Goal: Task Accomplishment & Management: Use online tool/utility

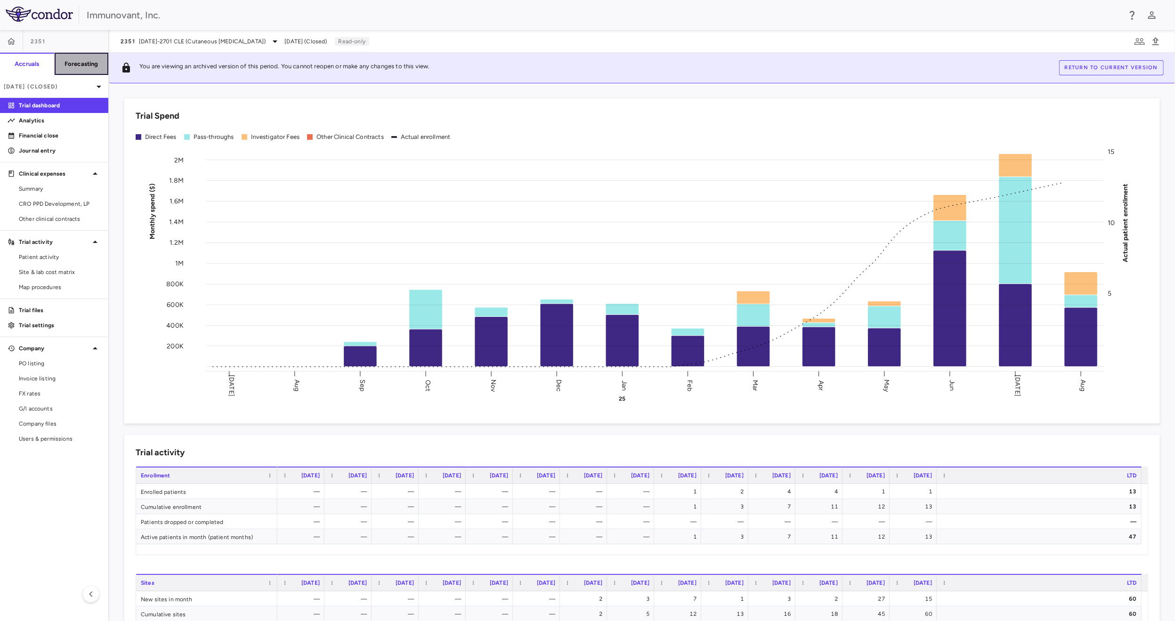
click at [80, 69] on button "Forecasting" at bounding box center [81, 64] width 55 height 23
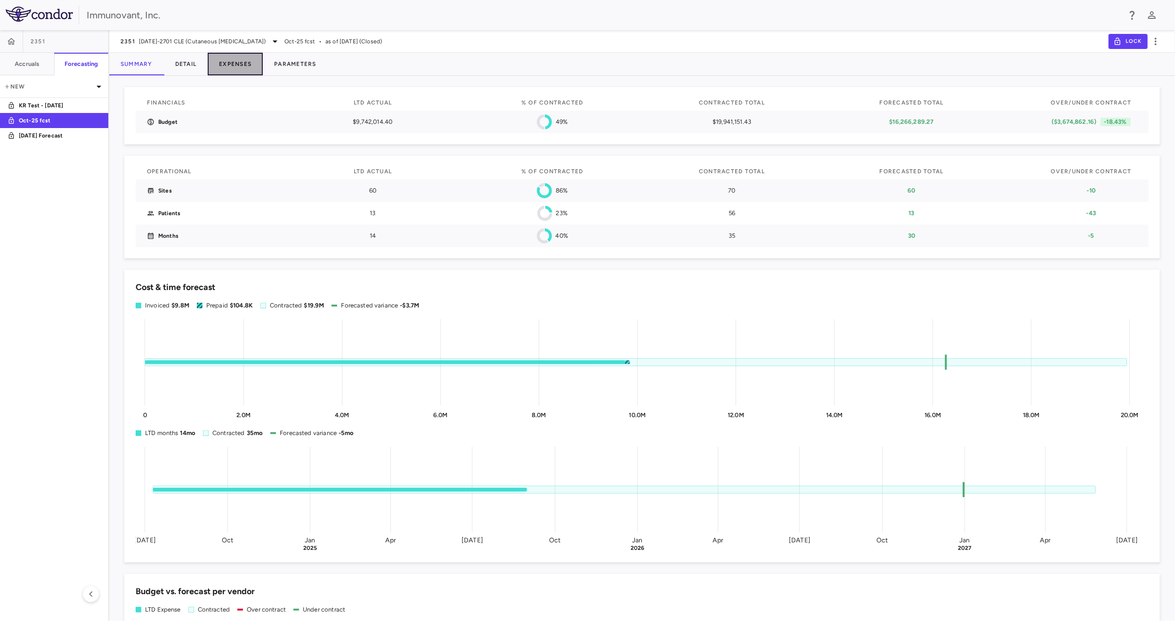
click at [237, 63] on button "Expenses" at bounding box center [235, 64] width 55 height 23
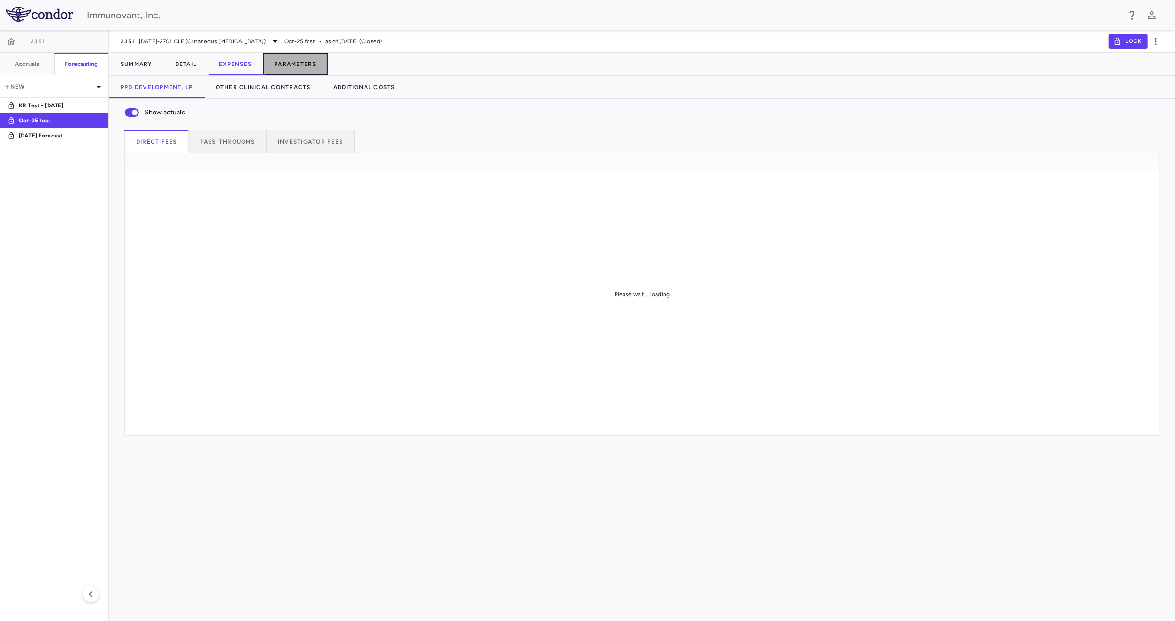
drag, startPoint x: 297, startPoint y: 63, endPoint x: 294, endPoint y: 68, distance: 6.5
click at [298, 62] on button "Parameters" at bounding box center [295, 64] width 65 height 23
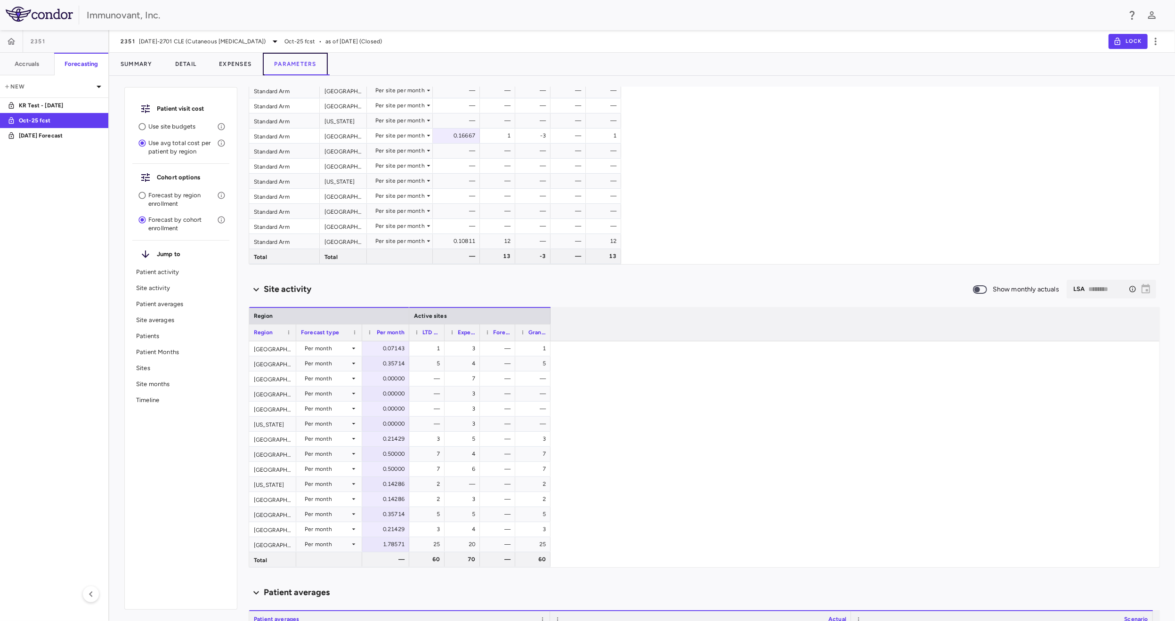
scroll to position [236, 0]
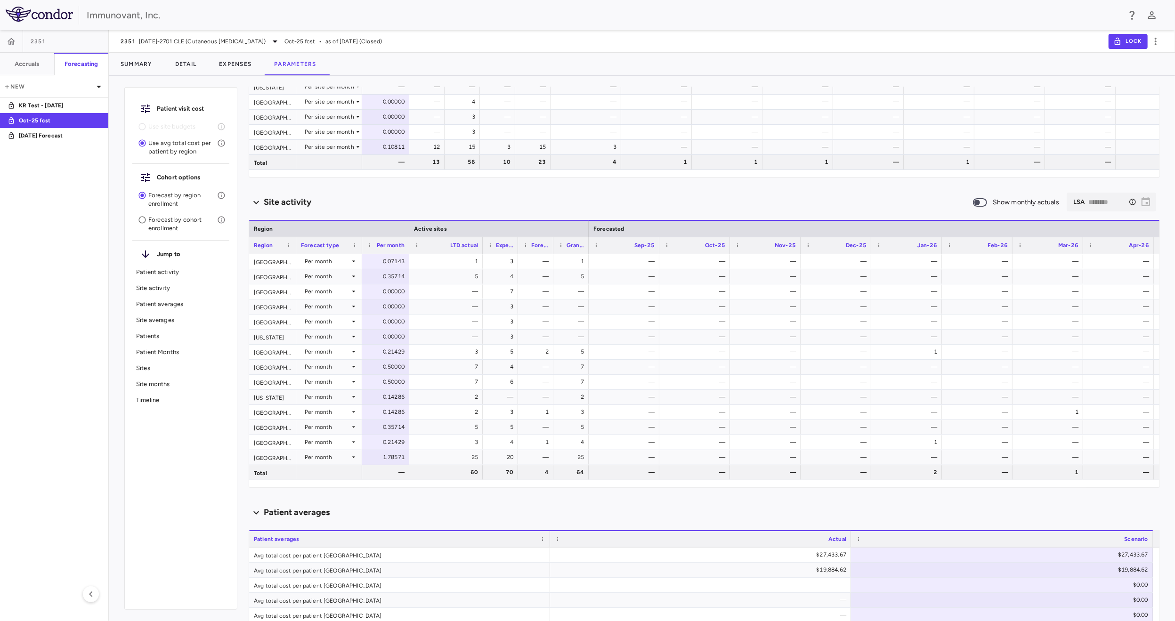
drag, startPoint x: 448, startPoint y: 246, endPoint x: 491, endPoint y: 251, distance: 43.7
click at [481, 246] on div at bounding box center [483, 245] width 4 height 16
drag, startPoint x: 518, startPoint y: 245, endPoint x: 550, endPoint y: 242, distance: 32.2
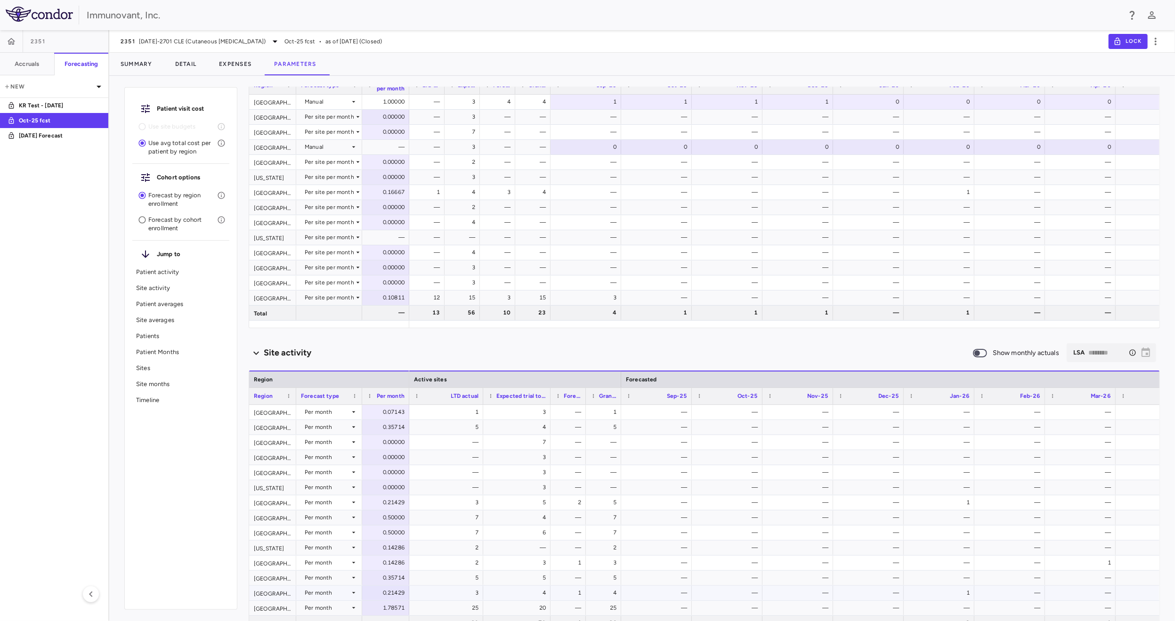
scroll to position [0, 0]
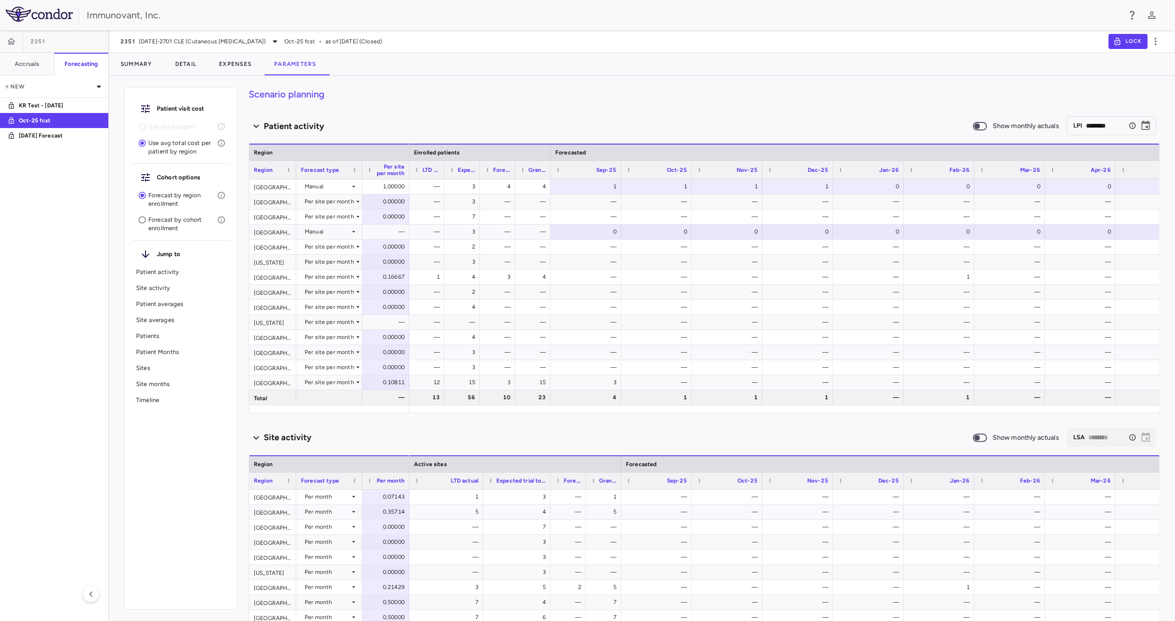
click at [170, 227] on p "Forecast by cohort enrollment" at bounding box center [182, 224] width 69 height 17
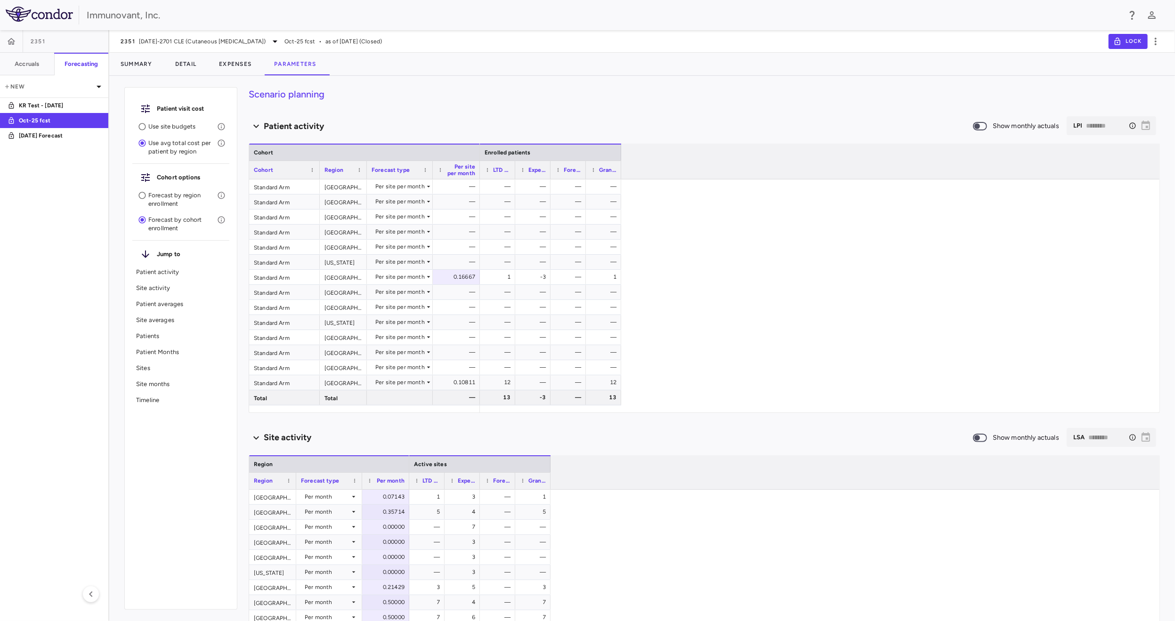
click at [172, 197] on p "Forecast by region enrollment" at bounding box center [182, 199] width 69 height 17
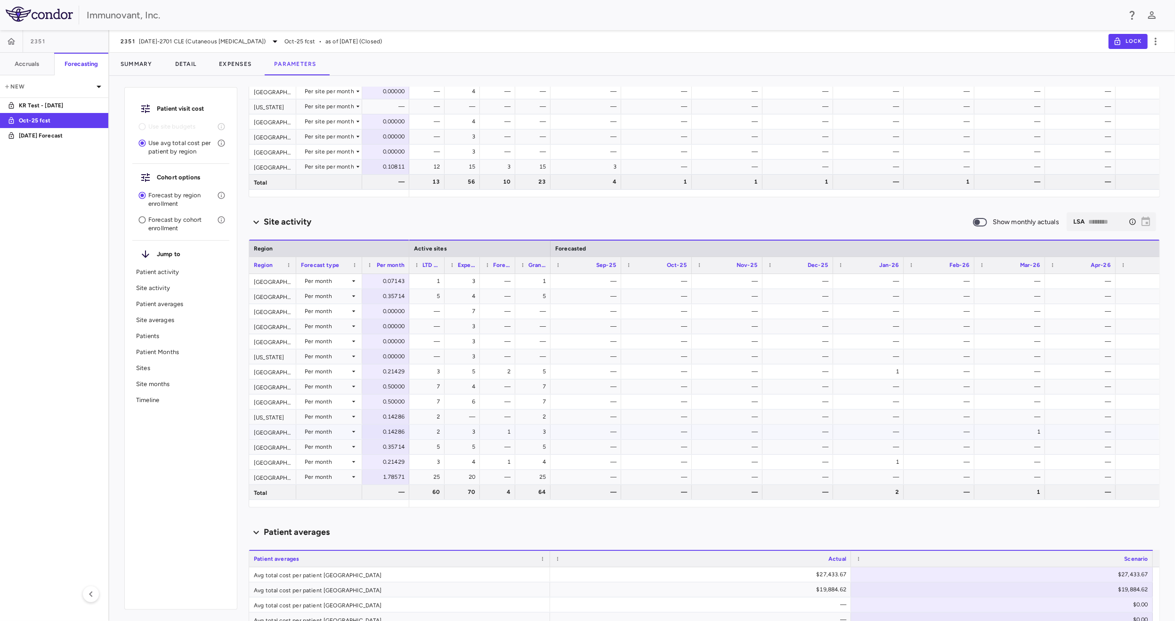
scroll to position [283, 0]
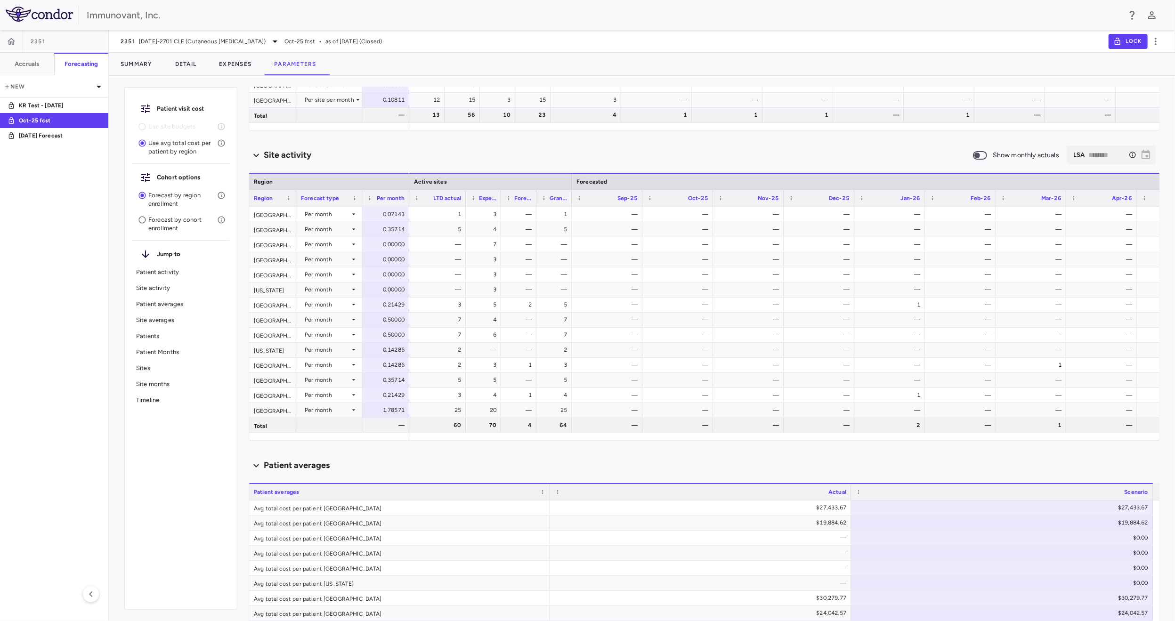
drag, startPoint x: 455, startPoint y: 196, endPoint x: 465, endPoint y: 196, distance: 10.9
click at [465, 196] on div at bounding box center [466, 198] width 4 height 16
drag, startPoint x: 504, startPoint y: 197, endPoint x: 520, endPoint y: 197, distance: 16.0
click at [518, 196] on div at bounding box center [517, 198] width 4 height 16
click at [518, 203] on div at bounding box center [519, 198] width 4 height 16
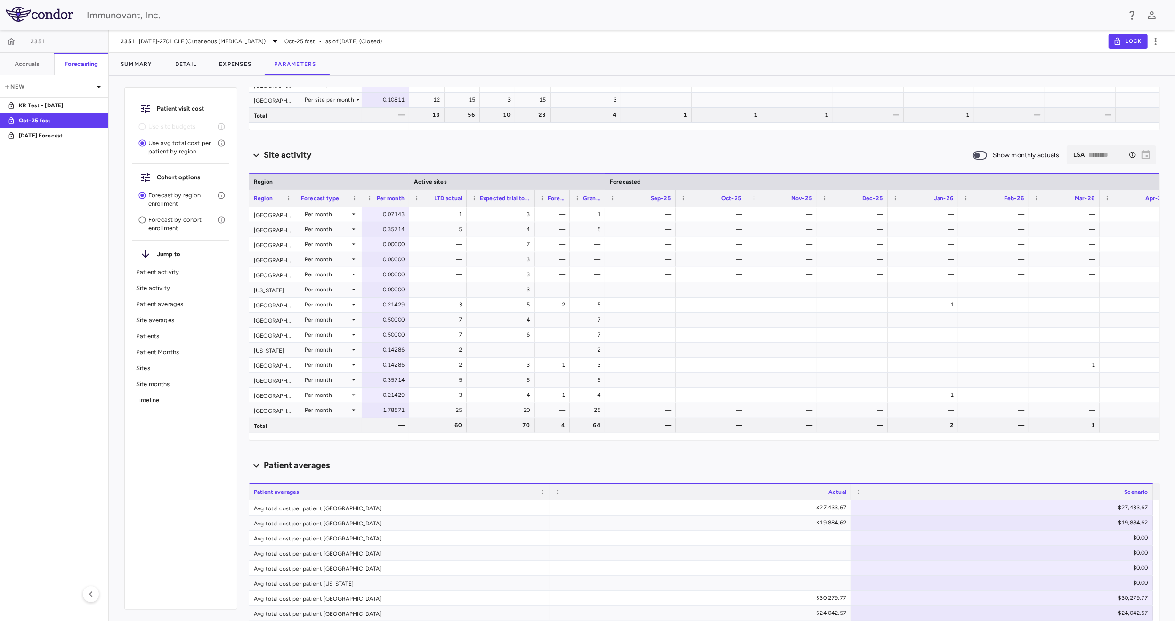
drag, startPoint x: 517, startPoint y: 204, endPoint x: 534, endPoint y: 201, distance: 16.9
click at [534, 201] on div at bounding box center [534, 198] width 4 height 16
drag, startPoint x: 571, startPoint y: 197, endPoint x: 603, endPoint y: 202, distance: 32.3
click at [602, 198] on div at bounding box center [604, 198] width 4 height 16
click at [528, 216] on div "3" at bounding box center [503, 214] width 56 height 15
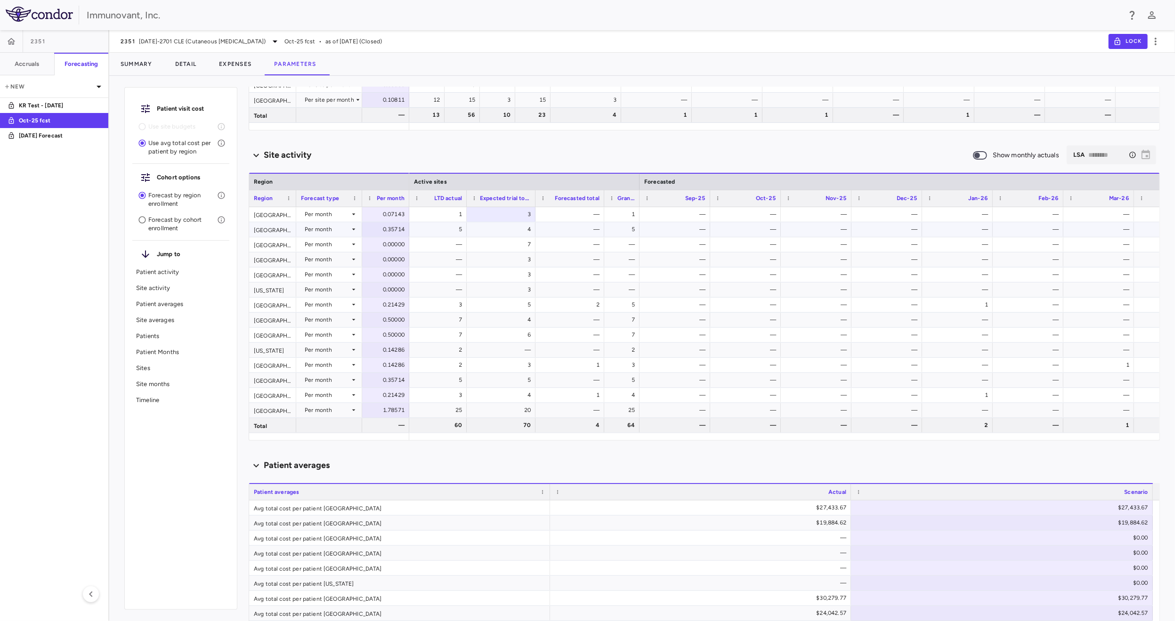
click at [707, 236] on div "—" at bounding box center [675, 229] width 71 height 15
click at [694, 221] on div "—" at bounding box center [676, 214] width 57 height 15
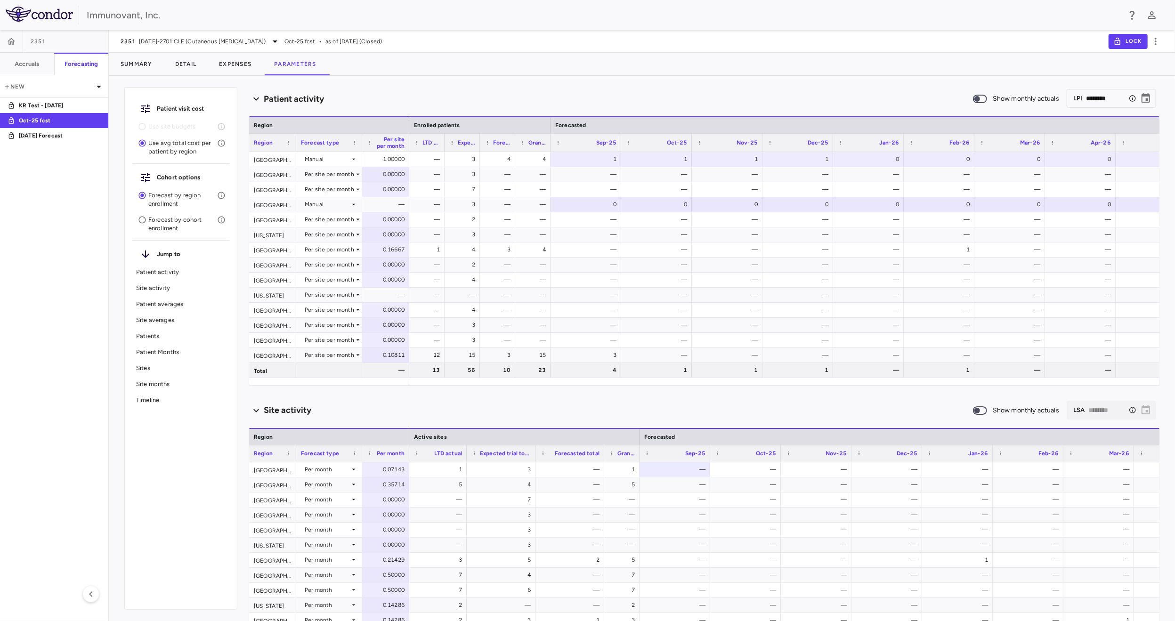
scroll to position [0, 0]
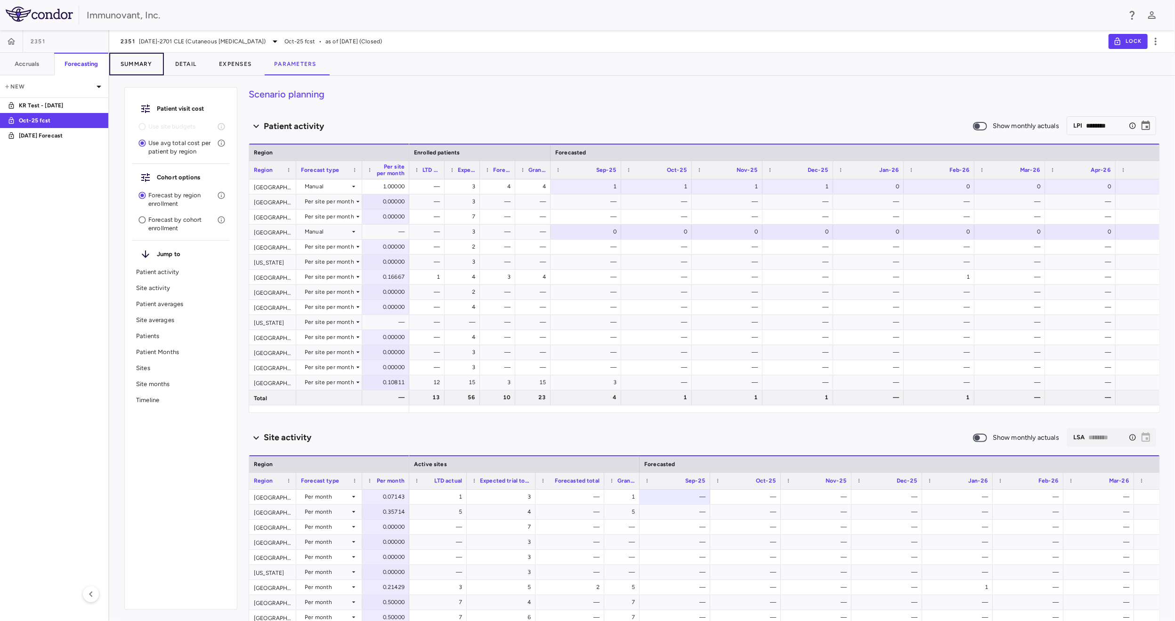
click at [142, 66] on button "Summary" at bounding box center [136, 64] width 55 height 23
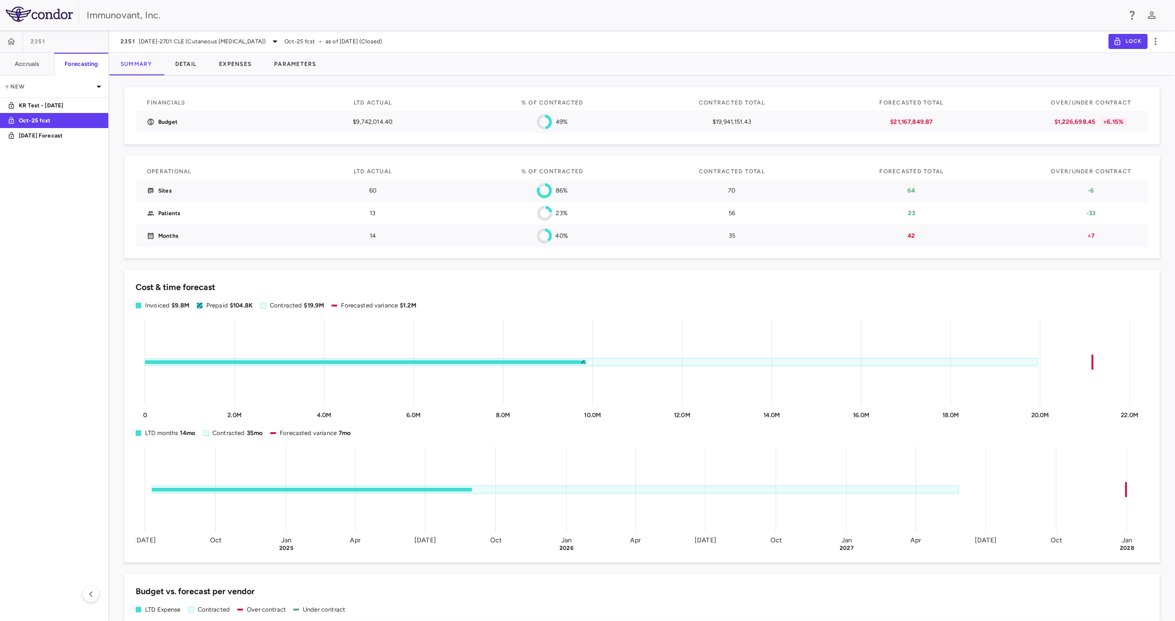
click at [877, 11] on div "Immunovant, Inc." at bounding box center [604, 15] width 1034 height 14
click at [188, 72] on button "Detail" at bounding box center [186, 64] width 44 height 23
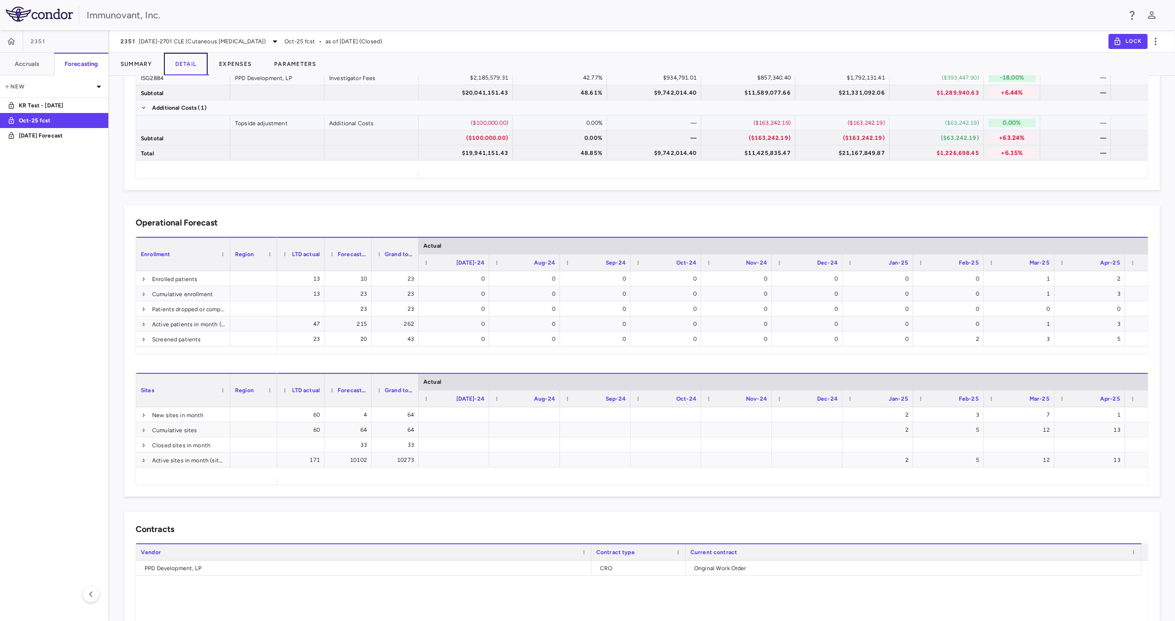
scroll to position [141, 0]
drag, startPoint x: 323, startPoint y: 259, endPoint x: 346, endPoint y: 257, distance: 22.7
click at [340, 257] on div at bounding box center [338, 253] width 4 height 33
click at [392, 262] on div "Forecasted total" at bounding box center [370, 253] width 47 height 34
drag, startPoint x: 393, startPoint y: 262, endPoint x: 415, endPoint y: 262, distance: 21.7
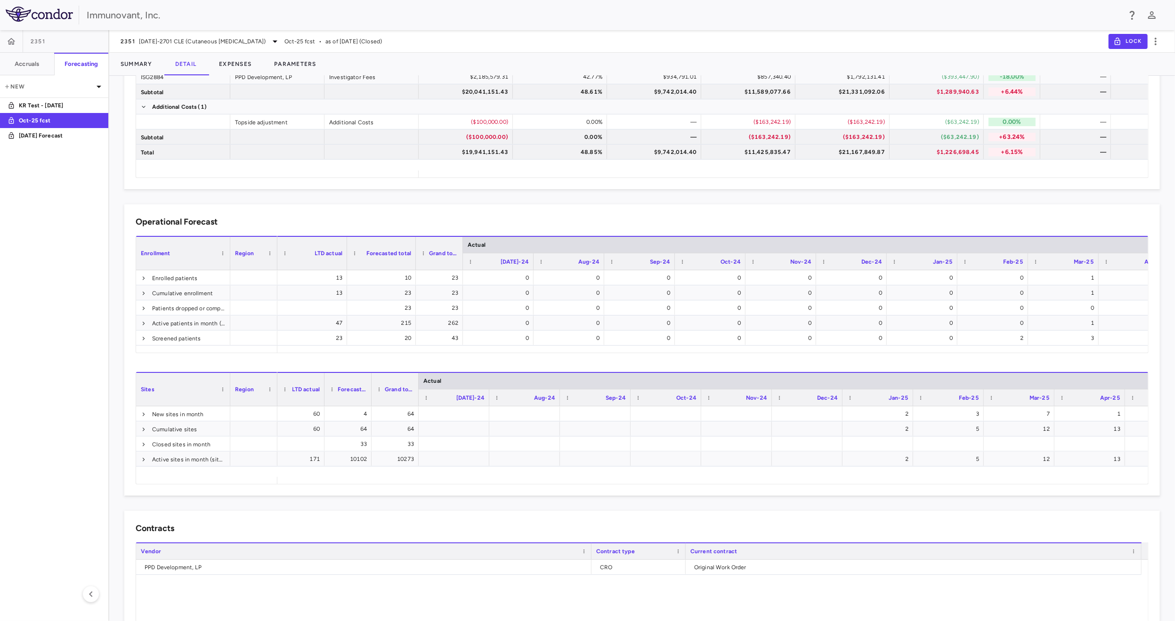
click at [415, 262] on div at bounding box center [416, 253] width 4 height 33
drag, startPoint x: 462, startPoint y: 261, endPoint x: 483, endPoint y: 261, distance: 21.2
click at [483, 261] on div at bounding box center [484, 253] width 4 height 33
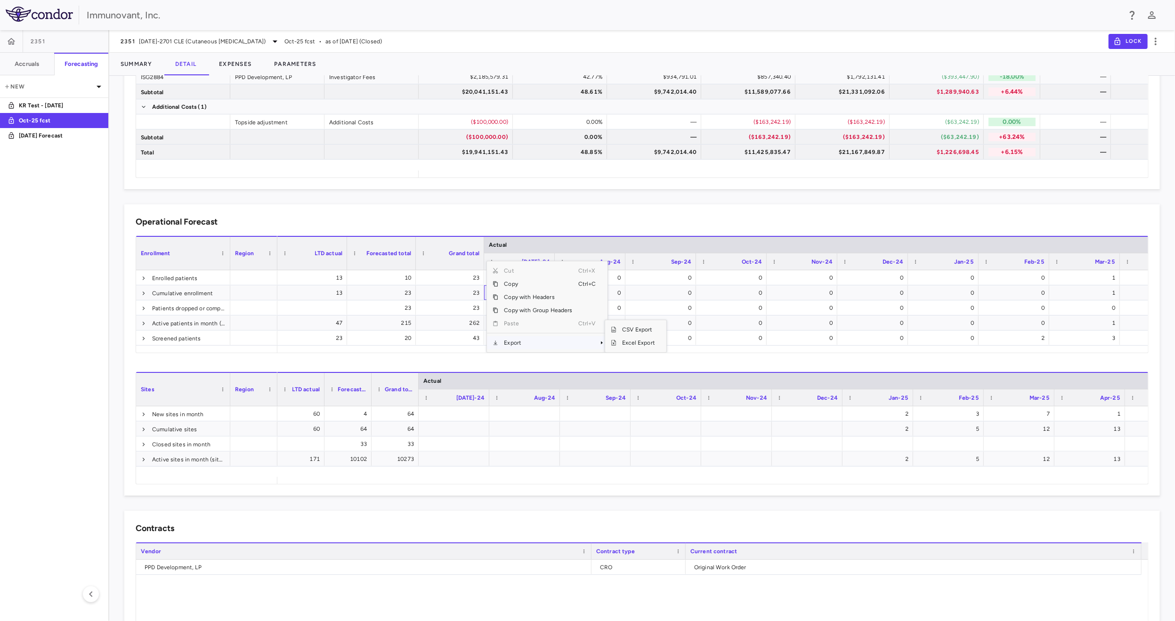
click at [571, 228] on div "Operational Forecast" at bounding box center [642, 222] width 1013 height 13
click at [228, 59] on button "Expenses" at bounding box center [235, 64] width 55 height 23
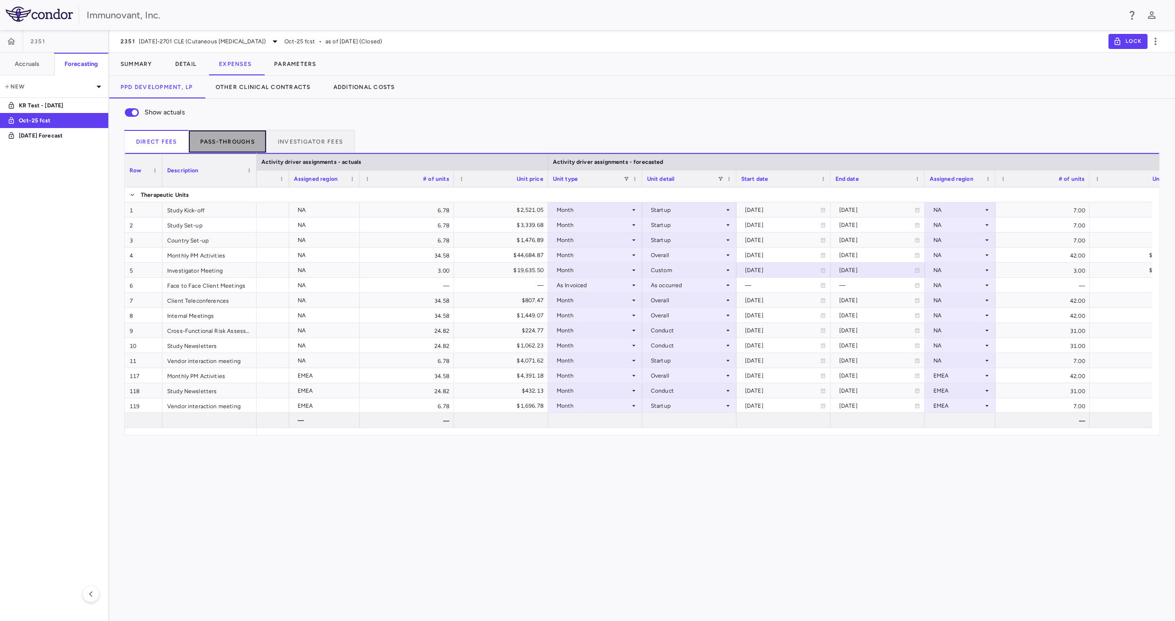
click at [226, 140] on button "Pass-throughs" at bounding box center [228, 141] width 78 height 23
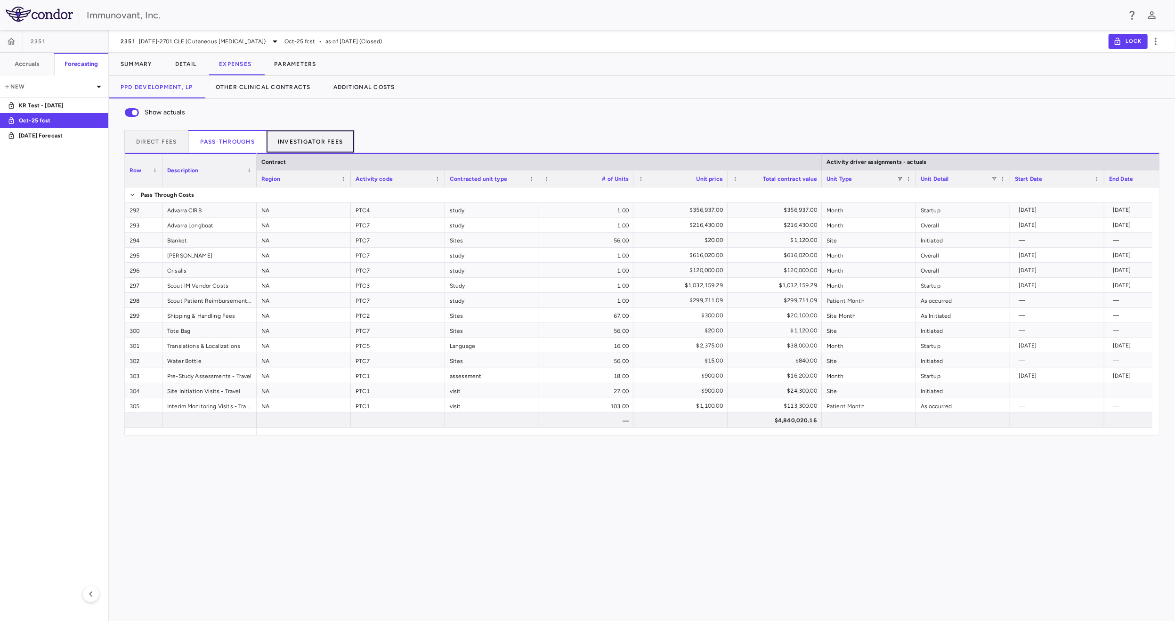
click at [317, 141] on button "Investigator Fees" at bounding box center [311, 141] width 88 height 23
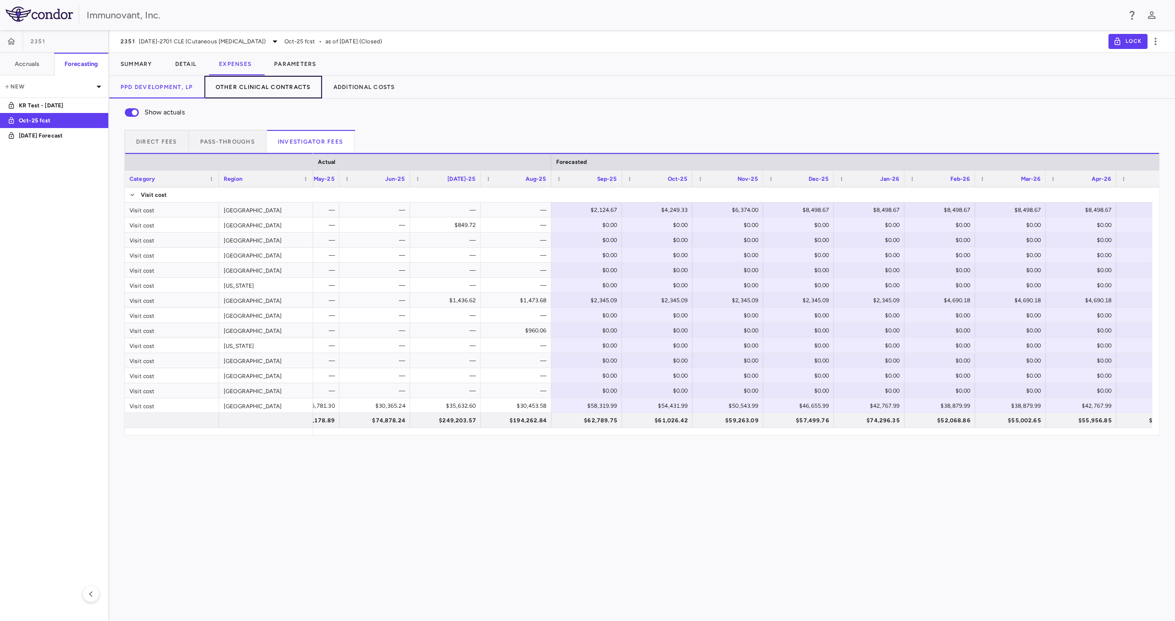
click at [290, 92] on button "Other Clinical Contracts" at bounding box center [263, 87] width 118 height 23
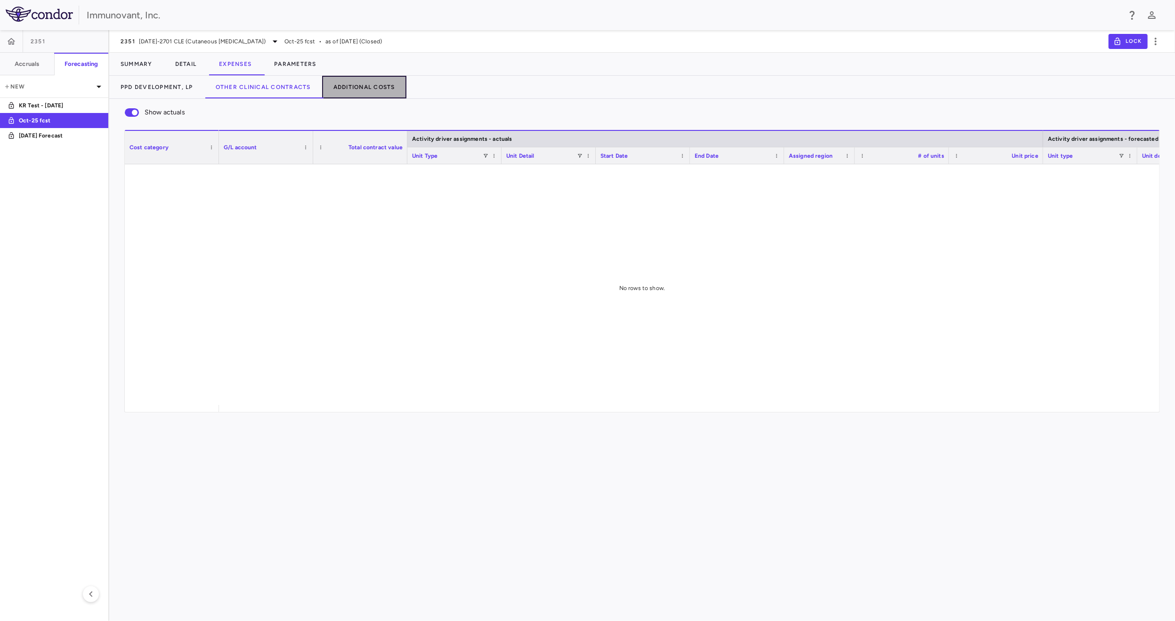
click at [349, 90] on button "Additional Costs" at bounding box center [364, 87] width 84 height 23
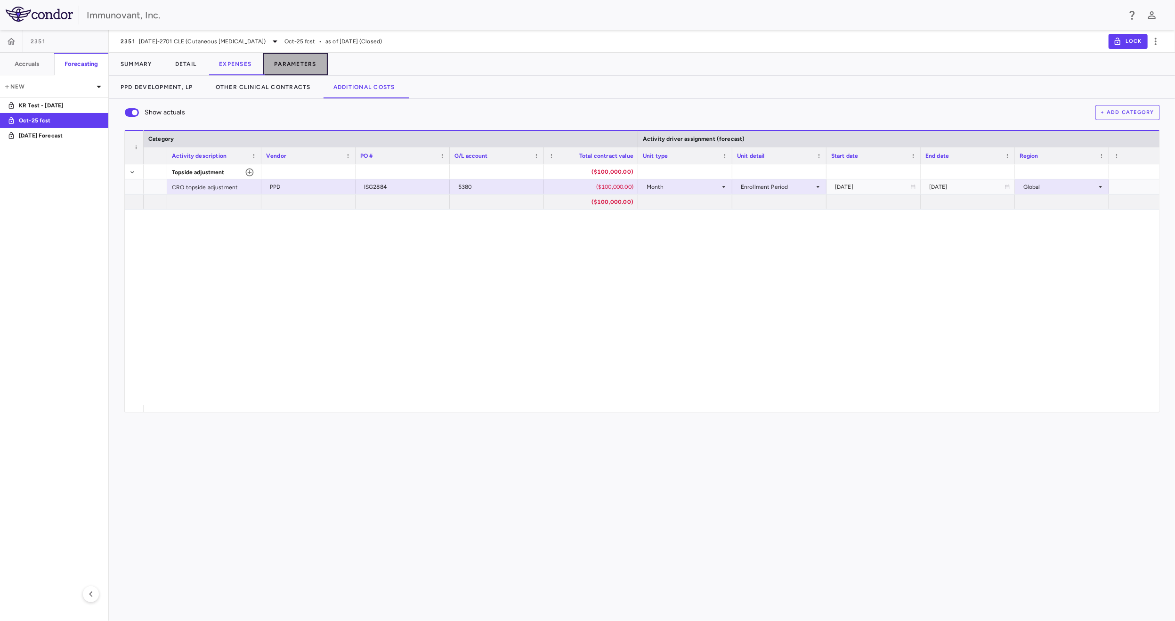
click at [300, 65] on button "Parameters" at bounding box center [295, 64] width 65 height 23
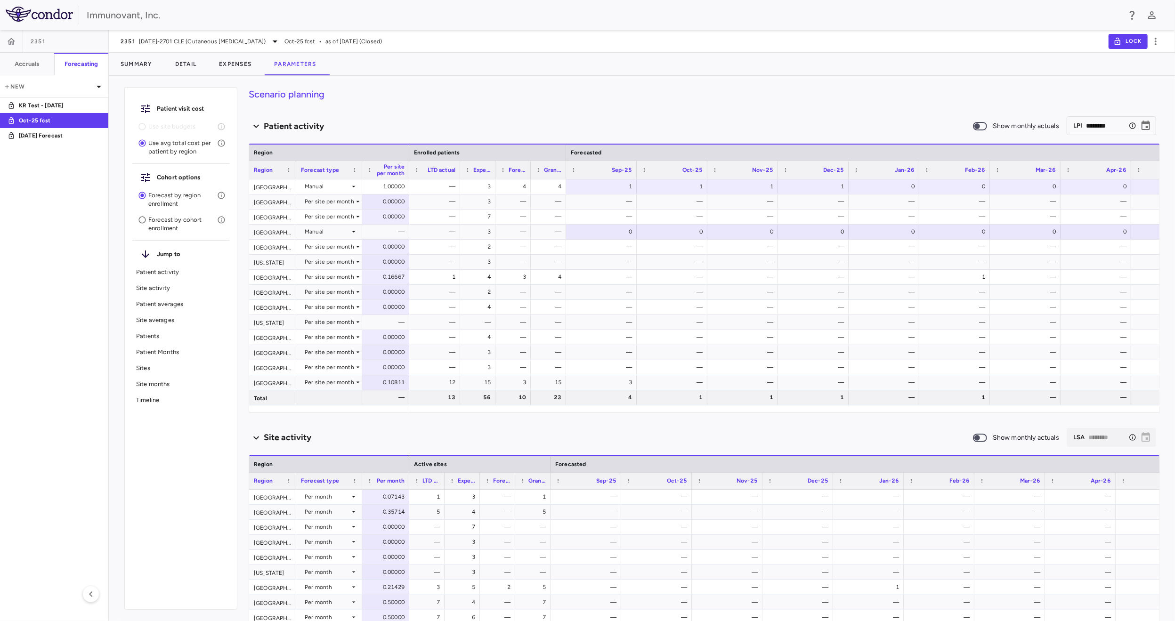
drag, startPoint x: 458, startPoint y: 166, endPoint x: 469, endPoint y: 164, distance: 10.9
click at [462, 164] on div at bounding box center [460, 170] width 4 height 18
drag, startPoint x: 505, startPoint y: 169, endPoint x: 529, endPoint y: 167, distance: 23.6
click at [529, 167] on div at bounding box center [530, 170] width 4 height 18
drag, startPoint x: 564, startPoint y: 169, endPoint x: 582, endPoint y: 169, distance: 17.9
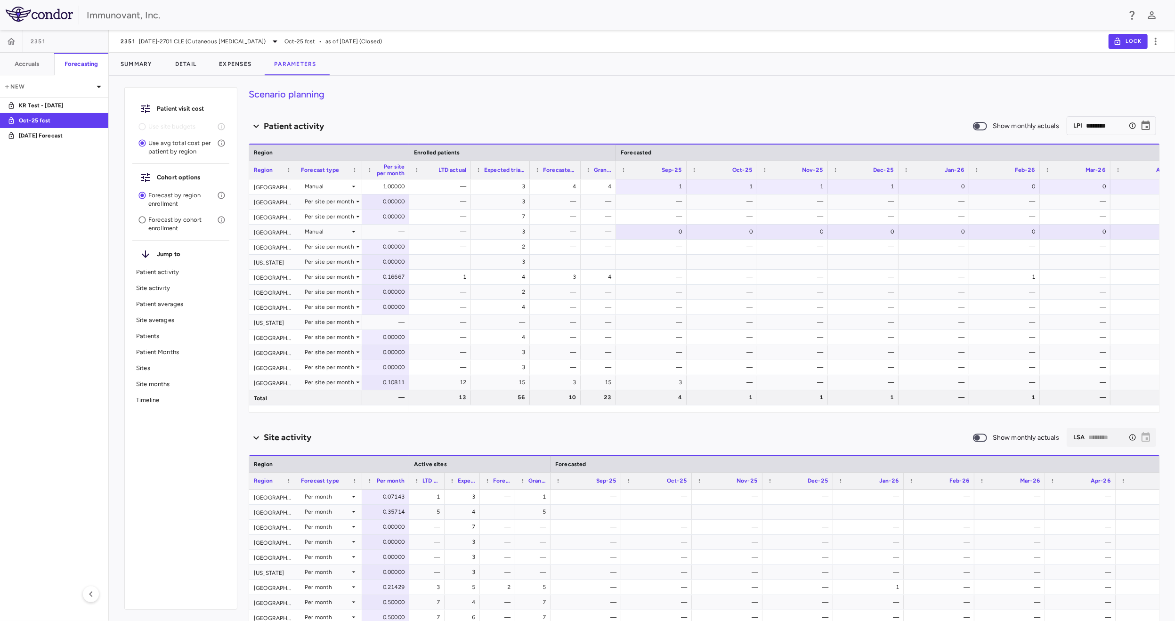
click at [582, 169] on div at bounding box center [581, 170] width 4 height 18
click at [620, 168] on div "Sep-25" at bounding box center [654, 170] width 71 height 18
drag, startPoint x: 617, startPoint y: 169, endPoint x: 638, endPoint y: 169, distance: 21.2
click at [640, 167] on div at bounding box center [640, 170] width 4 height 18
drag, startPoint x: 582, startPoint y: 163, endPoint x: 597, endPoint y: 165, distance: 14.7
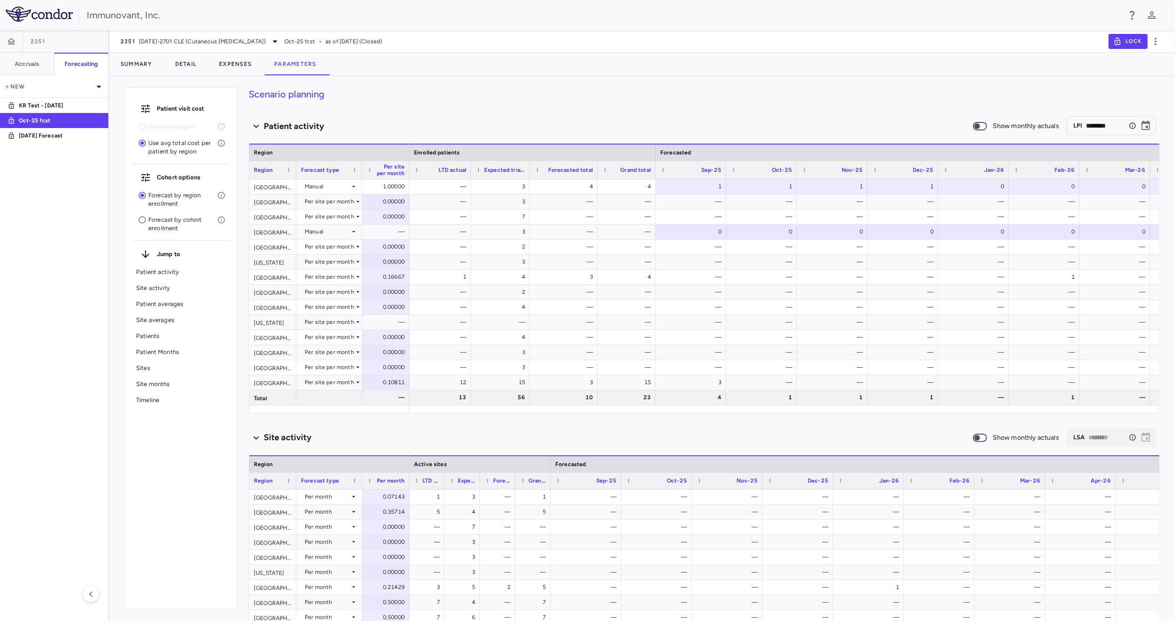
click at [597, 165] on div at bounding box center [598, 170] width 4 height 18
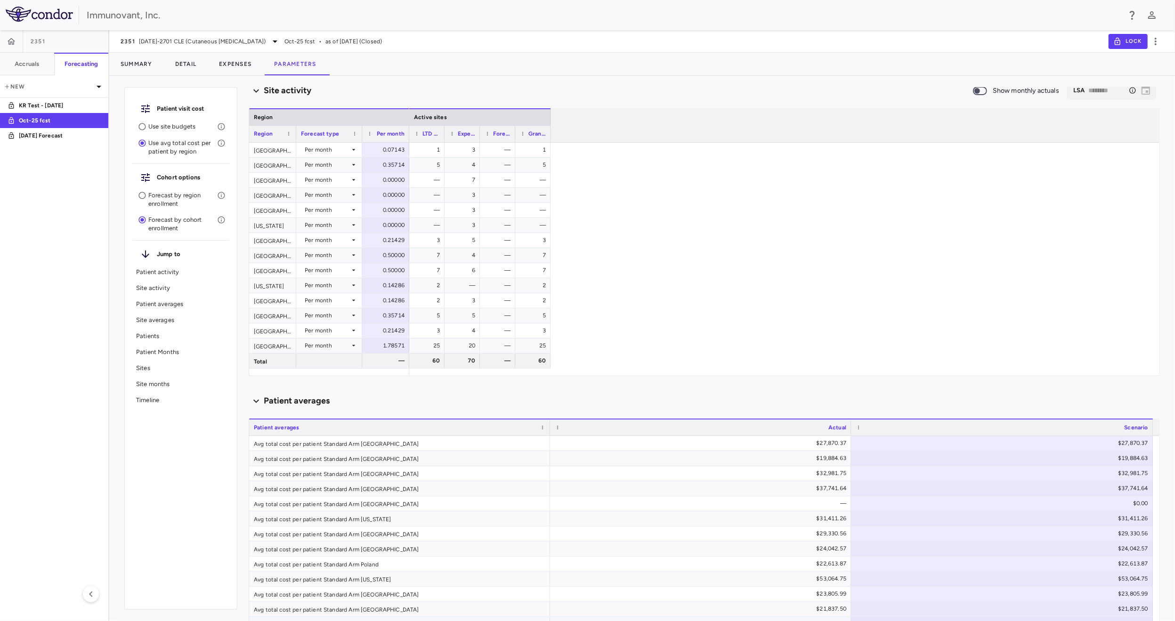
scroll to position [330, 0]
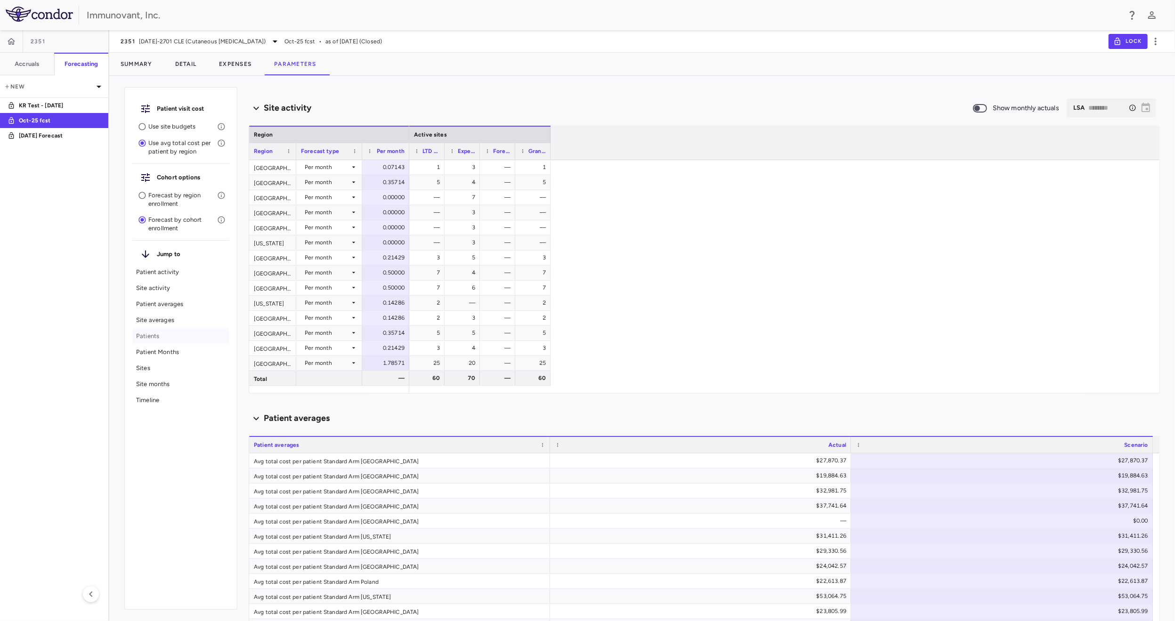
click at [154, 335] on p "Patients" at bounding box center [181, 336] width 90 height 8
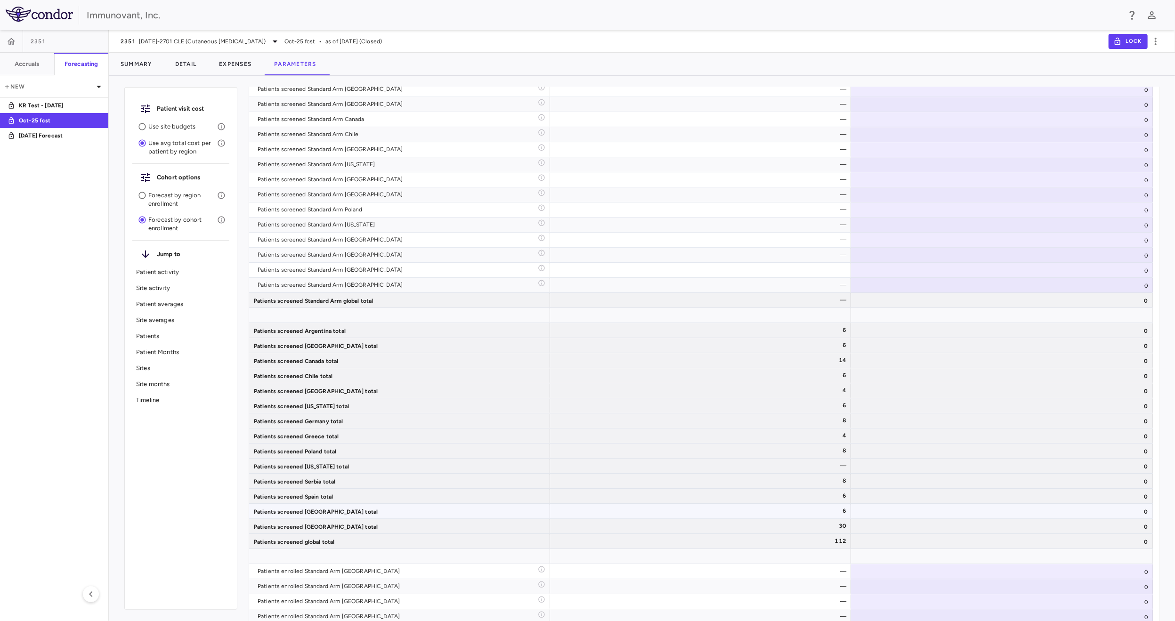
scroll to position [2432, 0]
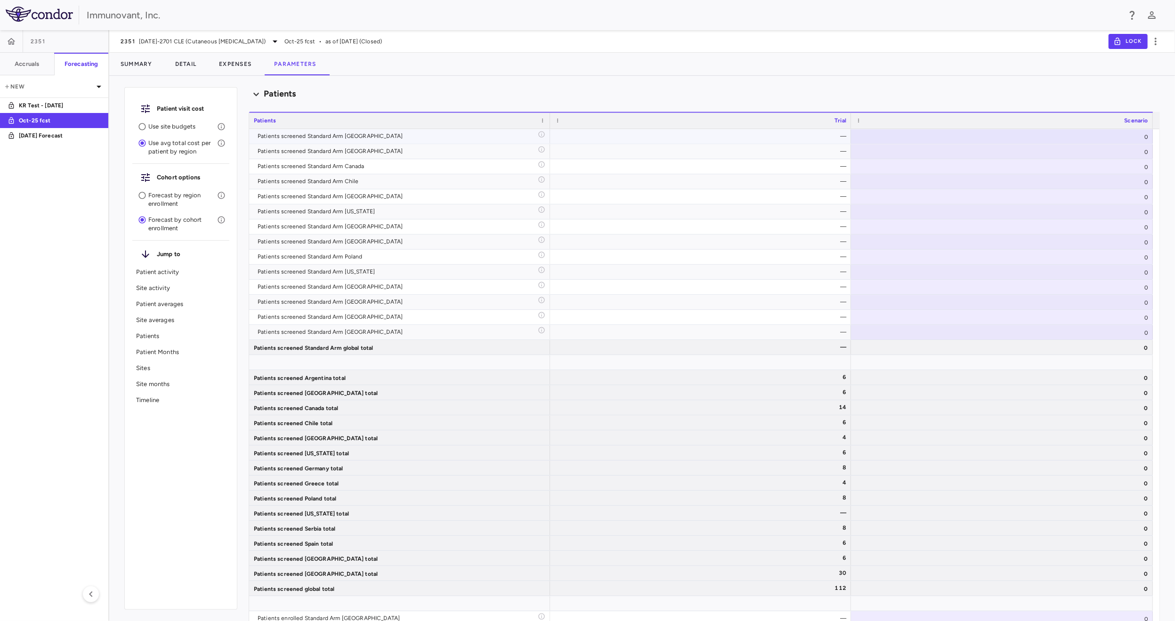
click at [1114, 134] on div "0" at bounding box center [1002, 136] width 302 height 15
type input "**"
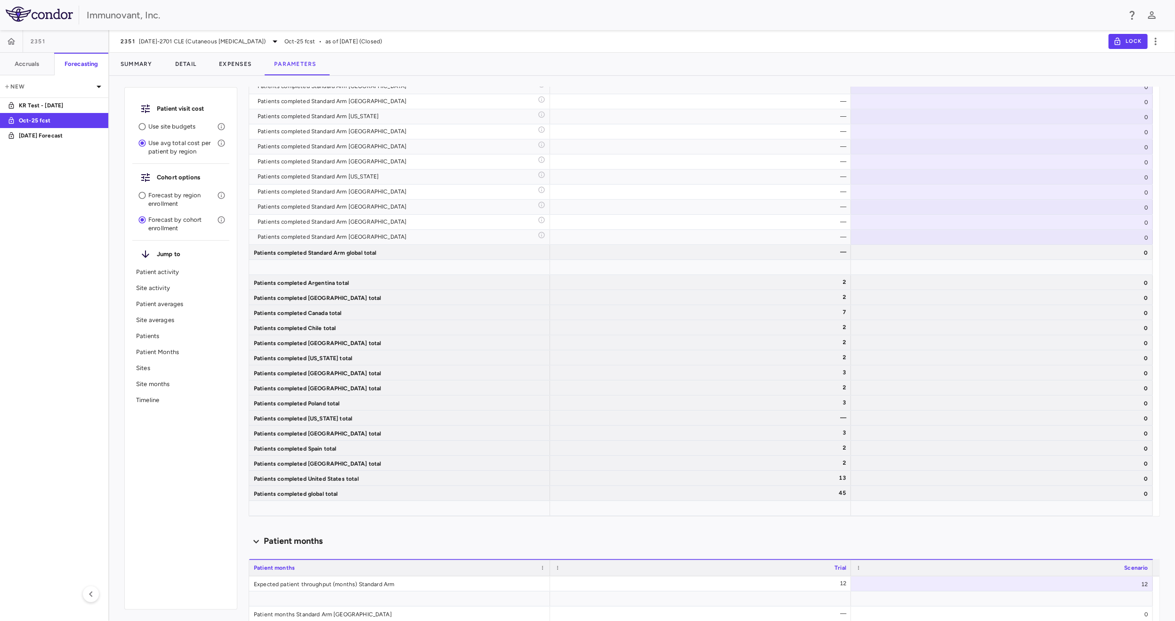
scroll to position [1372, 0]
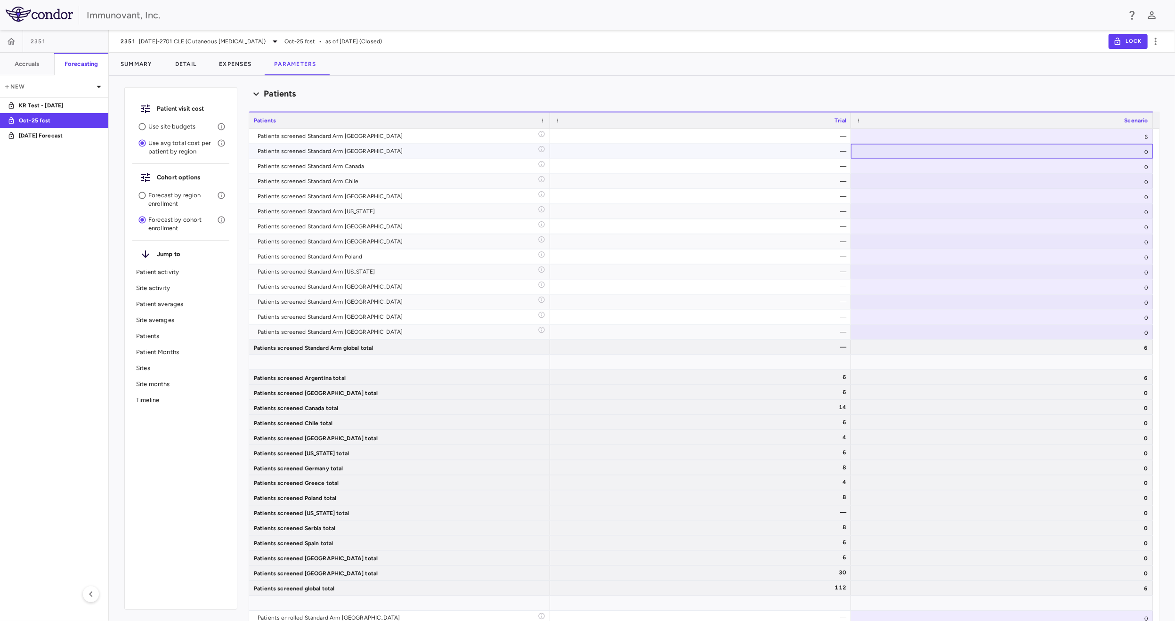
click at [1112, 152] on div "0" at bounding box center [1002, 151] width 302 height 15
type input "**"
click at [1115, 167] on div "0" at bounding box center [1002, 166] width 302 height 15
type input "***"
click at [1116, 191] on div "0" at bounding box center [1002, 196] width 302 height 15
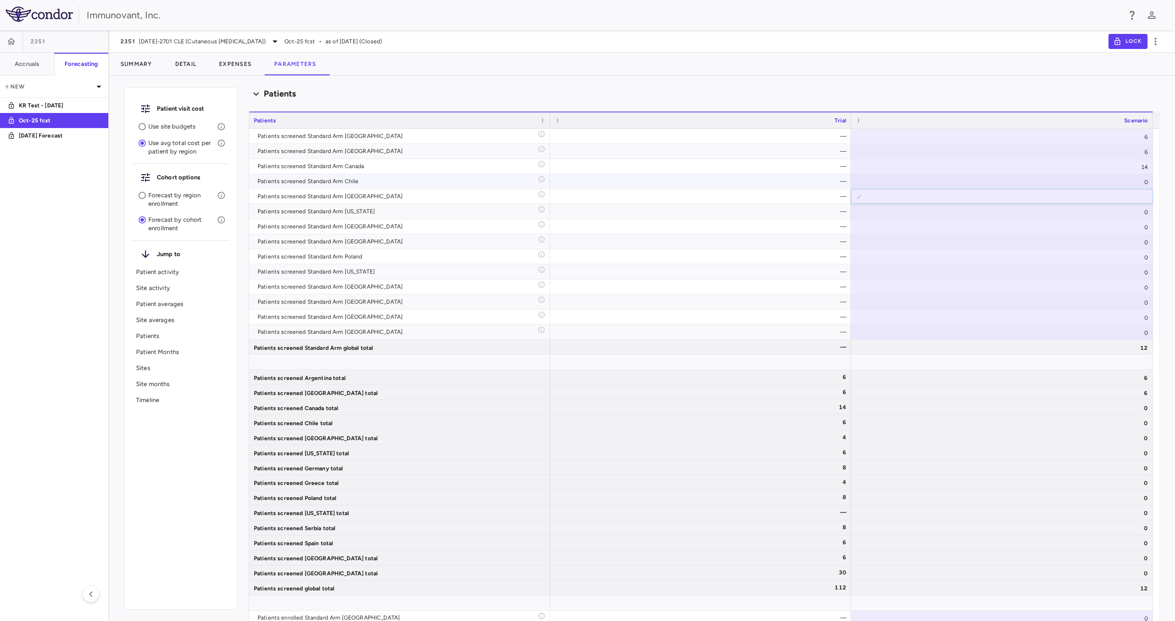
click at [1115, 180] on div "0" at bounding box center [1002, 181] width 302 height 15
click at [1114, 180] on div "0" at bounding box center [1002, 181] width 302 height 15
type input "**"
click at [1117, 201] on div "0" at bounding box center [1002, 196] width 302 height 15
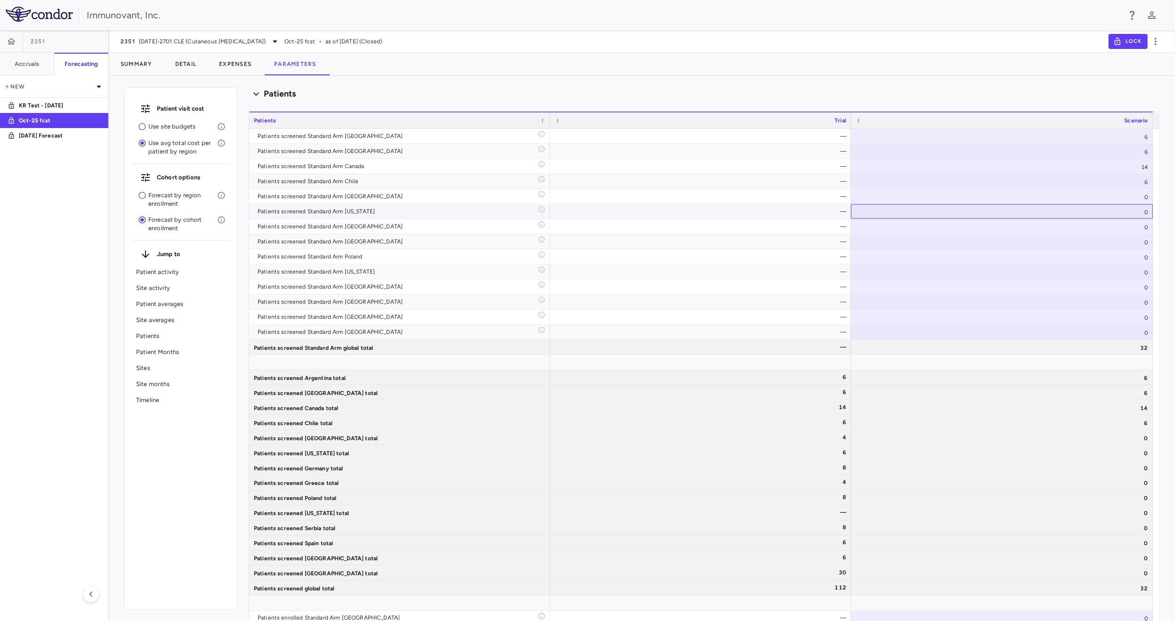
click at [1112, 210] on div "0" at bounding box center [1002, 211] width 302 height 15
click at [1117, 227] on input "*" at bounding box center [1009, 228] width 287 height 16
type input "**"
click at [1117, 227] on div "80" at bounding box center [1002, 227] width 302 height 15
click at [1136, 220] on div "80" at bounding box center [1002, 227] width 302 height 15
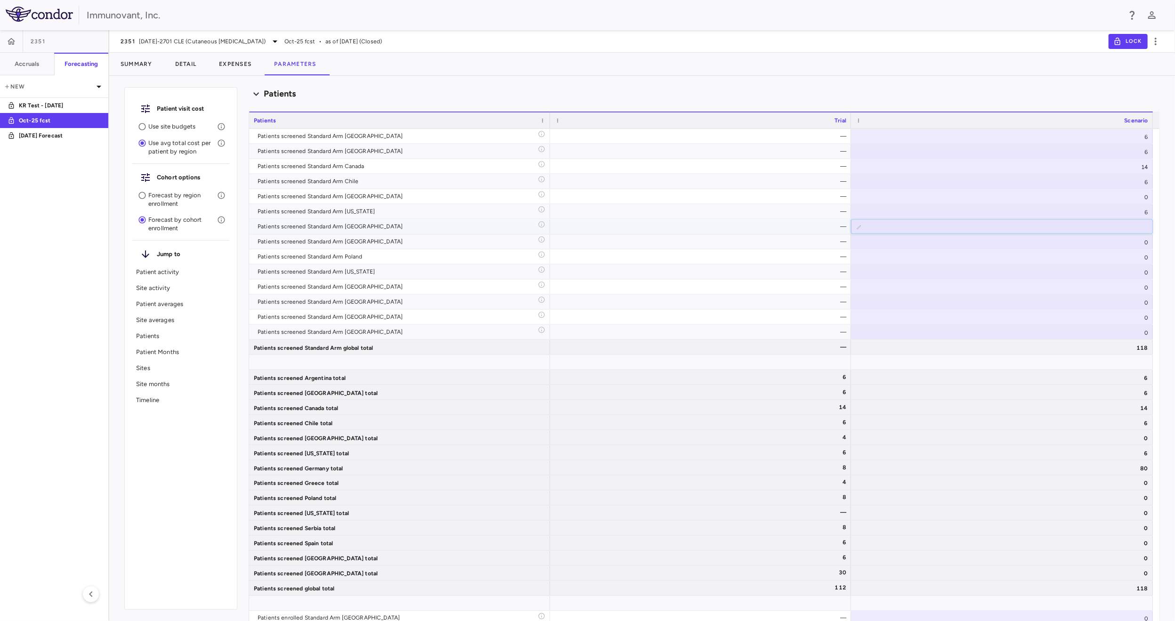
type input "*"
click at [1118, 237] on div "0" at bounding box center [1002, 242] width 302 height 15
click at [1117, 239] on input "*" at bounding box center [1009, 243] width 287 height 16
click at [1121, 240] on div "0" at bounding box center [1002, 242] width 302 height 15
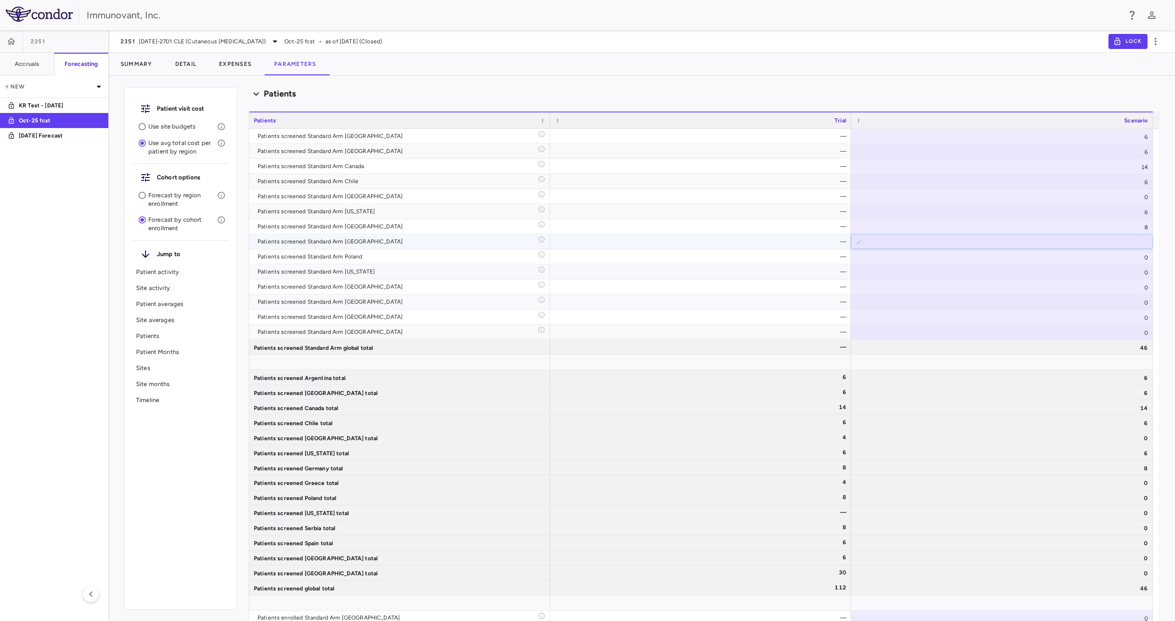
type input "**"
click at [1137, 255] on div "0" at bounding box center [1002, 257] width 302 height 15
click at [1125, 256] on div "0" at bounding box center [1002, 257] width 302 height 15
type input "**"
click at [1133, 269] on div "0" at bounding box center [1002, 272] width 302 height 15
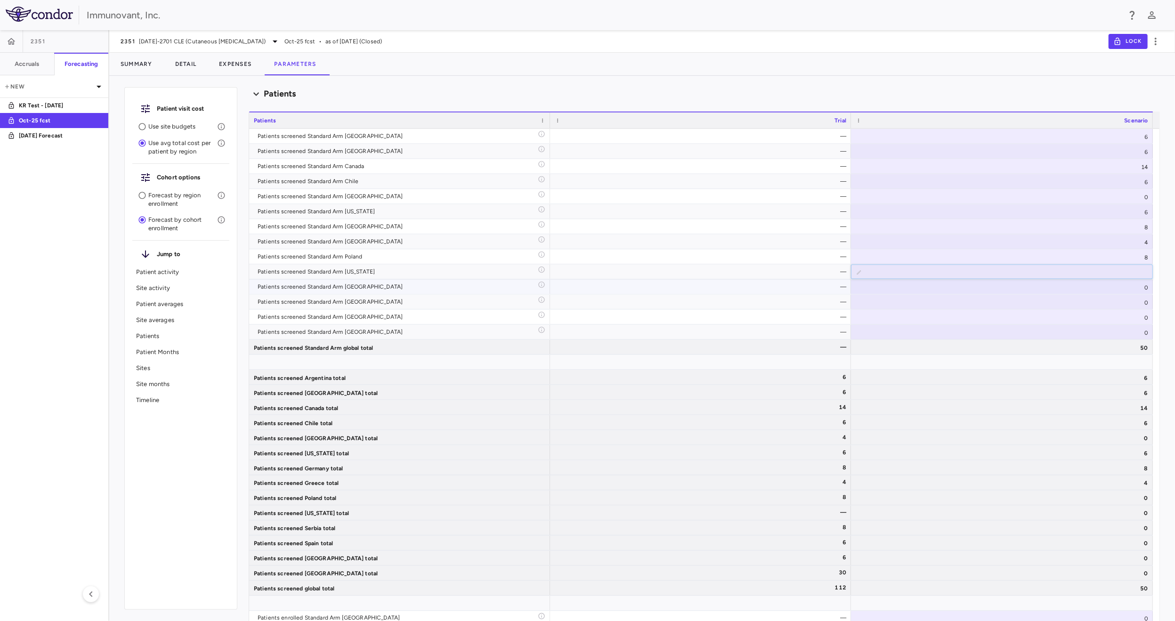
click at [1129, 285] on div "0" at bounding box center [1002, 287] width 302 height 15
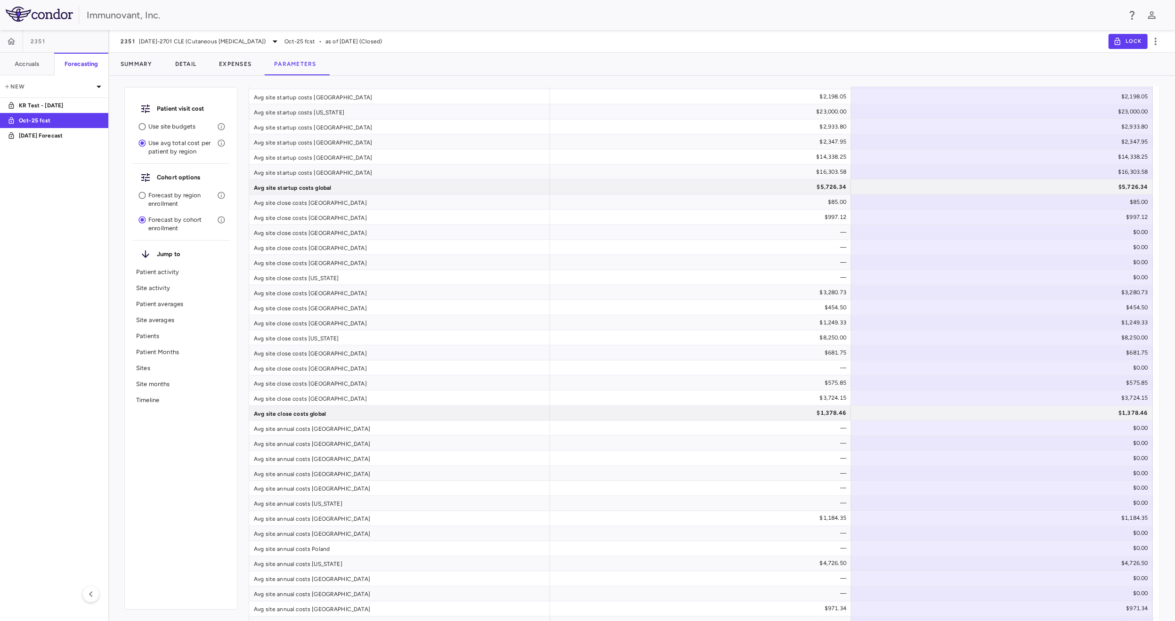
scroll to position [2432, 0]
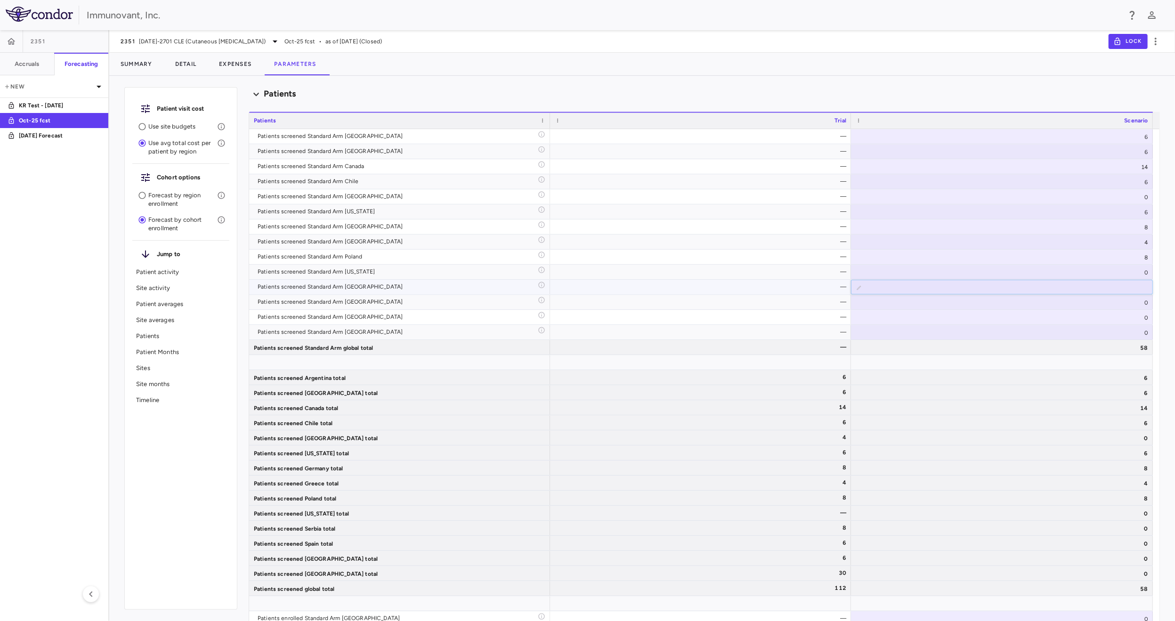
type input "**"
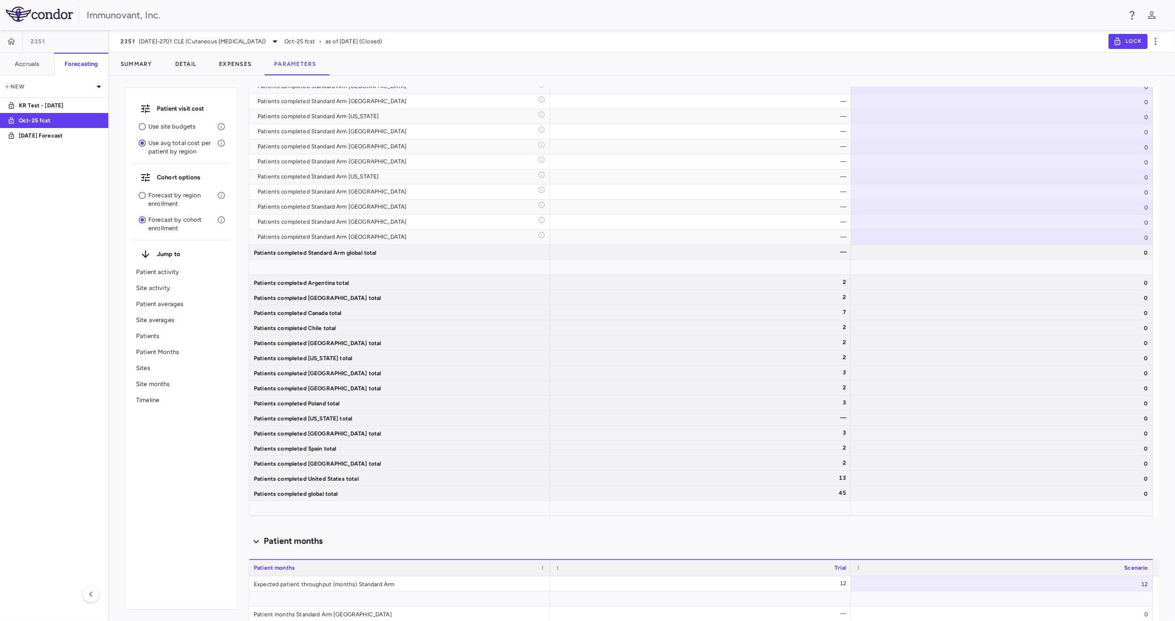
scroll to position [1372, 0]
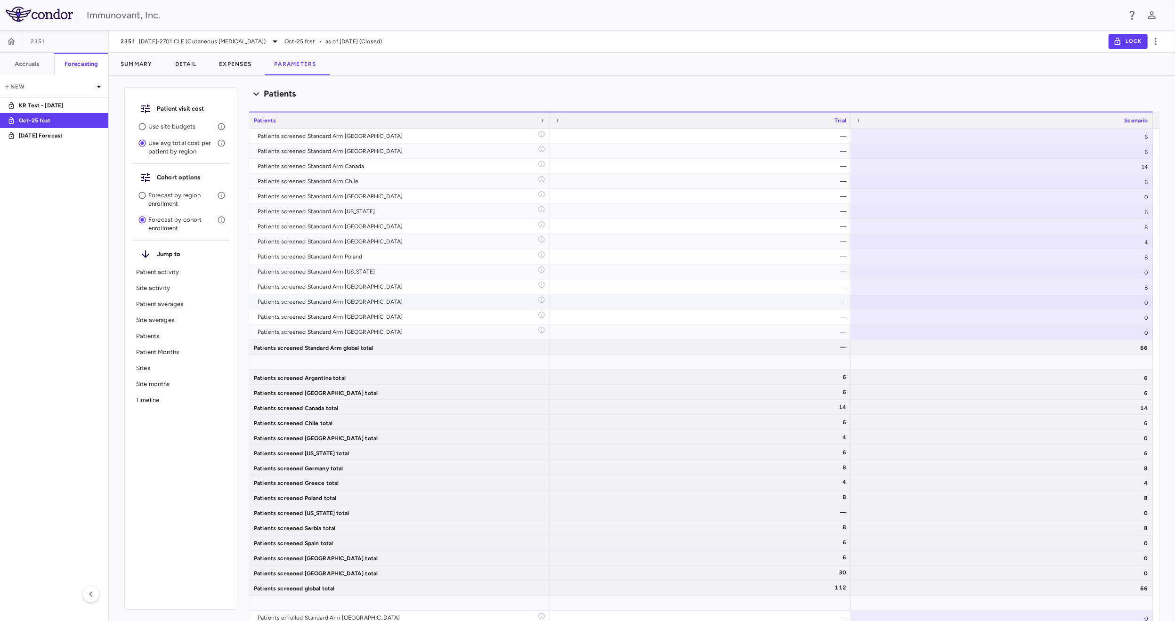
click at [1135, 303] on div "0" at bounding box center [1002, 302] width 302 height 15
type input "**"
click at [1131, 316] on div "0" at bounding box center [1002, 317] width 302 height 15
type input "**"
click at [1126, 326] on div "0" at bounding box center [1002, 332] width 302 height 15
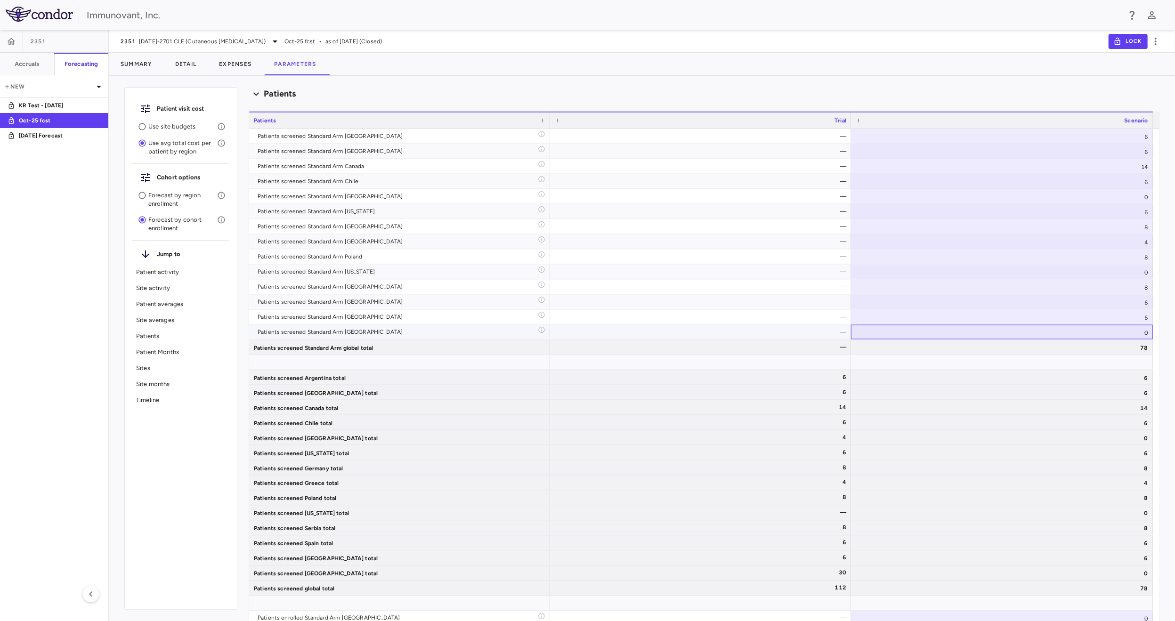
click at [1124, 331] on div "0" at bounding box center [1002, 332] width 302 height 15
type input "***"
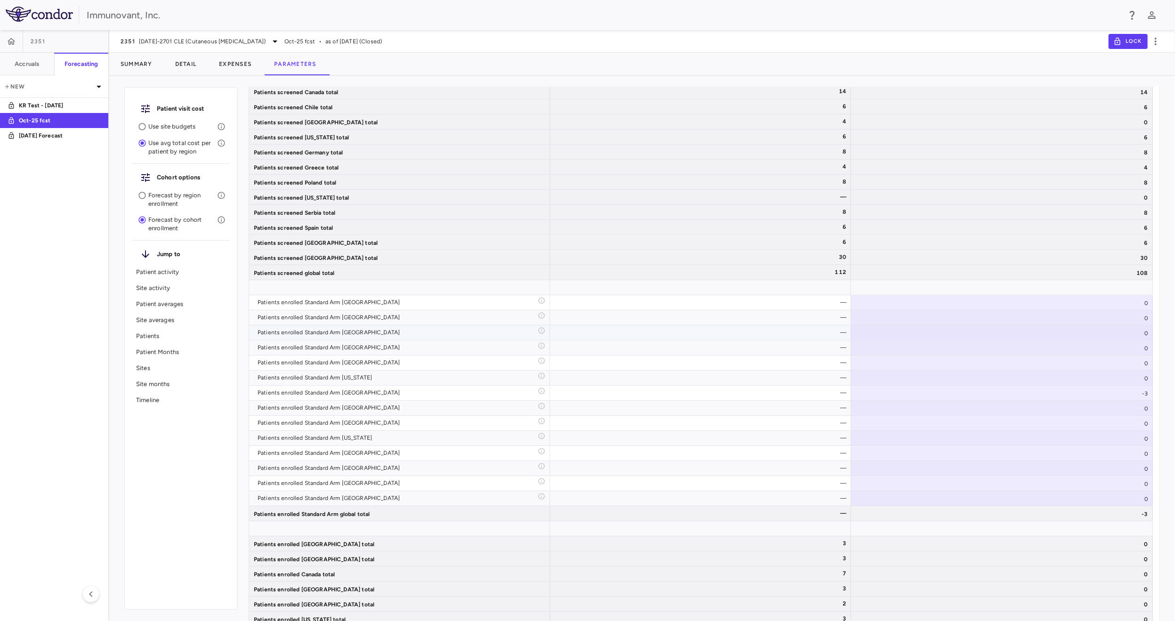
scroll to position [2762, 0]
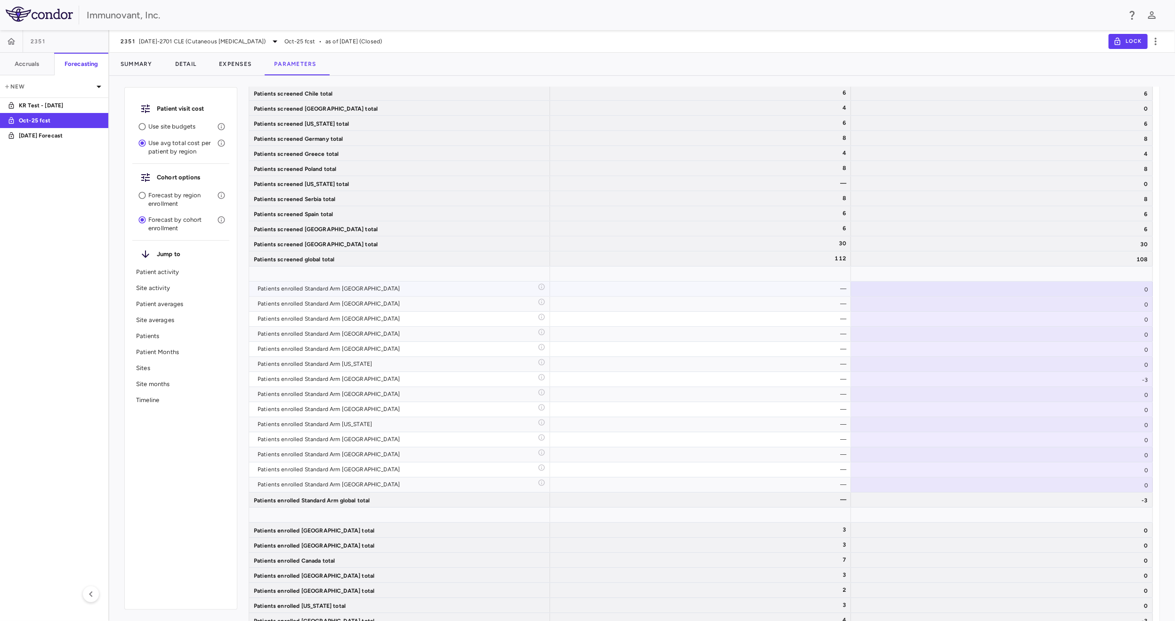
click at [1094, 289] on div "0" at bounding box center [1002, 289] width 302 height 15
type input "**"
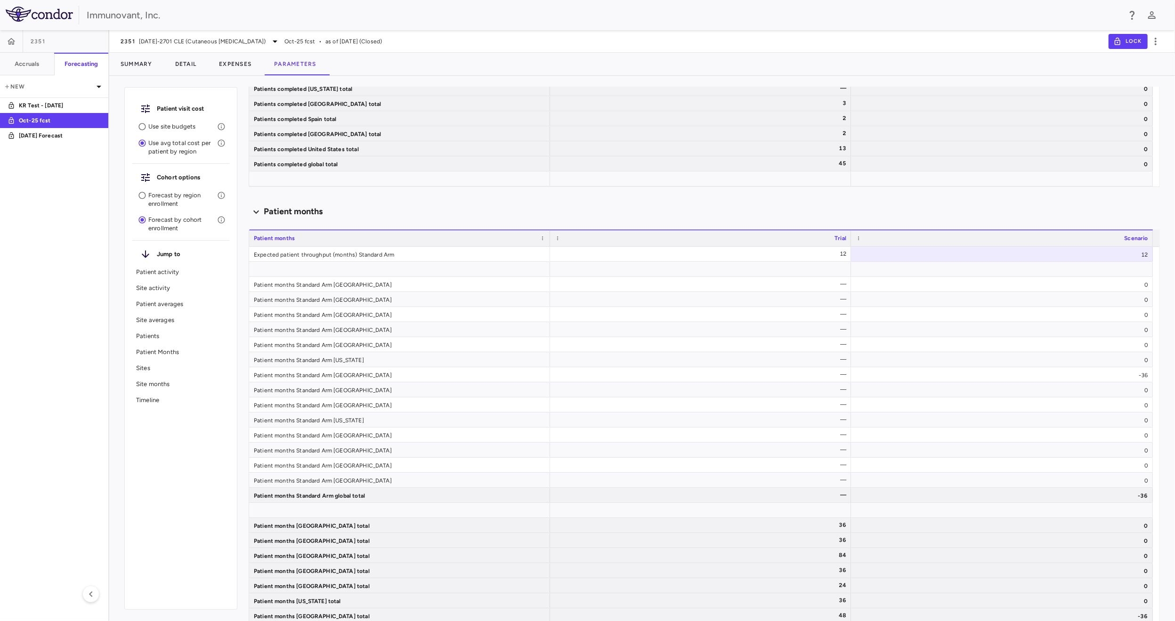
scroll to position [1702, 0]
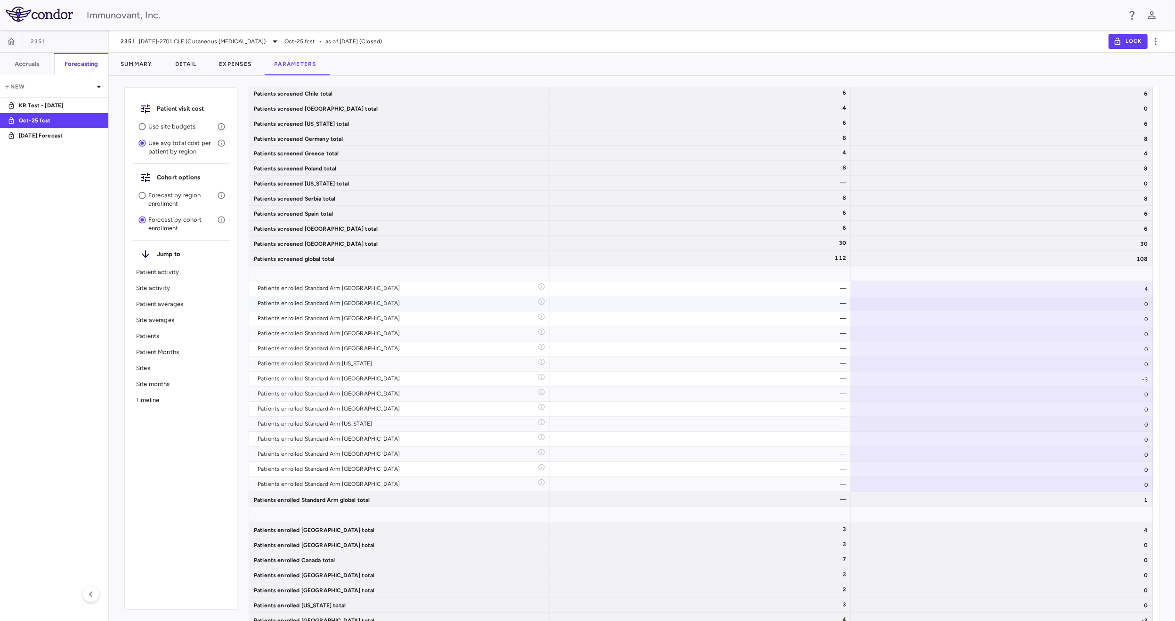
click at [1121, 306] on div "0" at bounding box center [1002, 304] width 302 height 15
type input "**"
click at [1116, 321] on div "0" at bounding box center [1002, 319] width 302 height 15
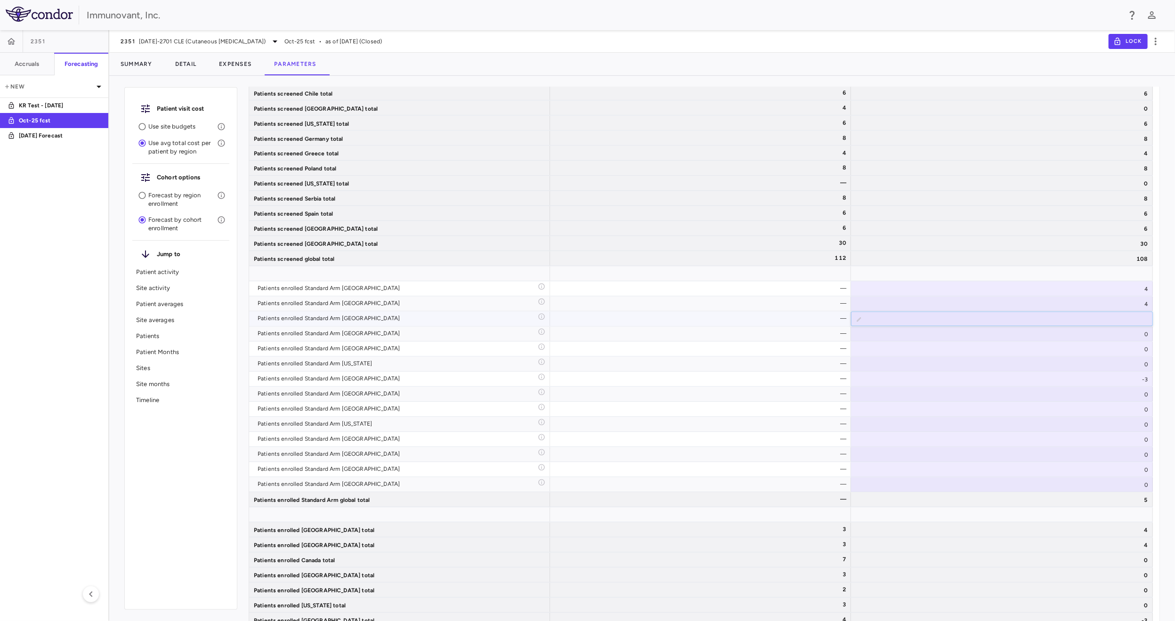
type input "**"
click at [1118, 335] on div "0" at bounding box center [1002, 334] width 302 height 15
type input "**"
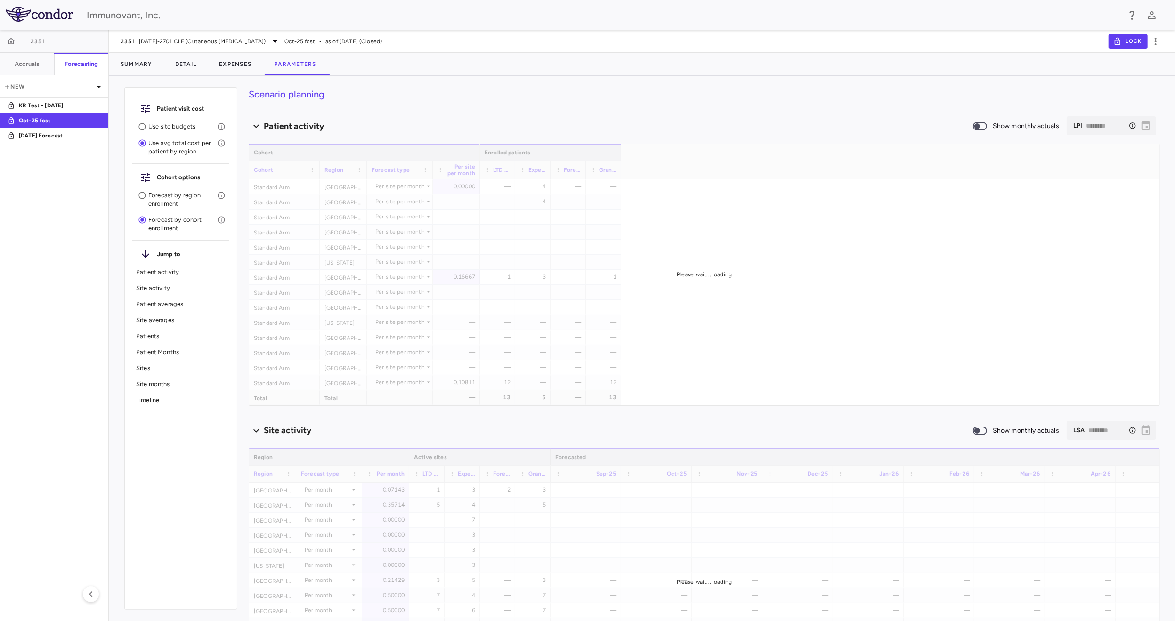
scroll to position [1695, 0]
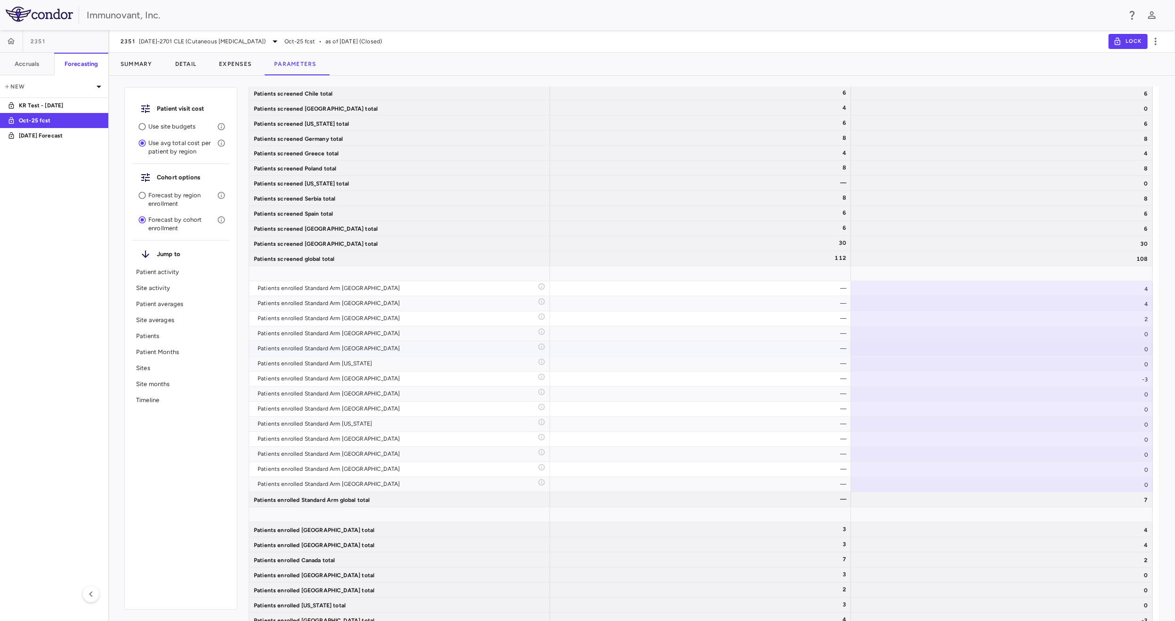
click at [1118, 346] on div "0" at bounding box center [1002, 349] width 302 height 15
click at [1118, 346] on input "*" at bounding box center [1009, 351] width 287 height 16
click at [1134, 364] on div "0" at bounding box center [1002, 364] width 302 height 15
click at [1125, 360] on div "0" at bounding box center [1002, 364] width 302 height 15
type input "**"
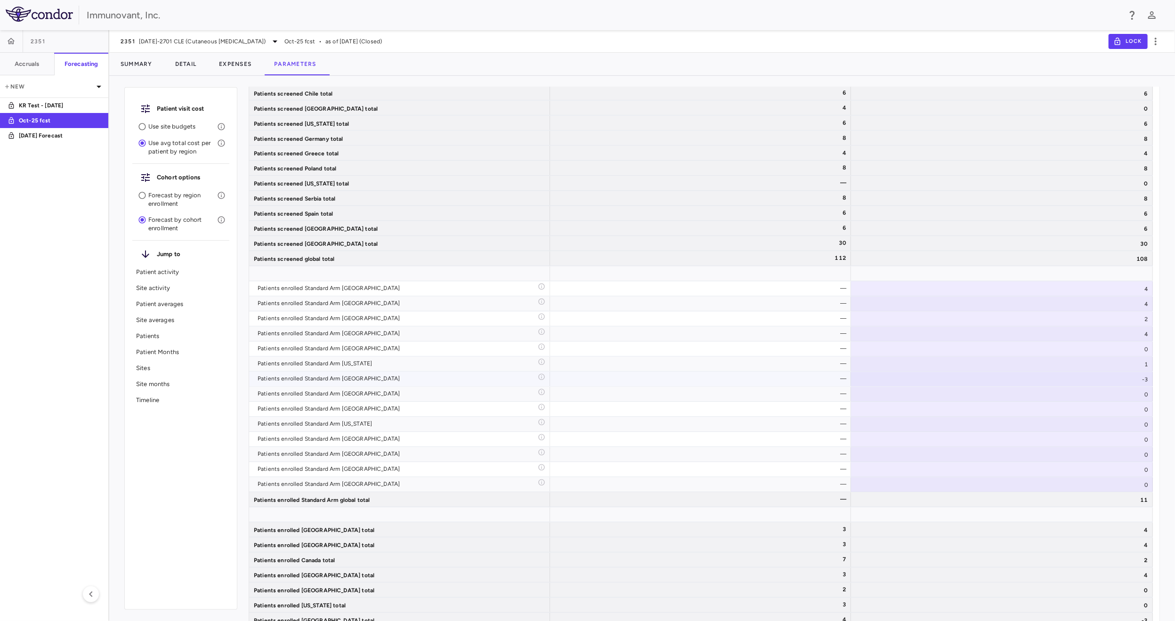
click at [1125, 379] on div "-3" at bounding box center [1002, 379] width 302 height 15
type input "*"
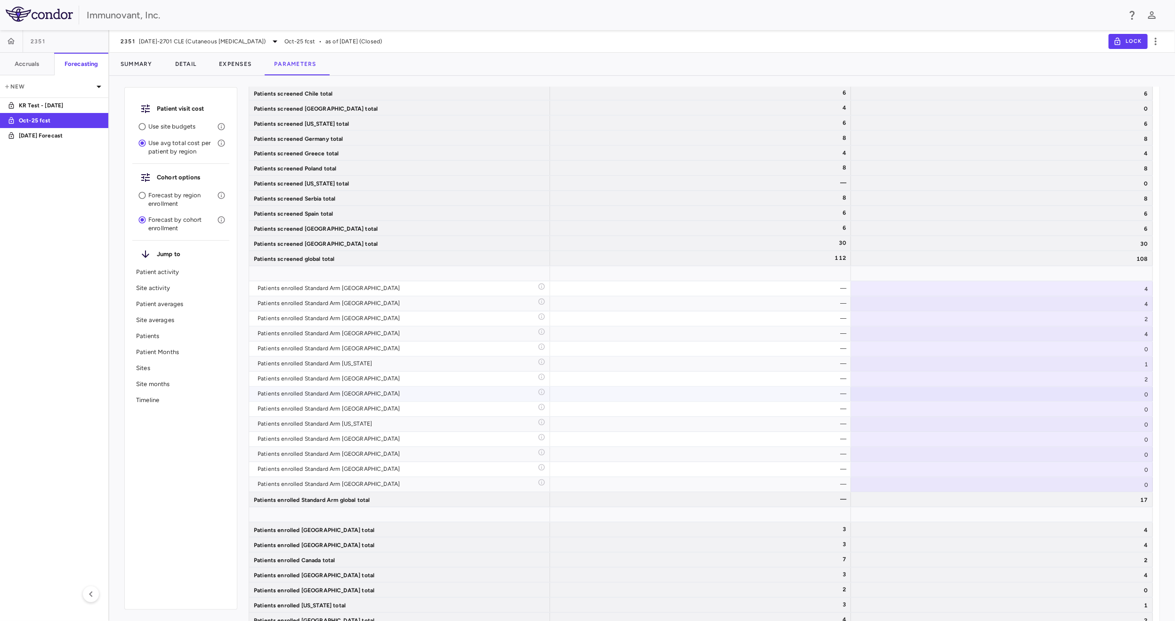
click at [1115, 397] on div "0" at bounding box center [1002, 394] width 302 height 15
type input "**"
click at [1117, 403] on div "0" at bounding box center [1002, 409] width 302 height 15
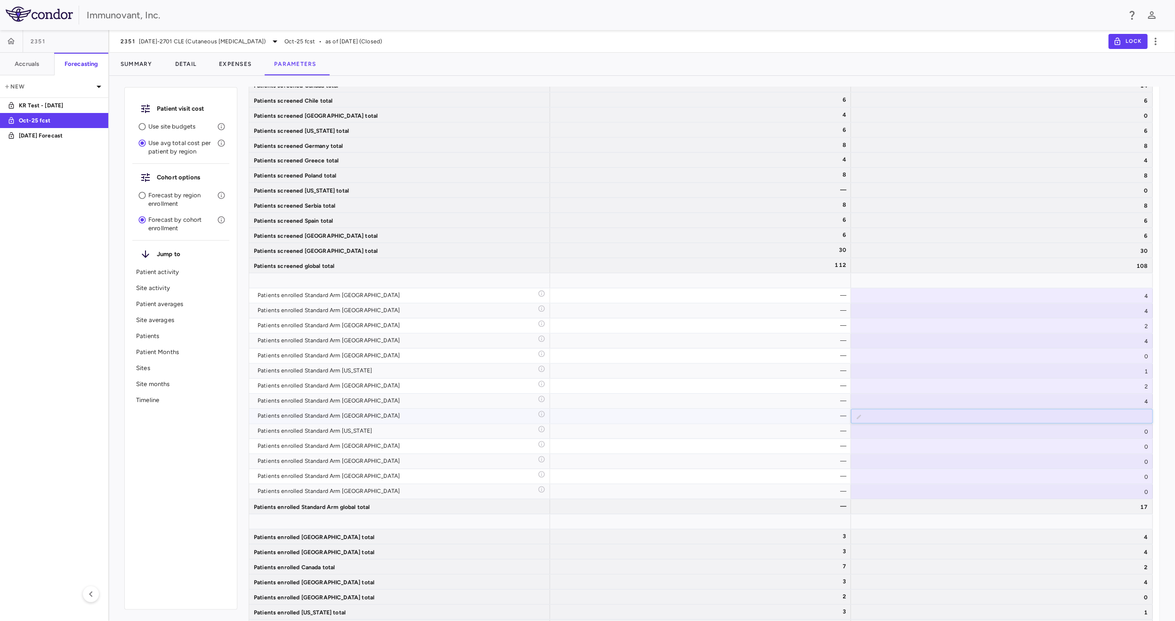
scroll to position [1702, 0]
click at [1118, 414] on div "0" at bounding box center [1002, 409] width 302 height 15
click at [1113, 436] on div "0" at bounding box center [1002, 439] width 302 height 15
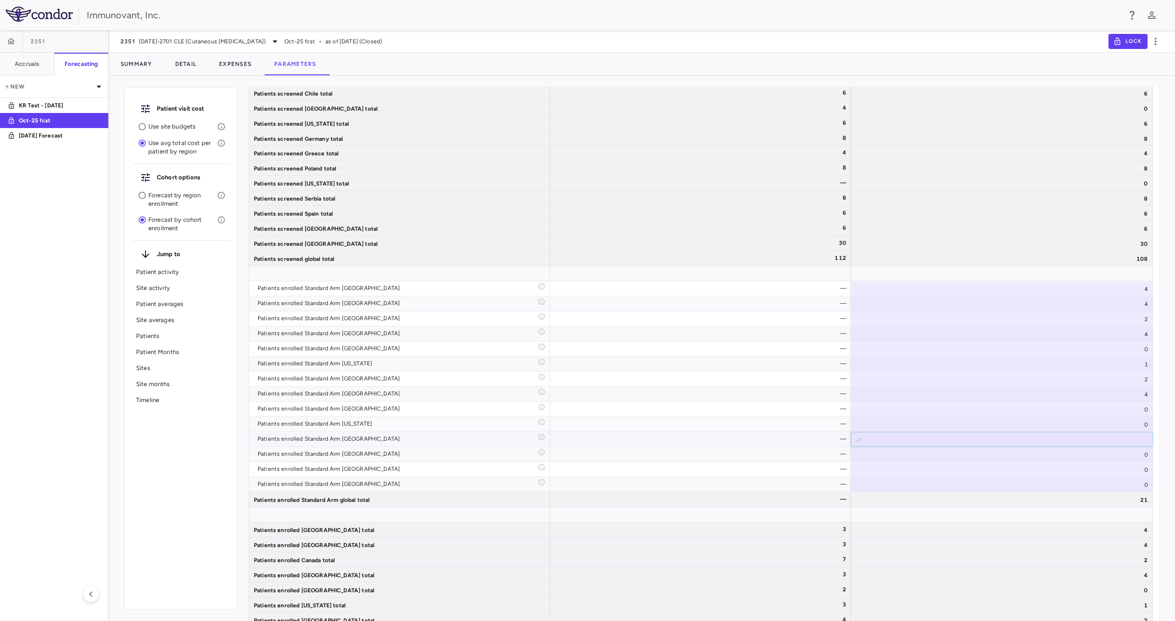
type input "**"
click at [1113, 451] on div "0" at bounding box center [1002, 455] width 302 height 15
click at [1121, 456] on div "0" at bounding box center [1002, 455] width 302 height 15
click at [1117, 459] on div "3" at bounding box center [1002, 455] width 302 height 15
click at [1116, 471] on div "0" at bounding box center [1002, 470] width 302 height 15
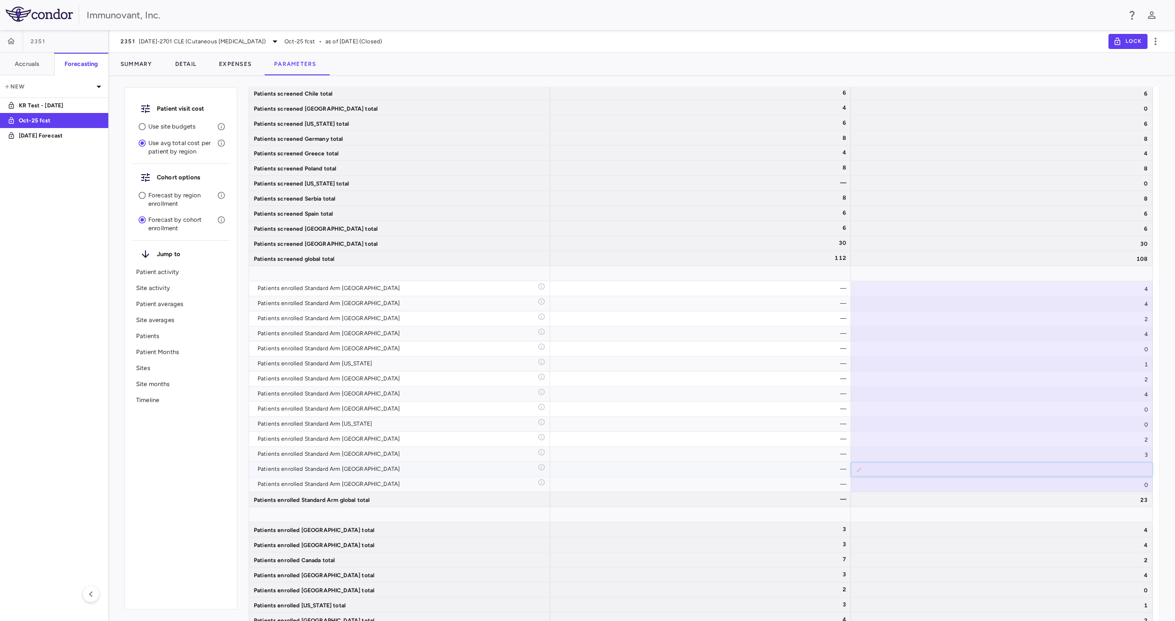
click at [1124, 466] on input "*" at bounding box center [1009, 471] width 287 height 16
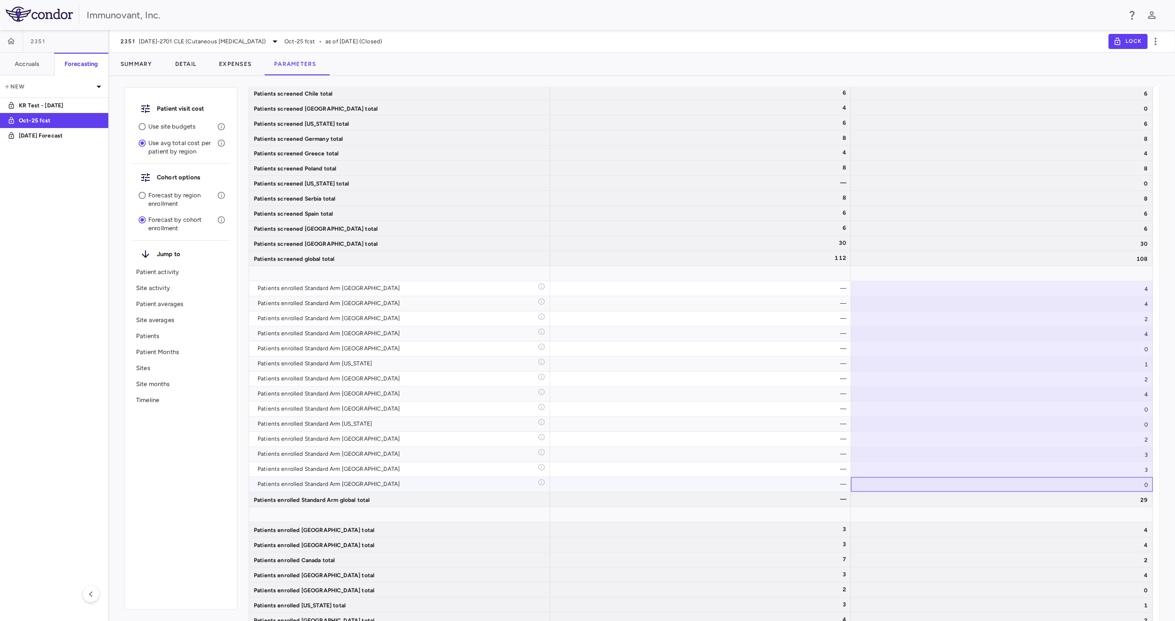
click at [1125, 485] on div "0" at bounding box center [1002, 485] width 302 height 15
type input "***"
click at [1097, 405] on div "0" at bounding box center [1002, 409] width 302 height 15
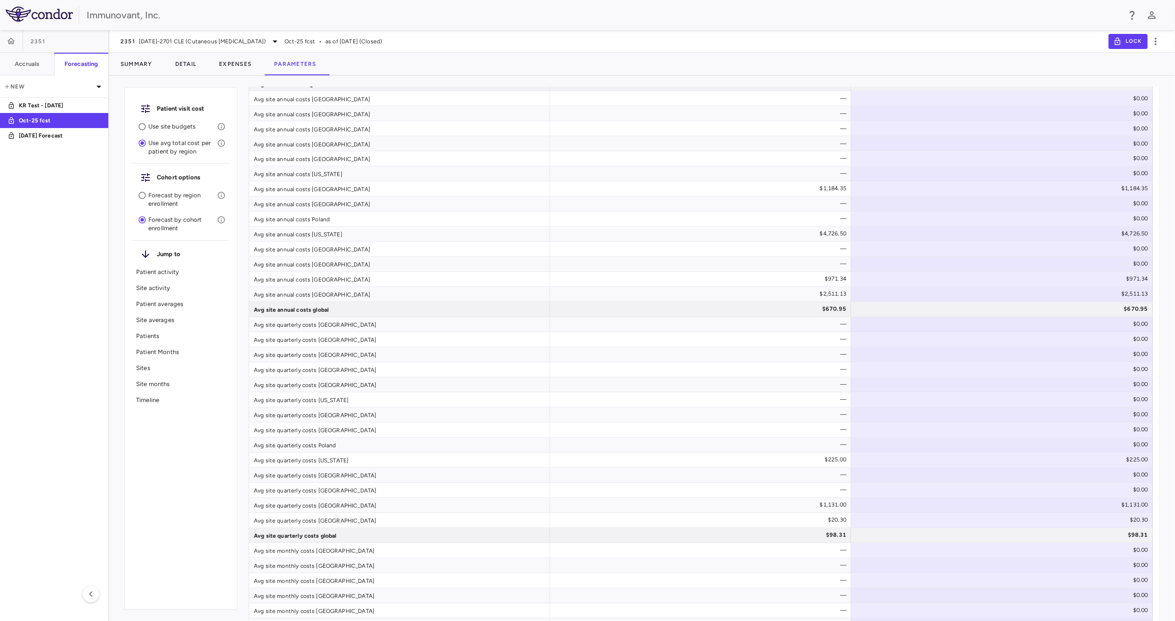
scroll to position [2762, 0]
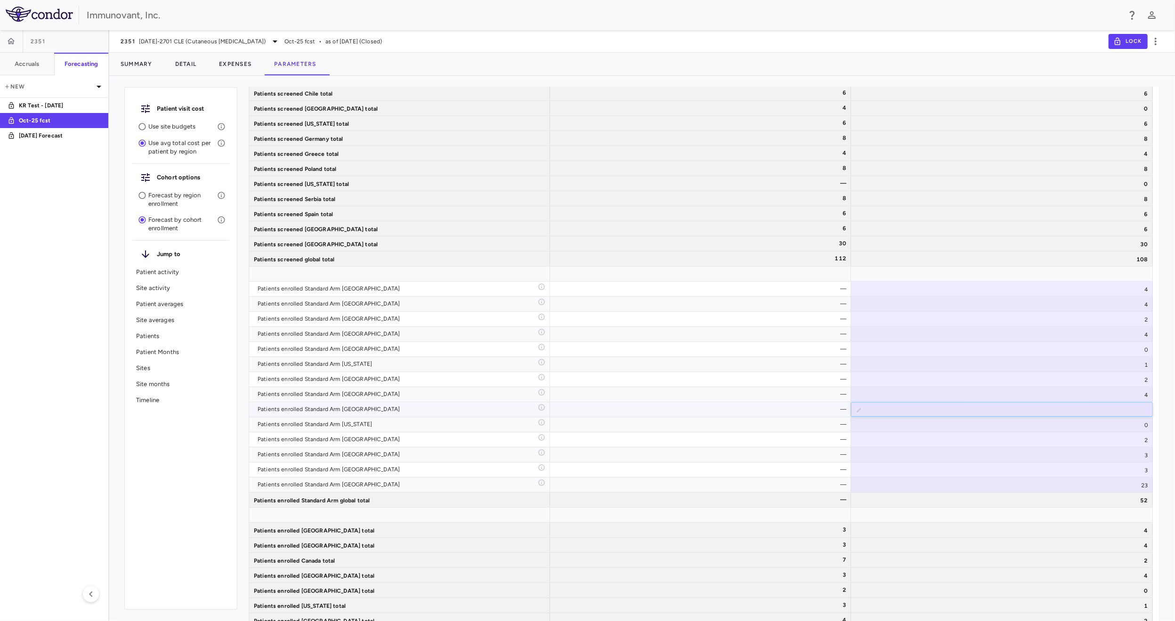
type input "**"
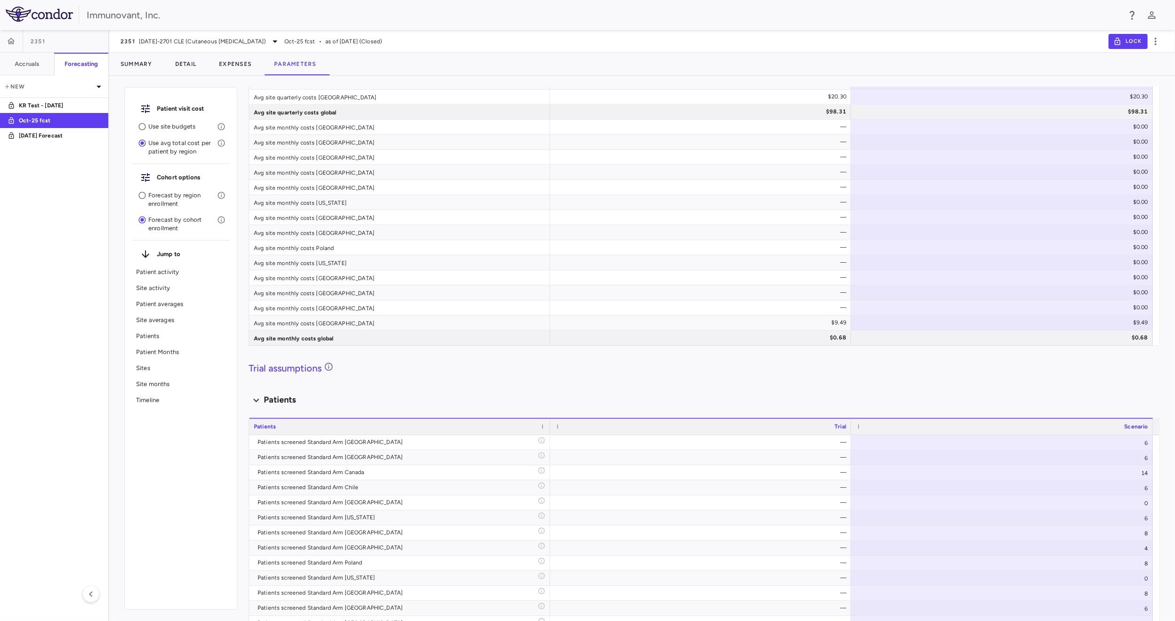
scroll to position [3186, 0]
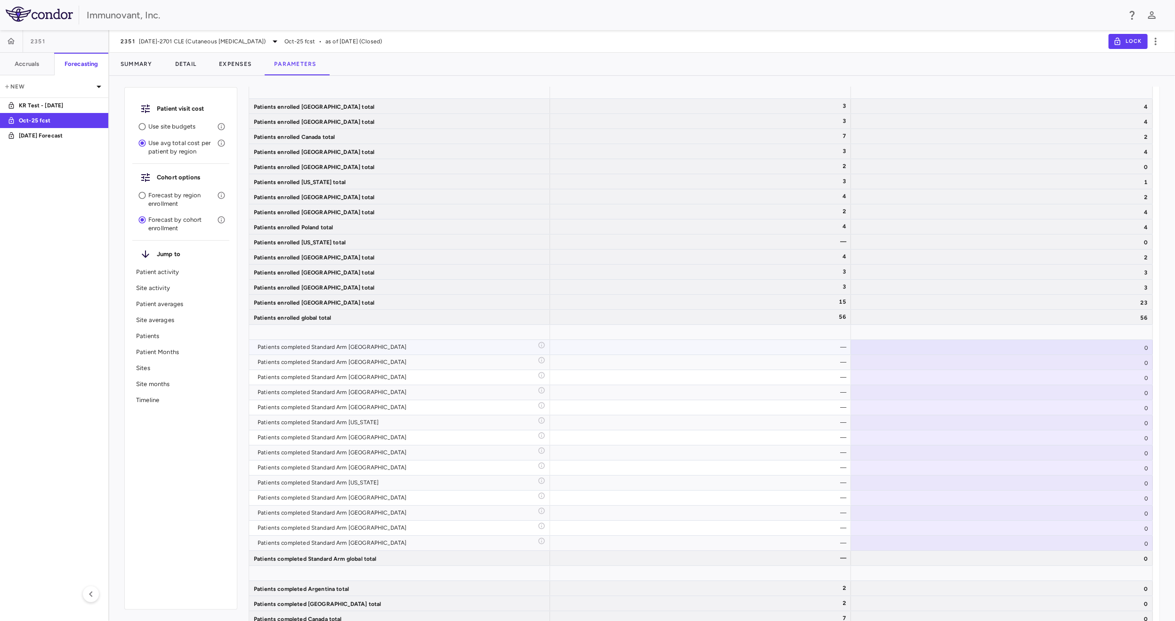
click at [1127, 348] on div "0" at bounding box center [1002, 347] width 302 height 15
type input "**"
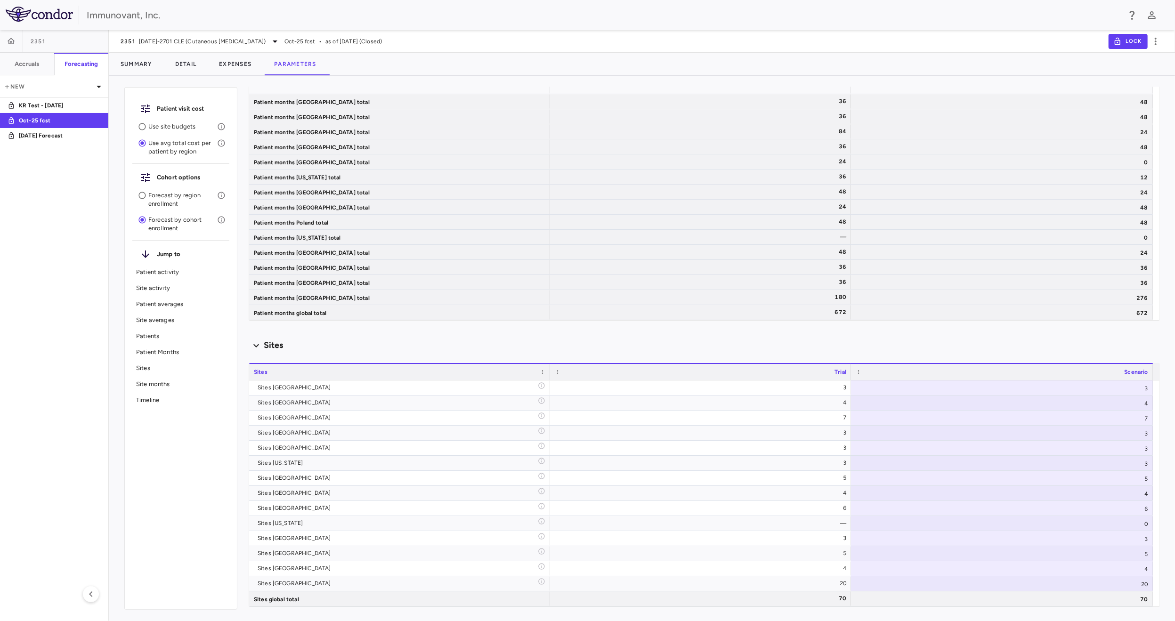
scroll to position [2126, 0]
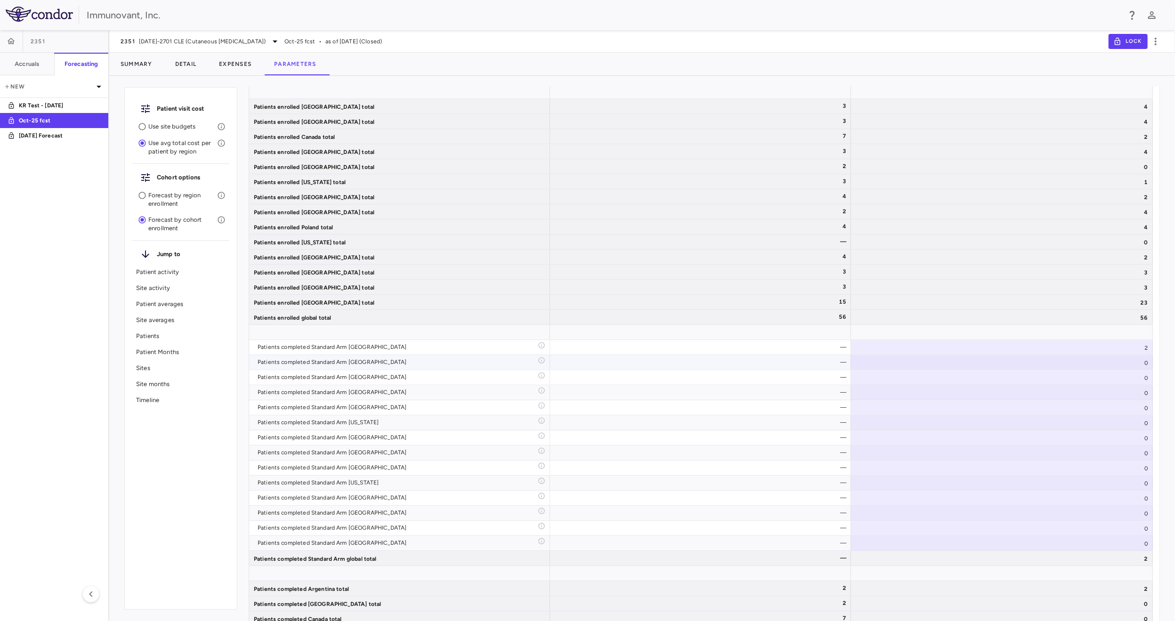
click at [1134, 365] on div "0" at bounding box center [1002, 362] width 302 height 15
type input "**"
click at [1136, 382] on div "0" at bounding box center [1002, 377] width 302 height 15
type input "**"
click at [1122, 386] on div "0" at bounding box center [1002, 392] width 302 height 15
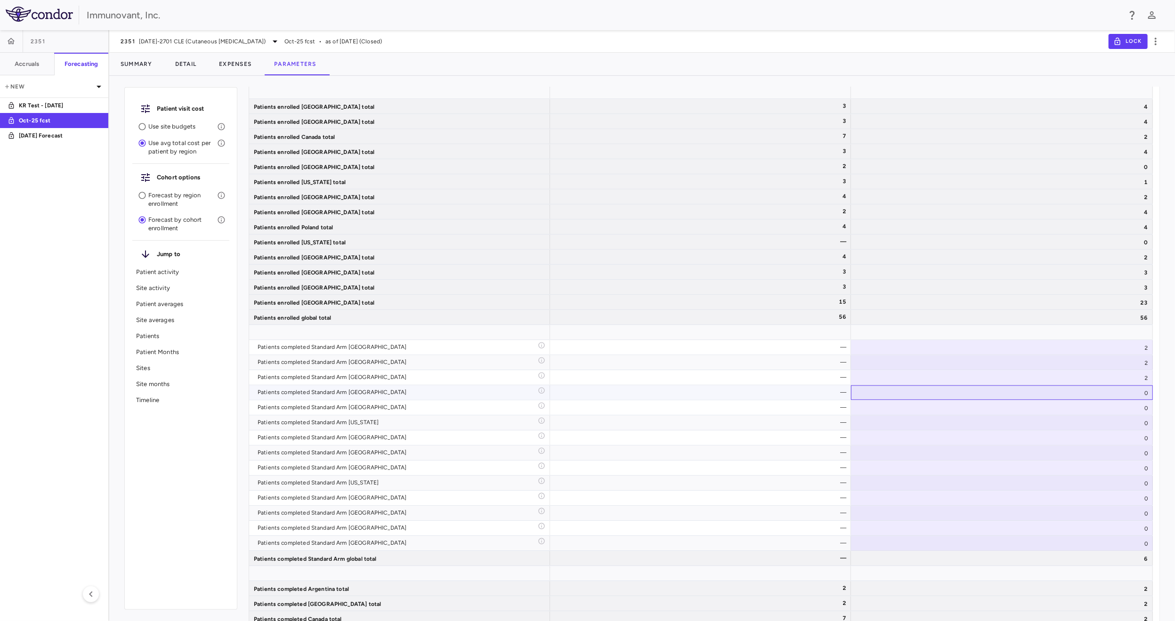
click at [1131, 393] on div "0" at bounding box center [1002, 392] width 302 height 15
click at [1128, 407] on div "0" at bounding box center [1002, 407] width 302 height 15
click at [1129, 417] on div "0" at bounding box center [1002, 423] width 302 height 15
type input "**"
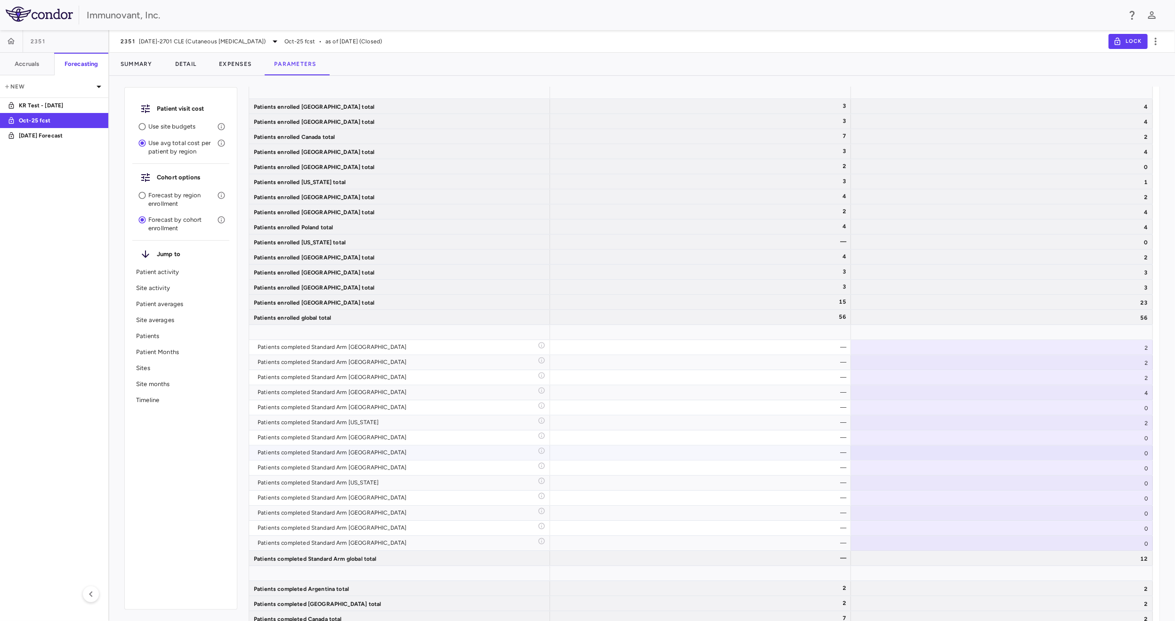
click at [1131, 446] on div "0" at bounding box center [1002, 453] width 302 height 15
click at [1126, 442] on div "0" at bounding box center [1002, 438] width 302 height 15
click at [1126, 455] on div "0" at bounding box center [1002, 453] width 302 height 15
type input "**"
click at [1124, 471] on div "0" at bounding box center [1002, 468] width 302 height 15
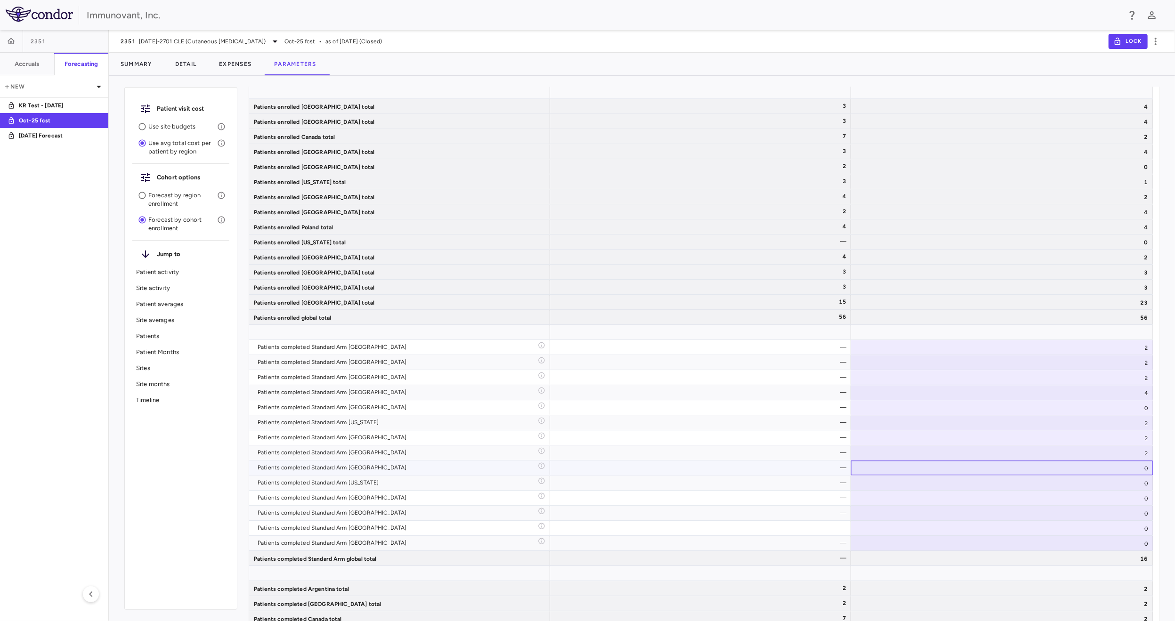
click at [1124, 471] on div "0" at bounding box center [1002, 468] width 302 height 15
click at [1121, 496] on div "0" at bounding box center [1002, 498] width 302 height 15
click at [1122, 516] on div "0" at bounding box center [1002, 513] width 302 height 15
click at [1124, 530] on div "0" at bounding box center [1002, 528] width 302 height 15
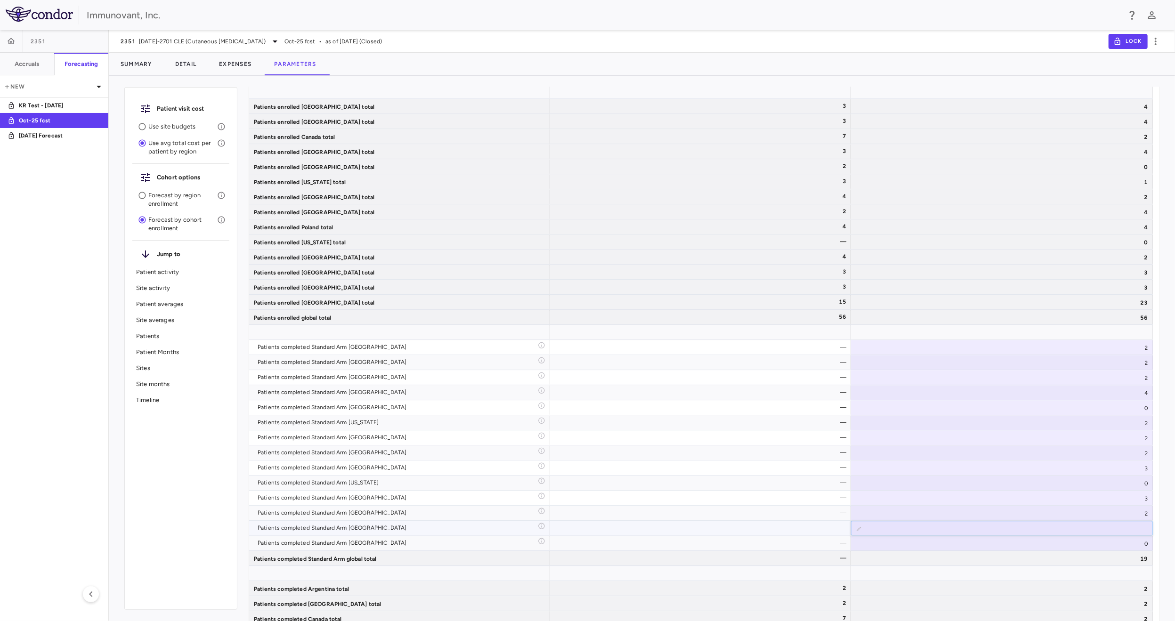
type input "**"
click at [1126, 542] on div "0" at bounding box center [1002, 543] width 302 height 15
type input "***"
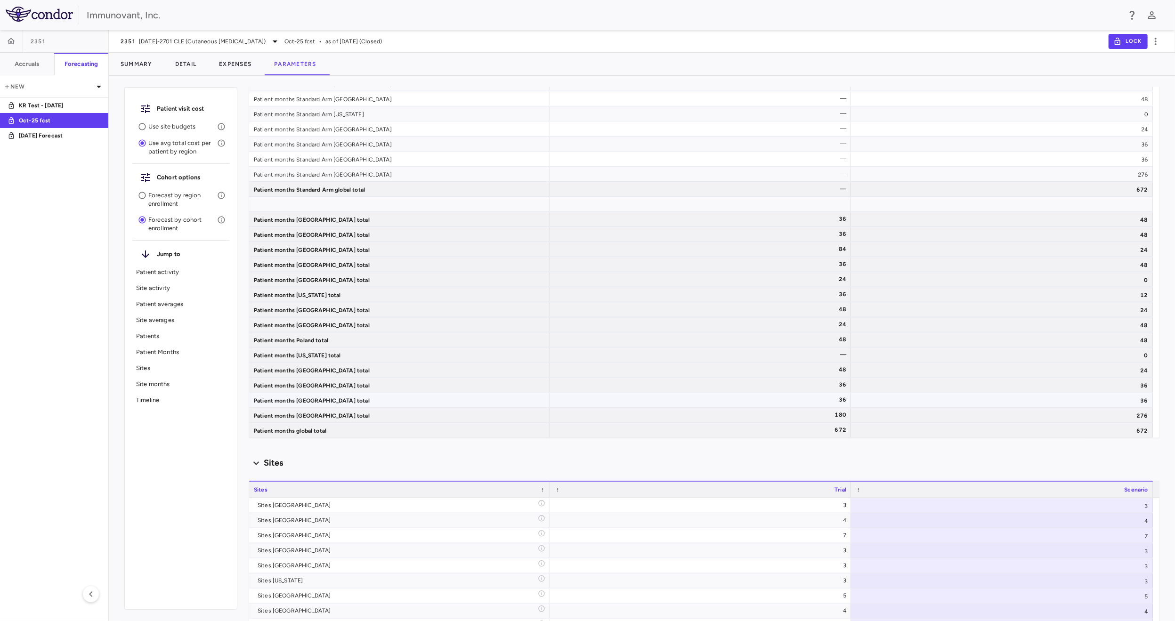
scroll to position [4364, 0]
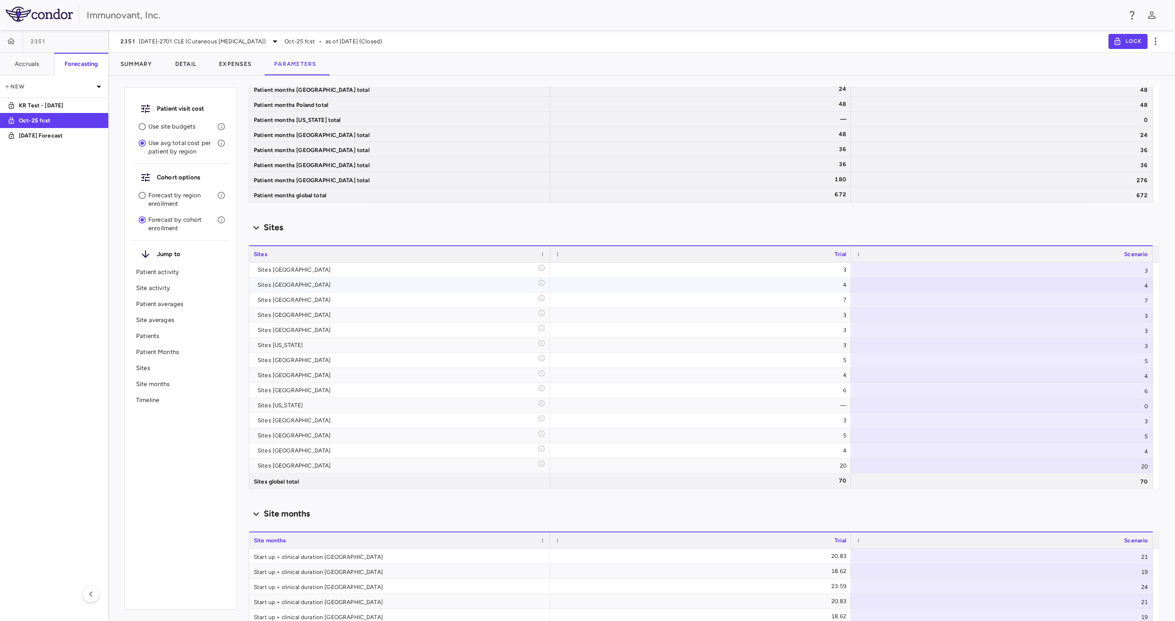
click at [1142, 276] on div "3" at bounding box center [1002, 270] width 302 height 15
type input "*"
click at [1140, 283] on div "4" at bounding box center [1002, 285] width 302 height 15
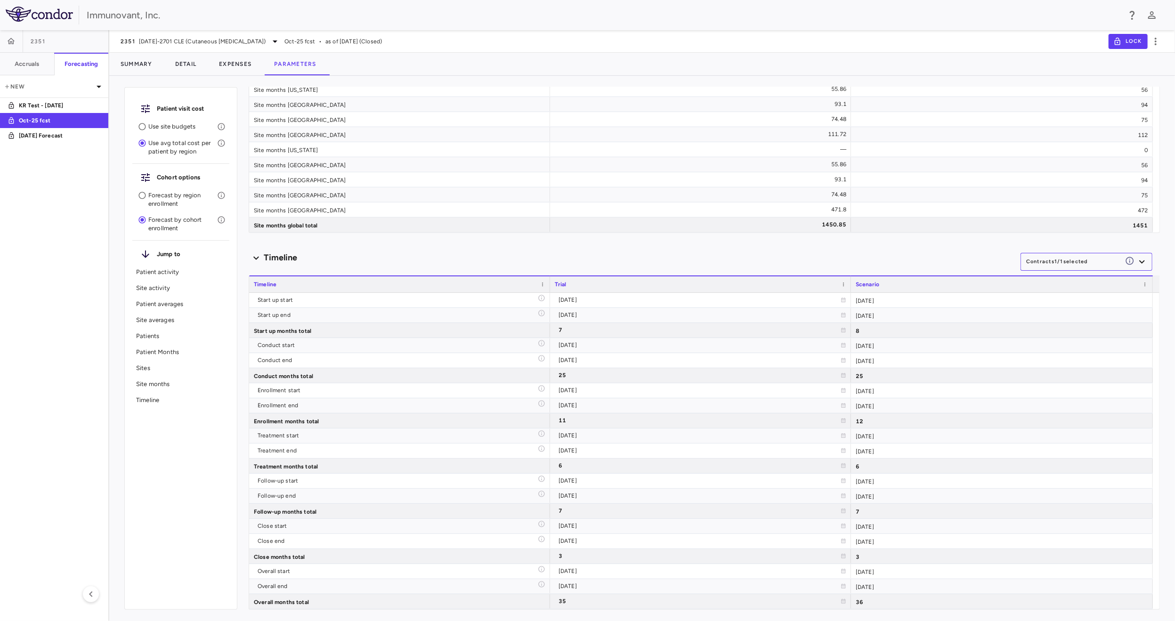
scroll to position [3304, 0]
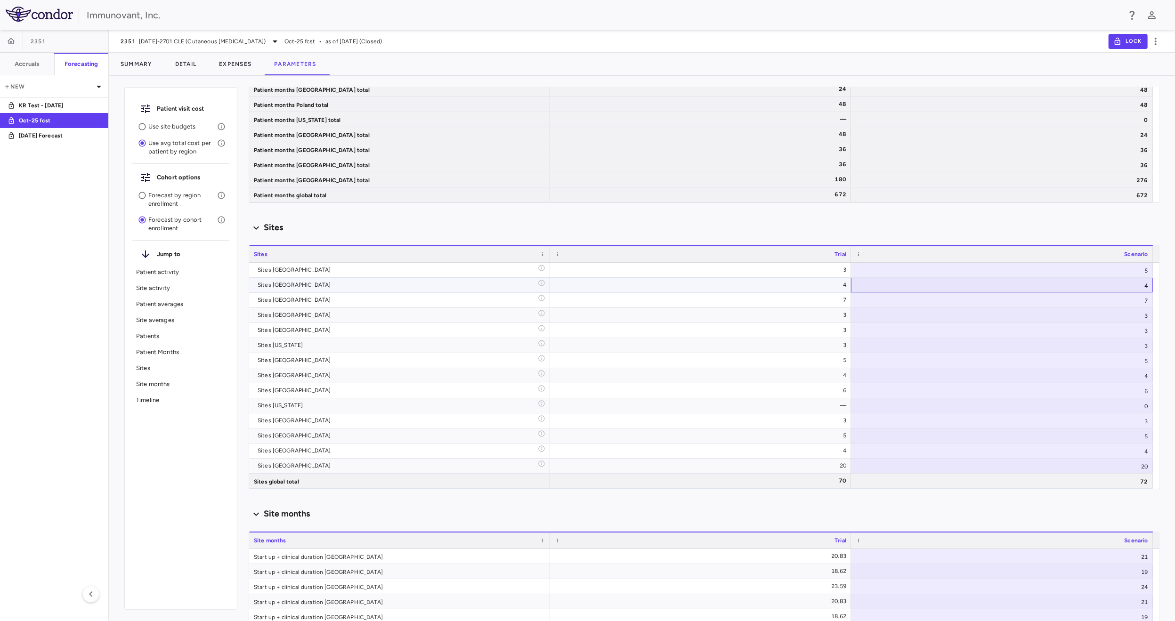
click at [1145, 290] on div "4" at bounding box center [1002, 285] width 302 height 15
type input "*"
click at [1134, 299] on div "7" at bounding box center [1002, 300] width 302 height 15
click at [1134, 317] on div "3" at bounding box center [1002, 315] width 302 height 15
type input "********"
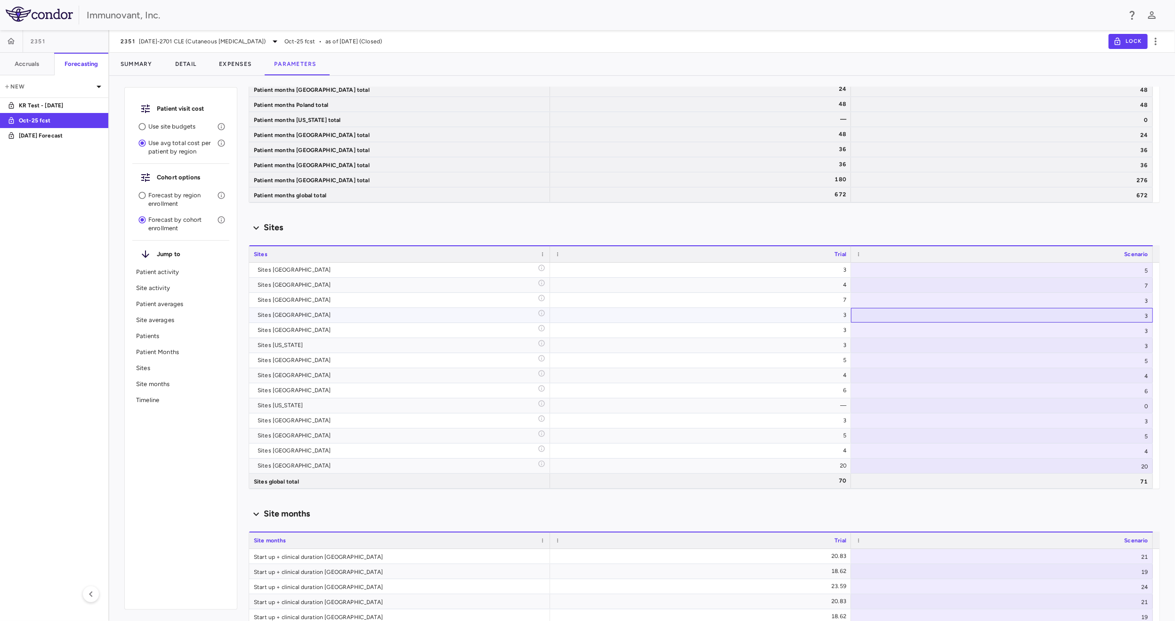
click at [1134, 317] on div "3" at bounding box center [1002, 315] width 302 height 15
type input "*"
click at [1132, 328] on div "3" at bounding box center [1002, 330] width 302 height 15
click at [1123, 349] on div "3" at bounding box center [1002, 345] width 302 height 15
type input "*"
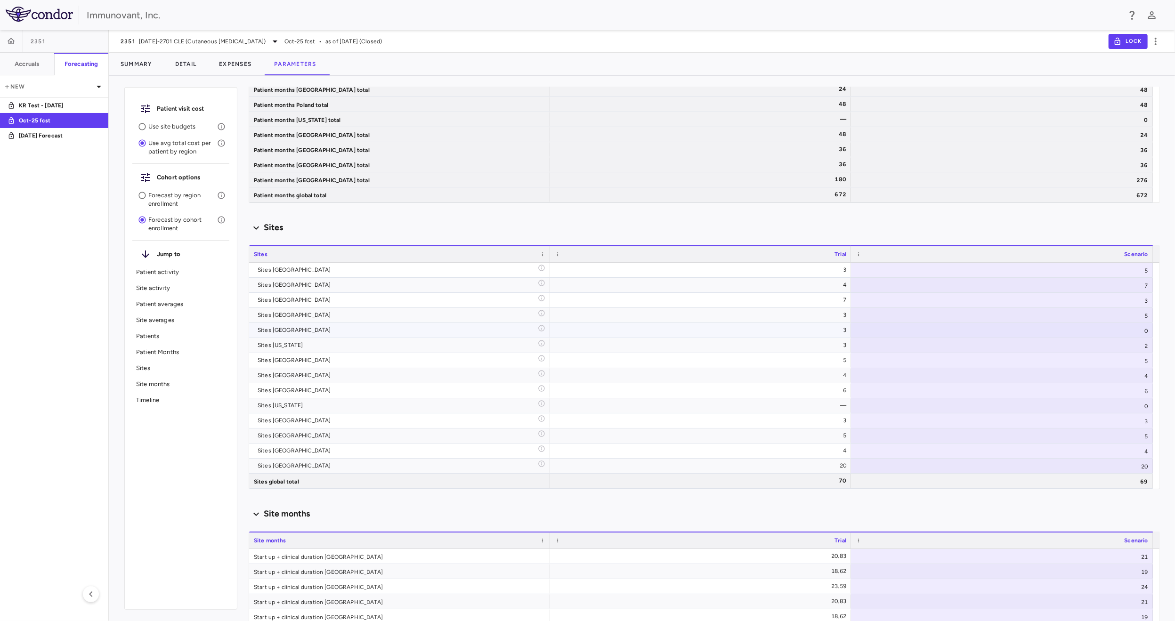
click at [1135, 328] on div "0" at bounding box center [1002, 330] width 302 height 15
type input "*"
click at [1116, 374] on div "4" at bounding box center [1002, 375] width 302 height 15
click at [1122, 362] on div "5" at bounding box center [1002, 360] width 302 height 15
type input "*"
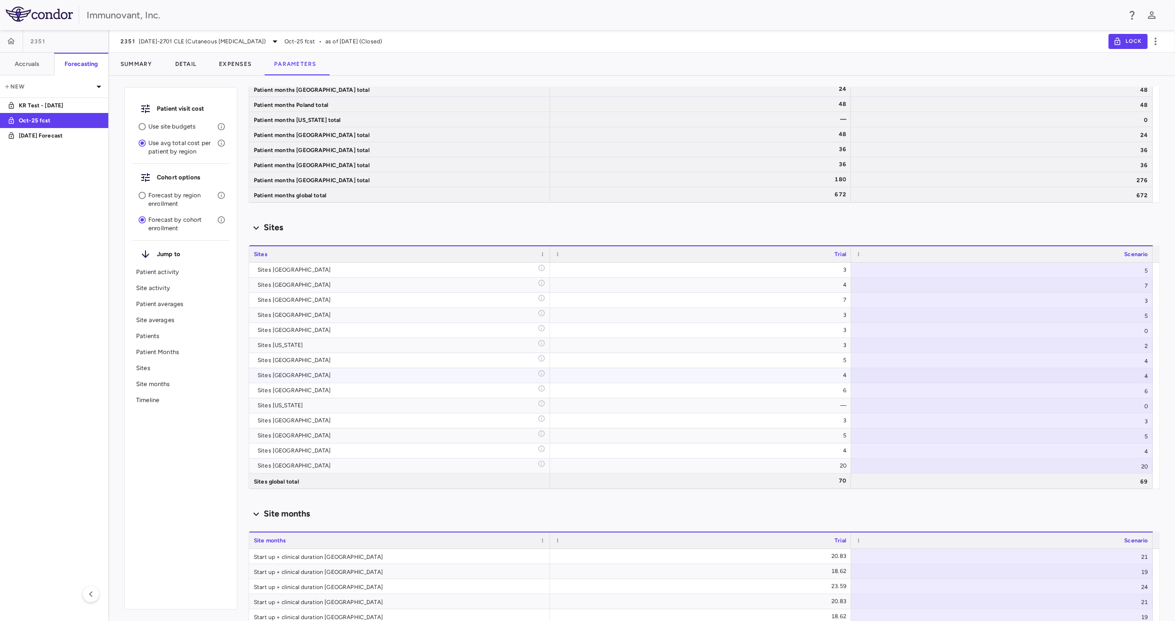
click at [1128, 373] on div "4" at bounding box center [1002, 375] width 302 height 15
type input "*"
click at [1128, 385] on div "6" at bounding box center [1002, 391] width 302 height 15
type input "*"
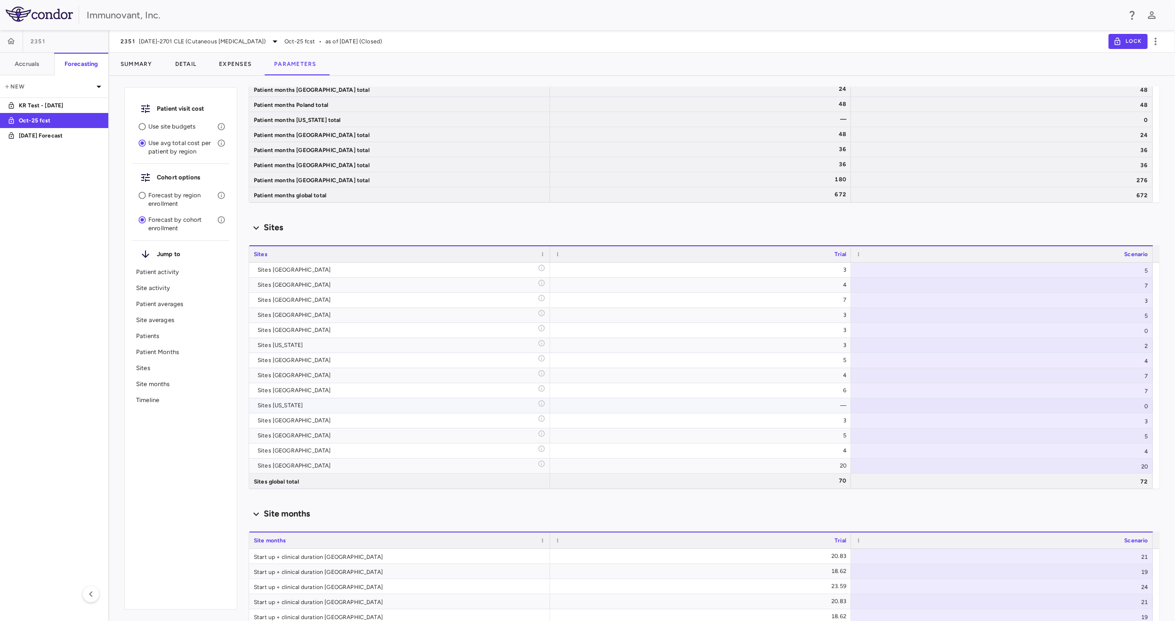
click at [1071, 408] on div "0" at bounding box center [1002, 406] width 302 height 15
click at [1131, 421] on div "3" at bounding box center [1002, 421] width 302 height 15
drag, startPoint x: 1111, startPoint y: 390, endPoint x: 1118, endPoint y: 407, distance: 18.0
click at [1111, 390] on div "7" at bounding box center [1002, 391] width 302 height 15
click at [1124, 402] on div "0" at bounding box center [1002, 406] width 302 height 15
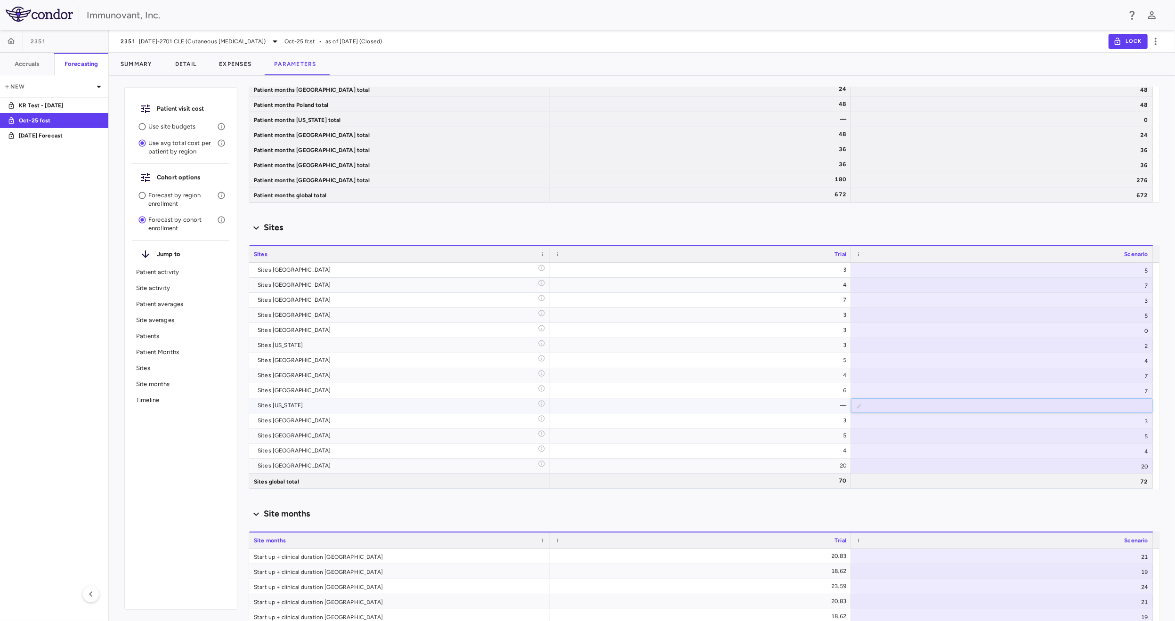
type input "*"
click at [1121, 424] on div "3" at bounding box center [1002, 421] width 302 height 15
click at [1132, 434] on div "5" at bounding box center [1002, 436] width 302 height 15
click at [1139, 433] on div "5" at bounding box center [1002, 436] width 302 height 15
type input "*"
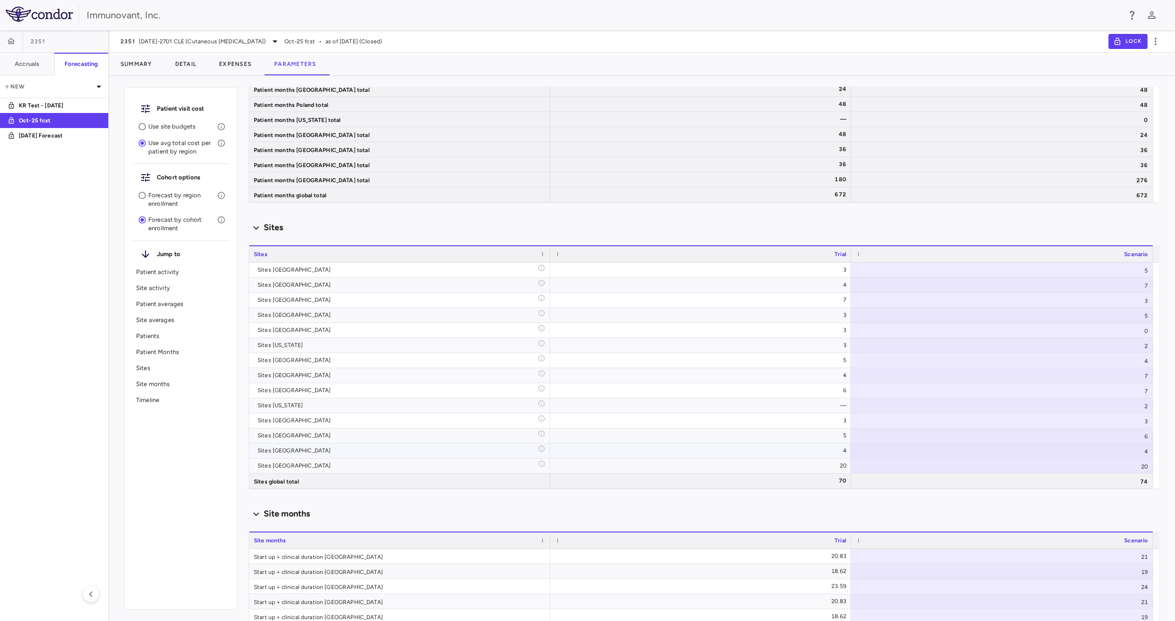
click at [1134, 446] on div "4" at bounding box center [1002, 451] width 302 height 15
click at [1130, 468] on div "20" at bounding box center [1002, 466] width 302 height 15
type input "*"
type input "**"
click at [1112, 448] on div "4" at bounding box center [1002, 451] width 302 height 15
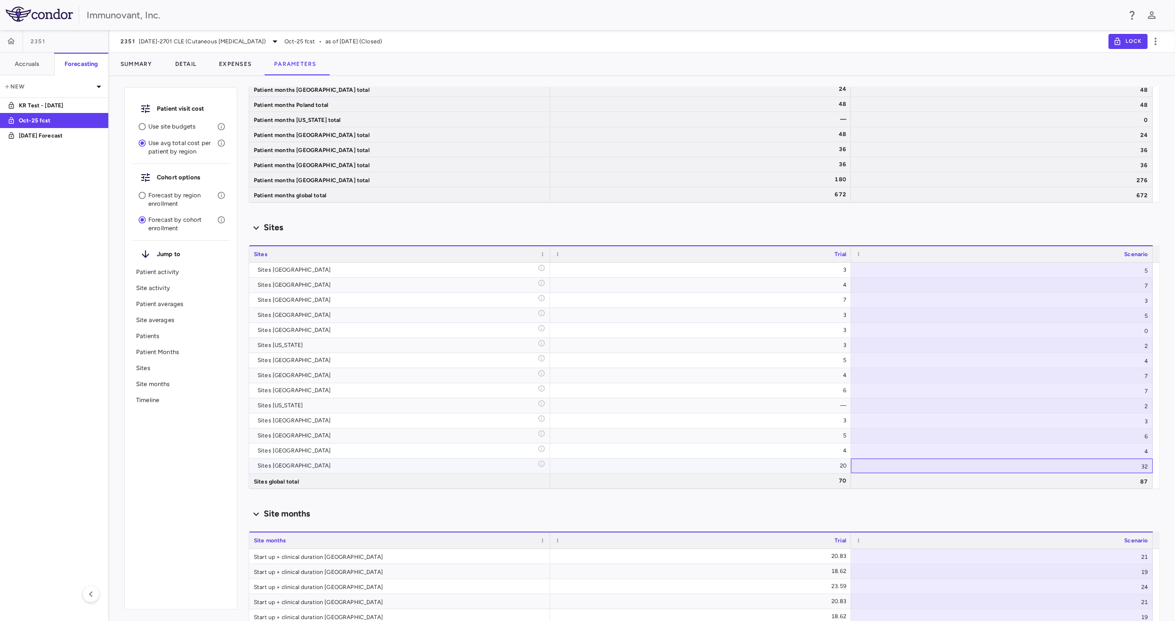
click at [1135, 463] on div "32" at bounding box center [1002, 466] width 302 height 15
type input "**"
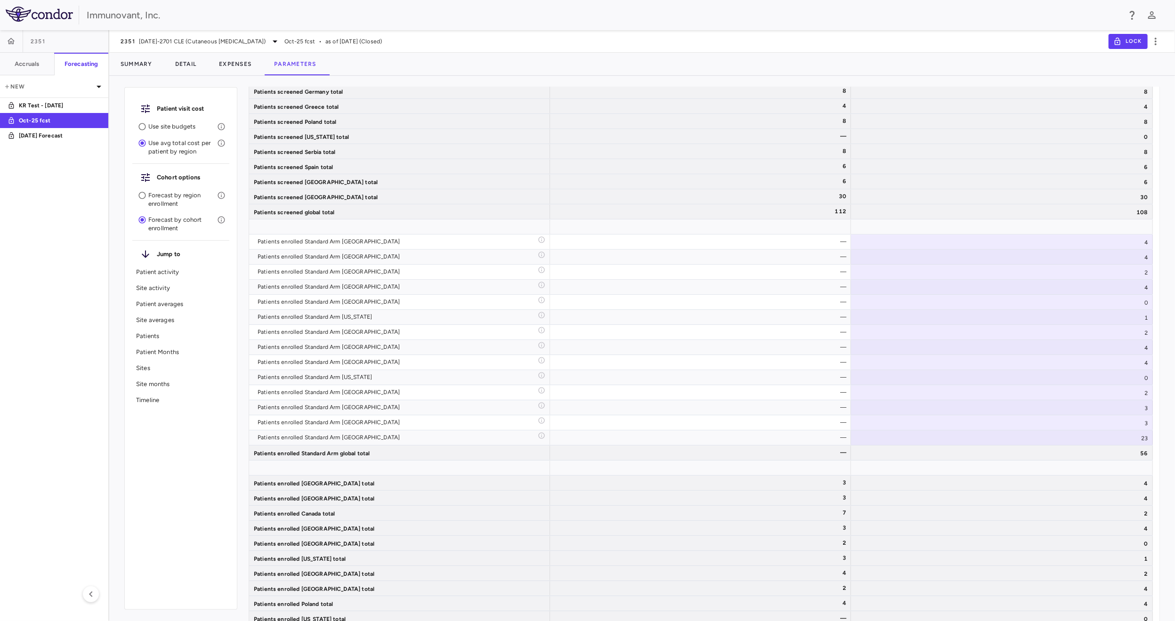
scroll to position [0, 0]
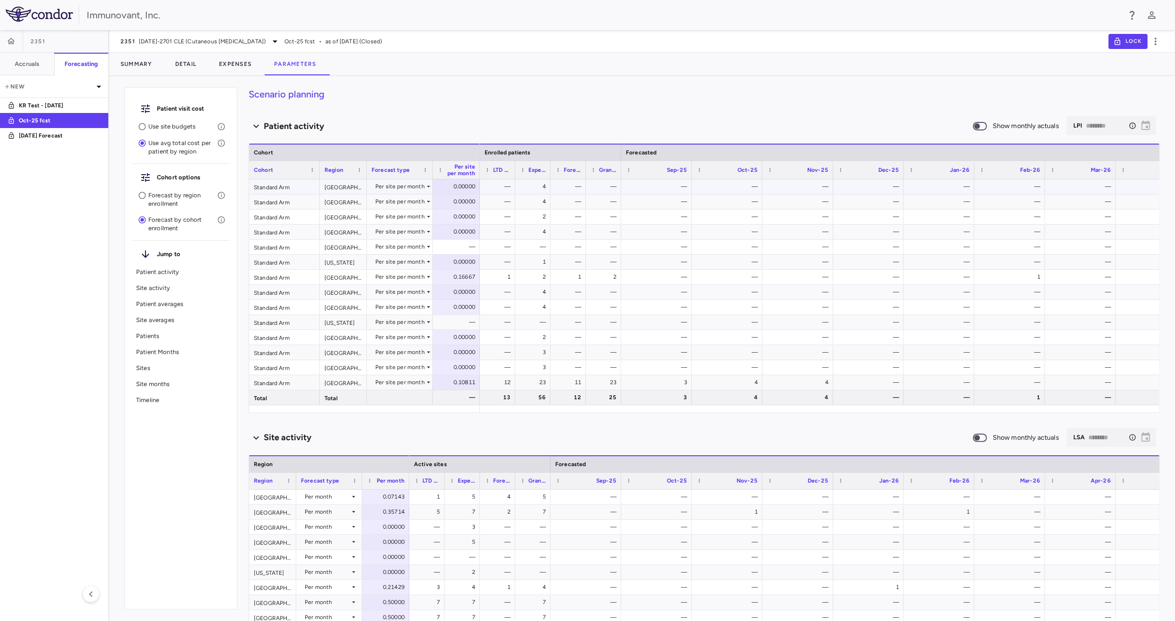
click at [425, 188] on icon at bounding box center [429, 187] width 8 height 8
click at [391, 217] on div "Manual" at bounding box center [394, 219] width 24 height 8
click at [421, 201] on div "Per site per month" at bounding box center [399, 201] width 49 height 15
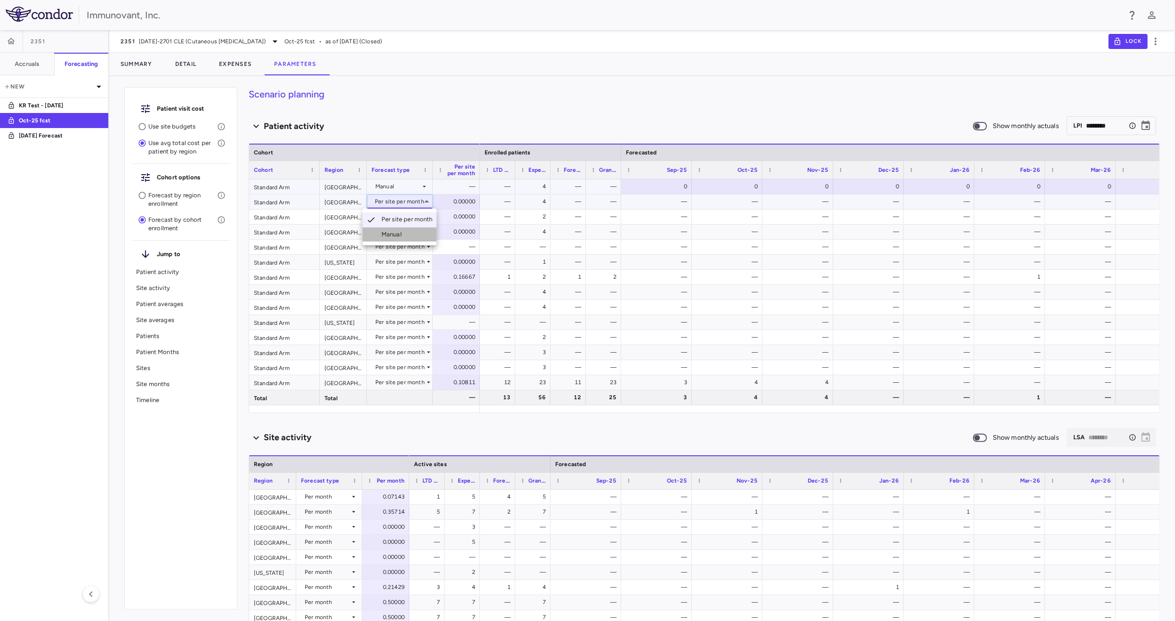
click at [400, 233] on div "Manual" at bounding box center [394, 234] width 24 height 8
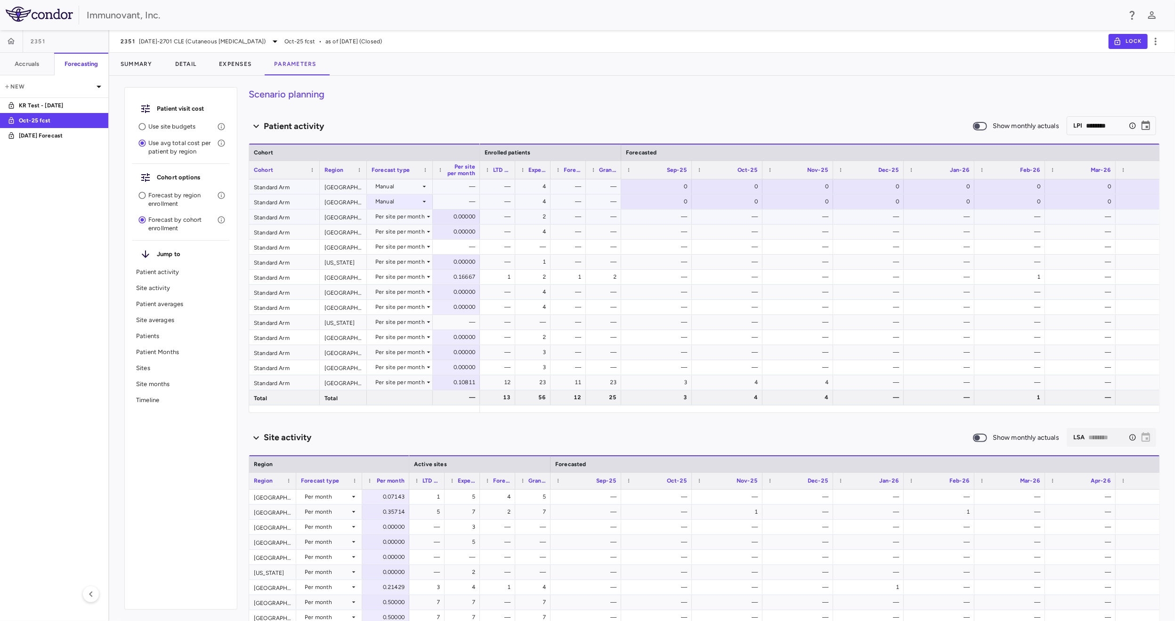
click at [402, 216] on div "Per site per month" at bounding box center [399, 216] width 49 height 15
click at [396, 245] on div "Manual" at bounding box center [394, 249] width 24 height 8
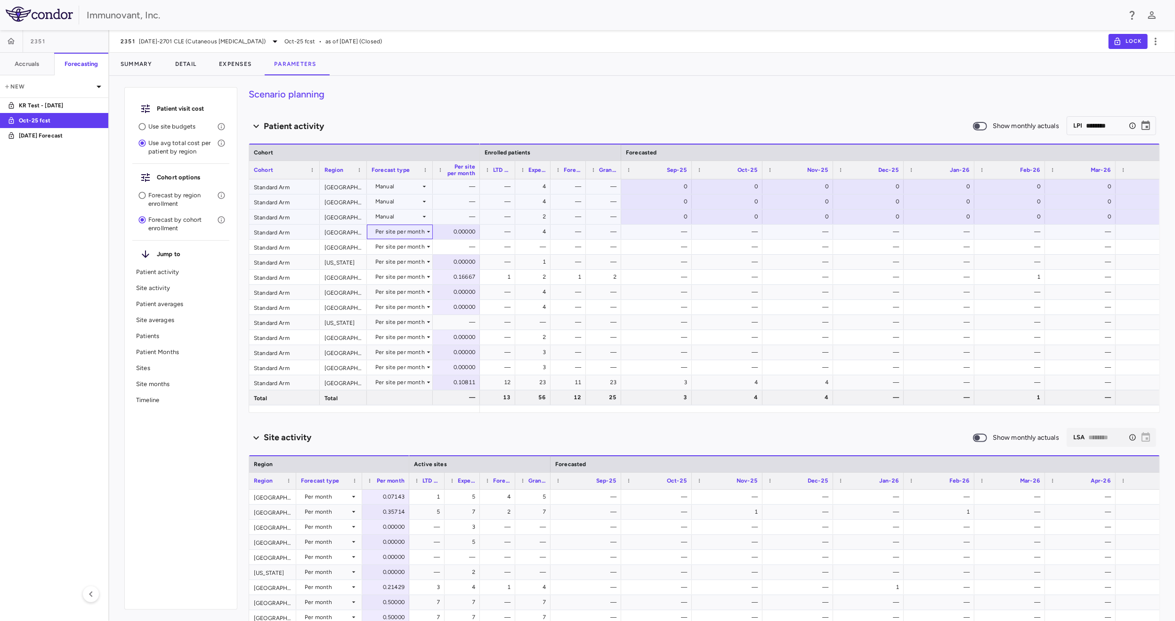
click at [404, 234] on div "Per site per month" at bounding box center [399, 231] width 49 height 15
click at [401, 264] on div "Manual" at bounding box center [394, 265] width 24 height 8
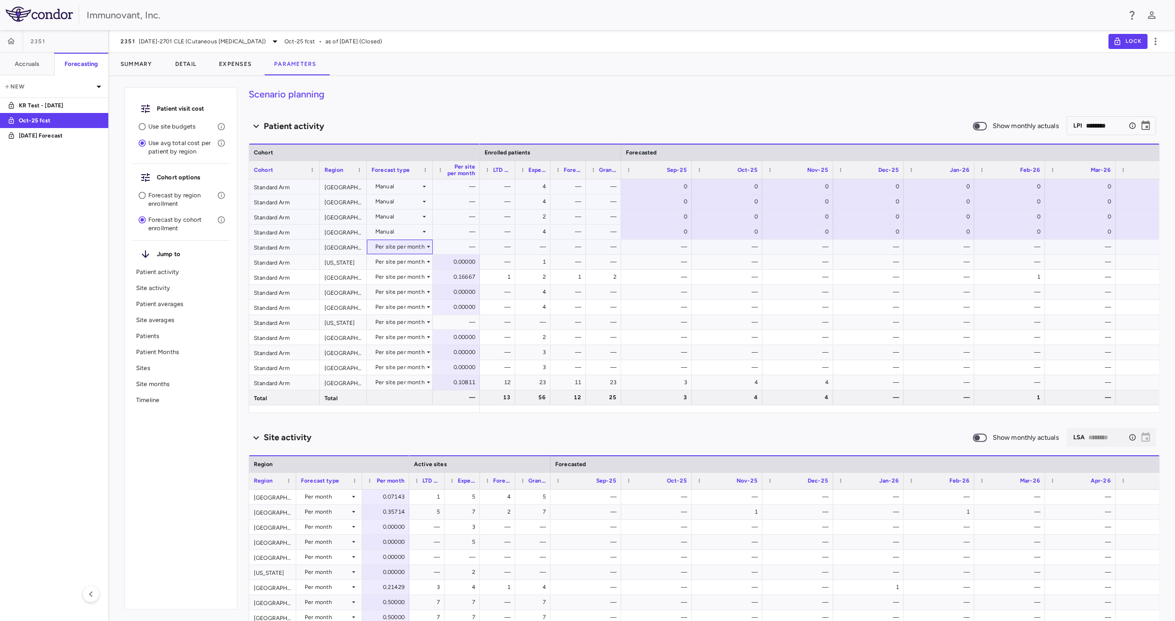
click at [421, 249] on div "Per site per month" at bounding box center [399, 246] width 49 height 15
click at [408, 276] on li "Manual" at bounding box center [400, 280] width 74 height 14
click at [412, 266] on div "Per site per month" at bounding box center [399, 261] width 49 height 15
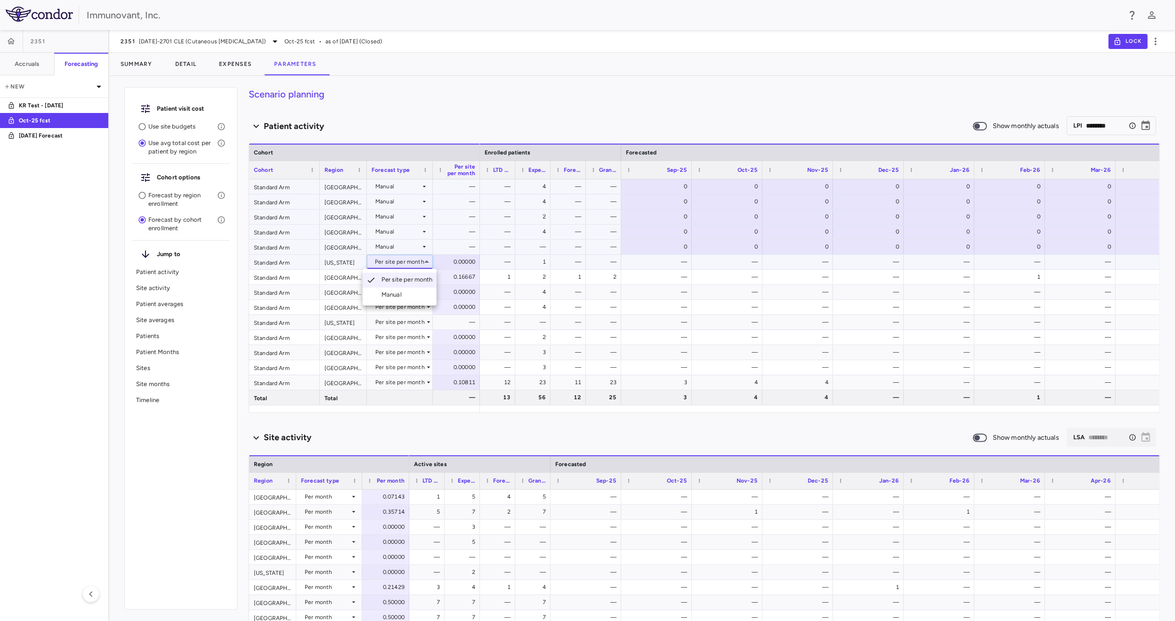
click at [398, 290] on li "Manual" at bounding box center [400, 295] width 74 height 14
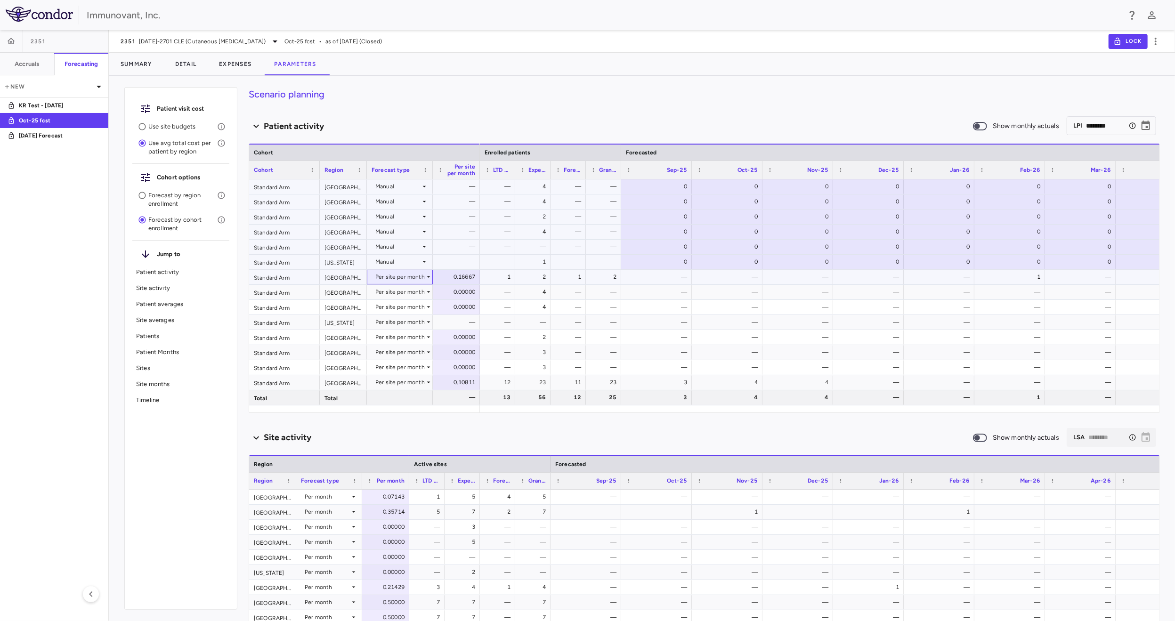
click at [418, 278] on div "Per site per month" at bounding box center [399, 276] width 49 height 15
click at [402, 310] on div "Manual" at bounding box center [394, 310] width 24 height 8
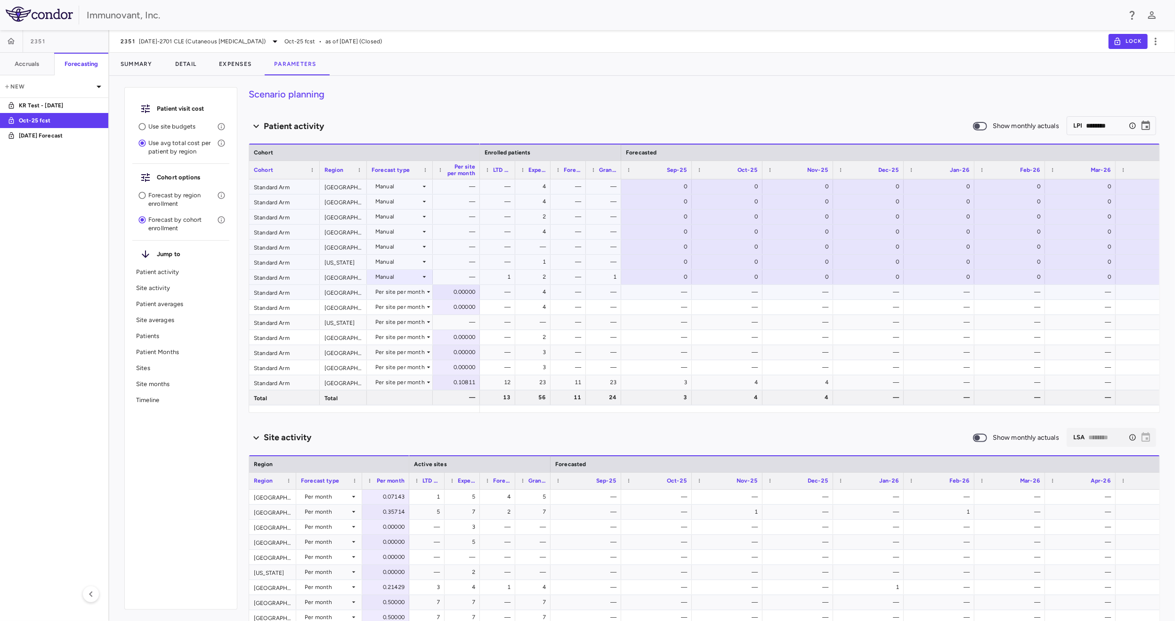
click at [408, 291] on div "Per site per month" at bounding box center [399, 292] width 49 height 15
click at [388, 322] on div "Manual" at bounding box center [394, 325] width 24 height 8
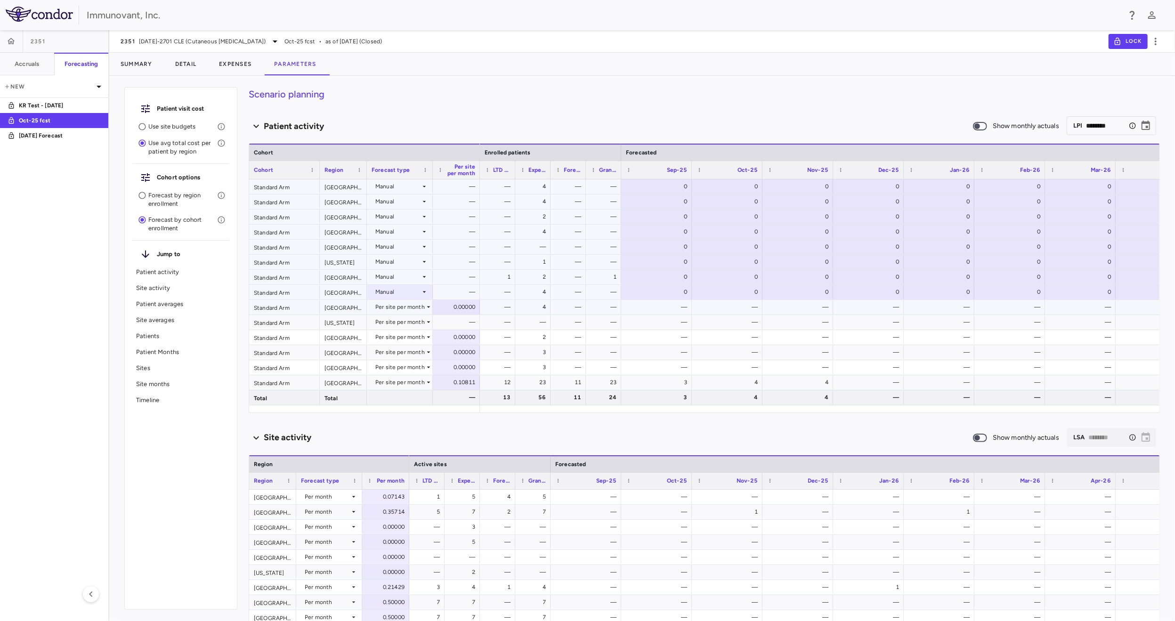
click at [414, 310] on div "Per site per month" at bounding box center [399, 307] width 49 height 15
click at [405, 338] on div "Manual" at bounding box center [394, 340] width 24 height 8
click at [405, 338] on div "Per site per month" at bounding box center [399, 337] width 49 height 15
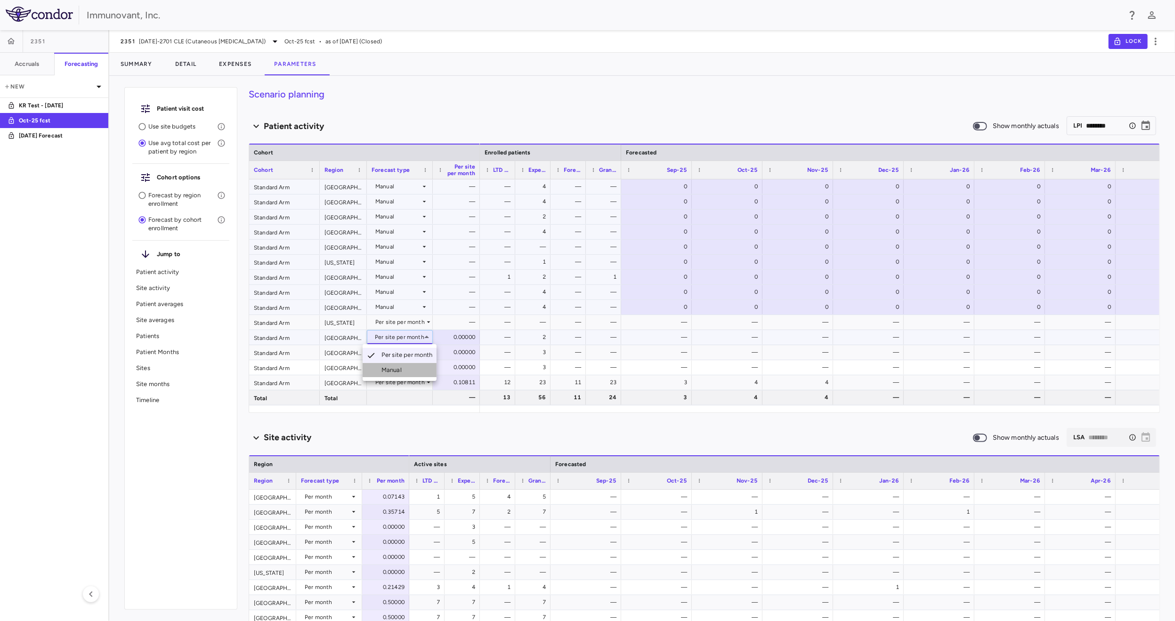
click at [398, 370] on div "Manual" at bounding box center [394, 370] width 24 height 8
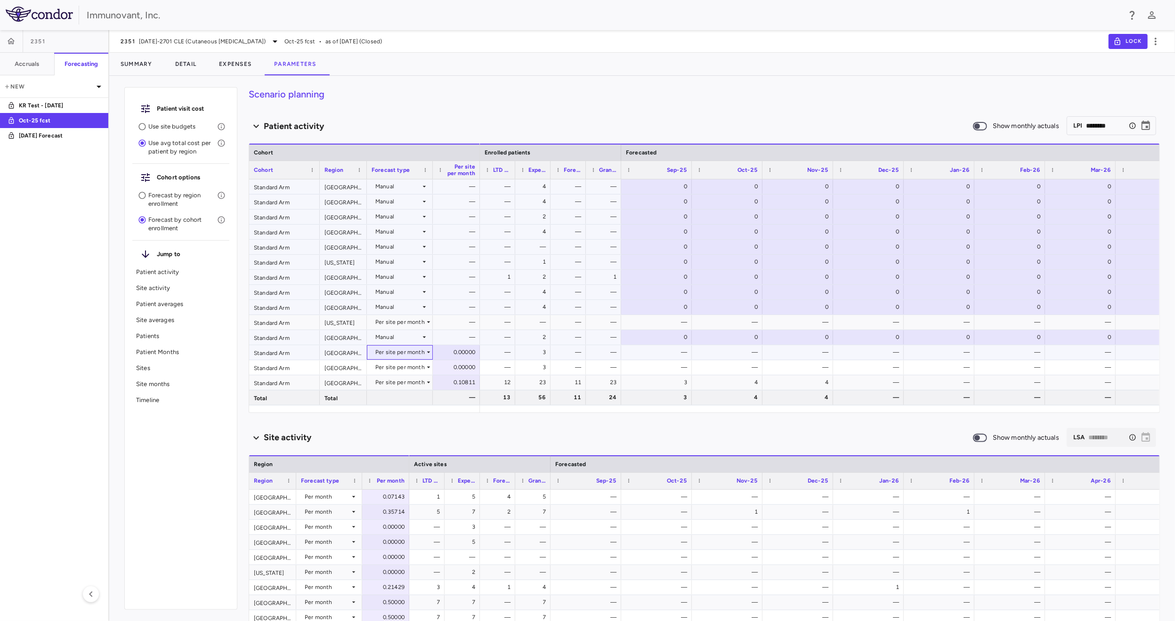
click at [416, 351] on div "Per site per month" at bounding box center [399, 352] width 49 height 15
click at [406, 383] on li "Manual" at bounding box center [400, 385] width 74 height 14
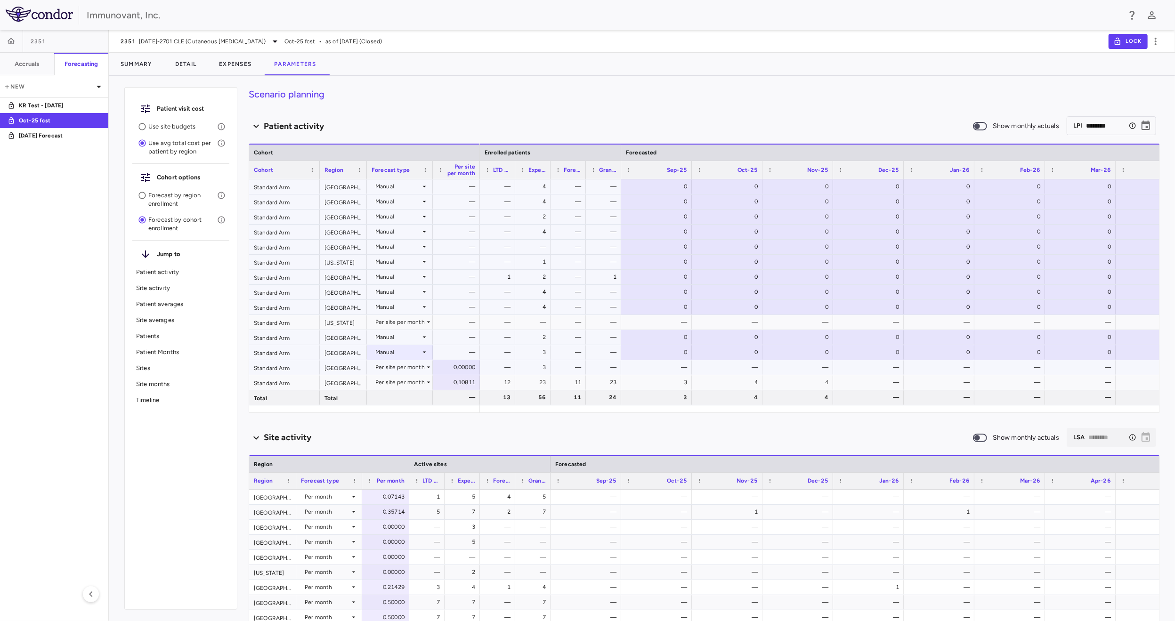
click at [406, 369] on div "Per site per month" at bounding box center [399, 367] width 49 height 15
click at [407, 397] on li "Manual" at bounding box center [400, 400] width 74 height 14
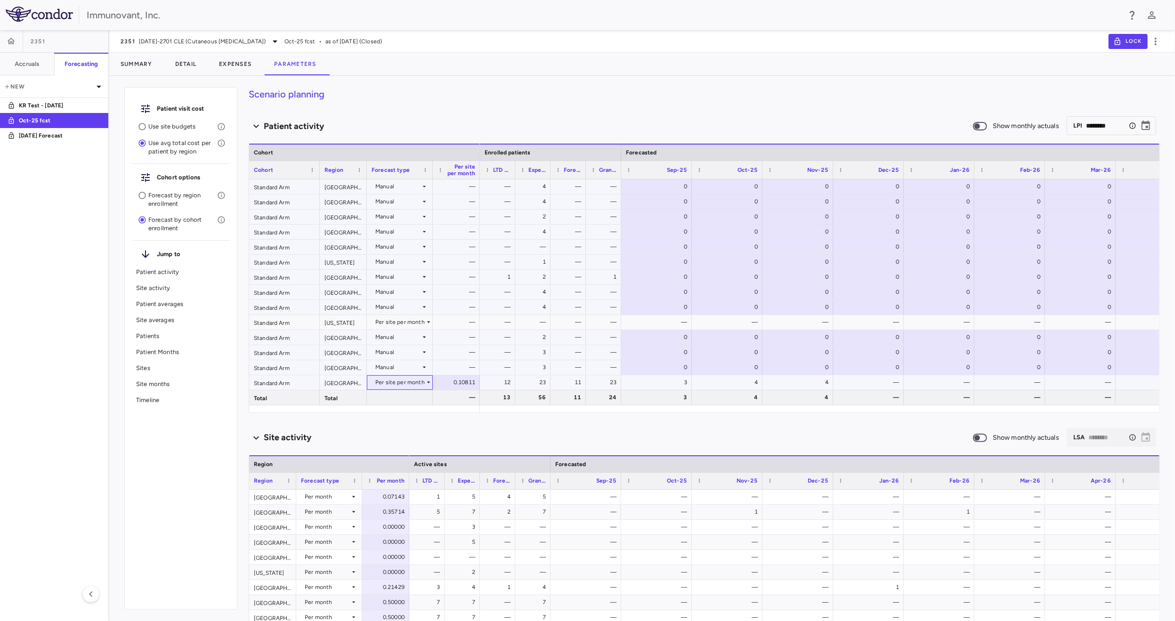
click at [408, 383] on div "Per site per month" at bounding box center [399, 382] width 49 height 15
click at [399, 412] on div "Manual" at bounding box center [394, 415] width 24 height 8
click at [407, 323] on div "Per site per month" at bounding box center [399, 322] width 49 height 15
click at [409, 357] on li "Manual" at bounding box center [400, 355] width 74 height 14
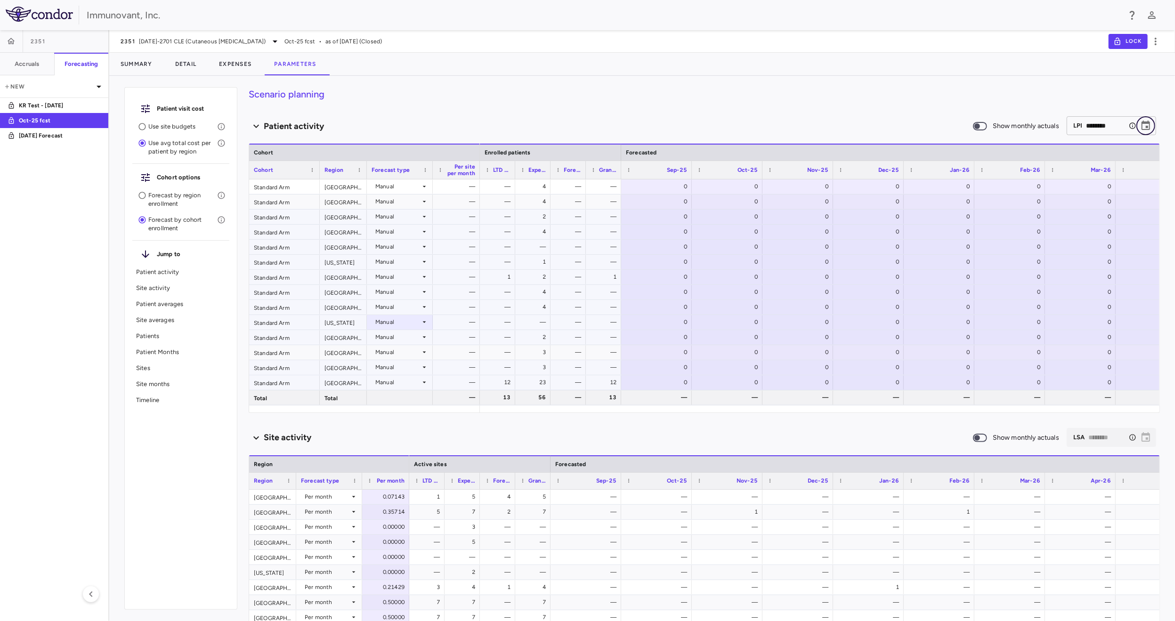
click at [1142, 129] on icon "Choose date, selected date is Feb 28, 2027" at bounding box center [1146, 125] width 8 height 9
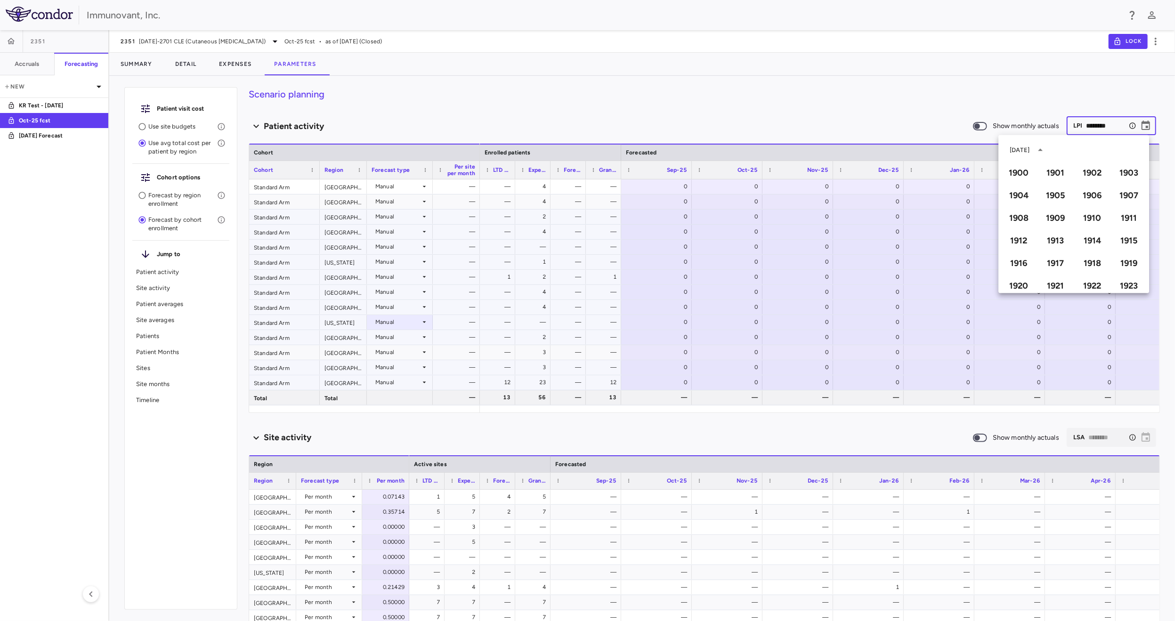
scroll to position [646, 0]
click at [1082, 227] on button "2026" at bounding box center [1093, 227] width 34 height 17
click at [1016, 200] on button "Apr" at bounding box center [1025, 198] width 34 height 17
type input "********"
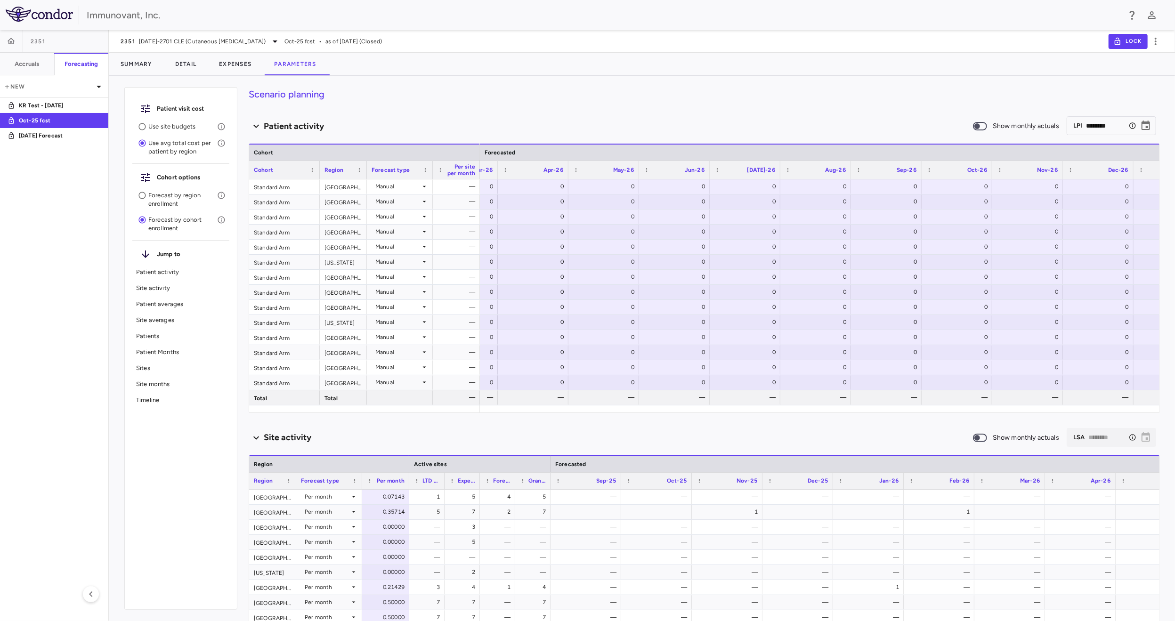
scroll to position [0, 639]
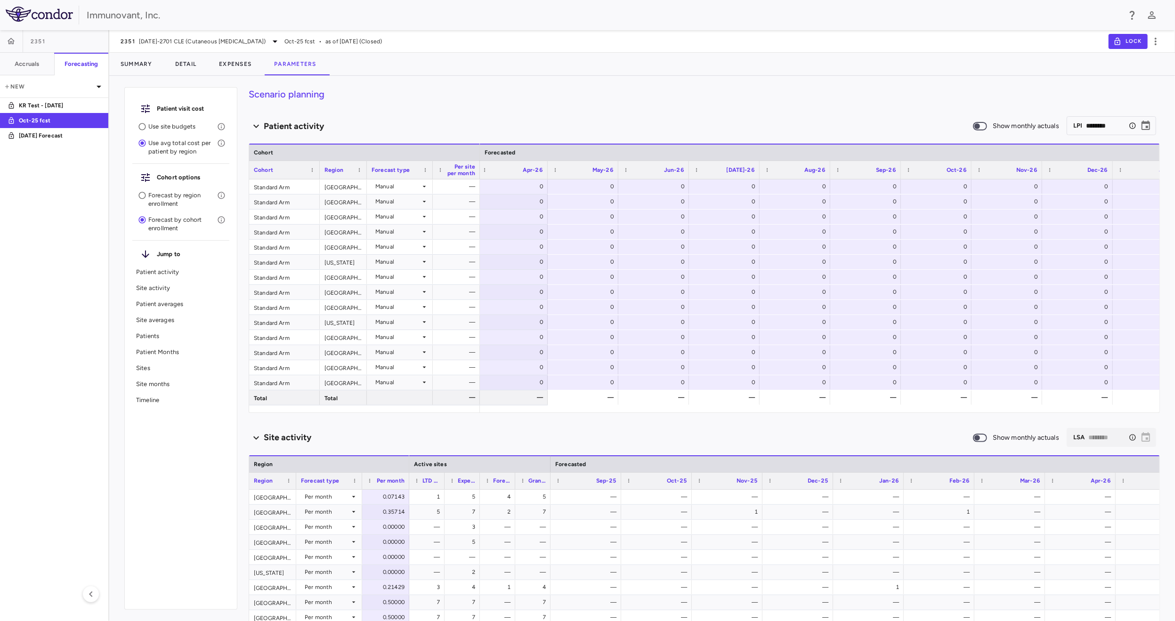
type input "********"
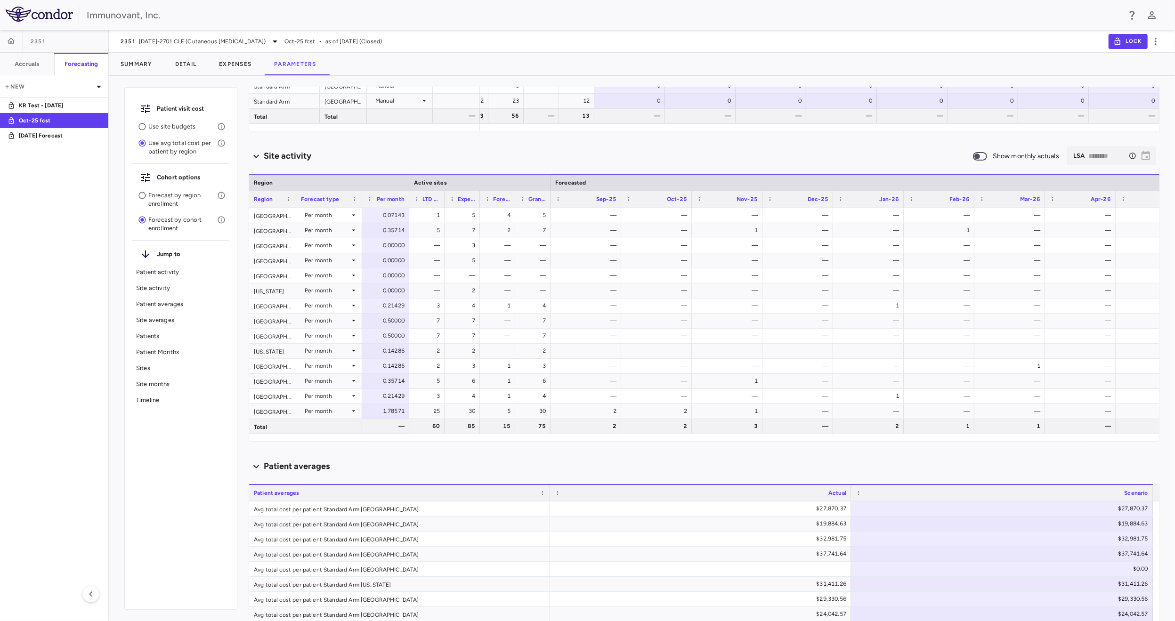
scroll to position [283, 0]
click at [343, 214] on div "Per month" at bounding box center [327, 214] width 45 height 15
click at [317, 249] on div "Manual" at bounding box center [327, 247] width 24 height 8
click at [330, 230] on div "Per month" at bounding box center [327, 229] width 45 height 15
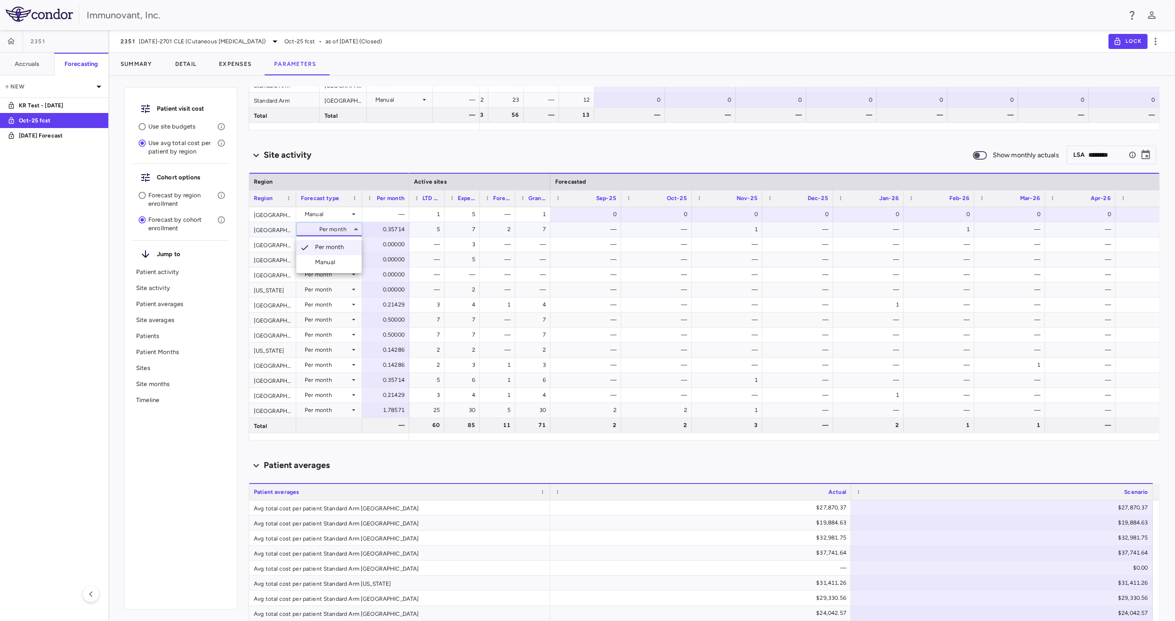
click at [329, 261] on div "Manual" at bounding box center [327, 262] width 24 height 8
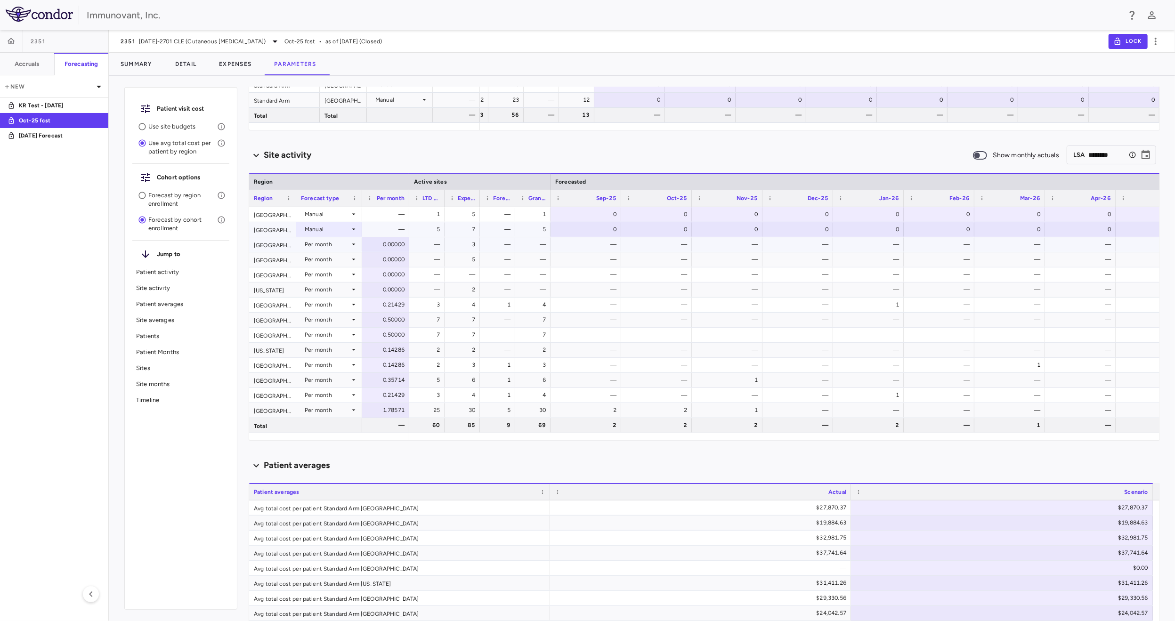
click at [336, 247] on div "Per month" at bounding box center [327, 244] width 45 height 15
click at [323, 276] on div "Manual" at bounding box center [327, 277] width 24 height 8
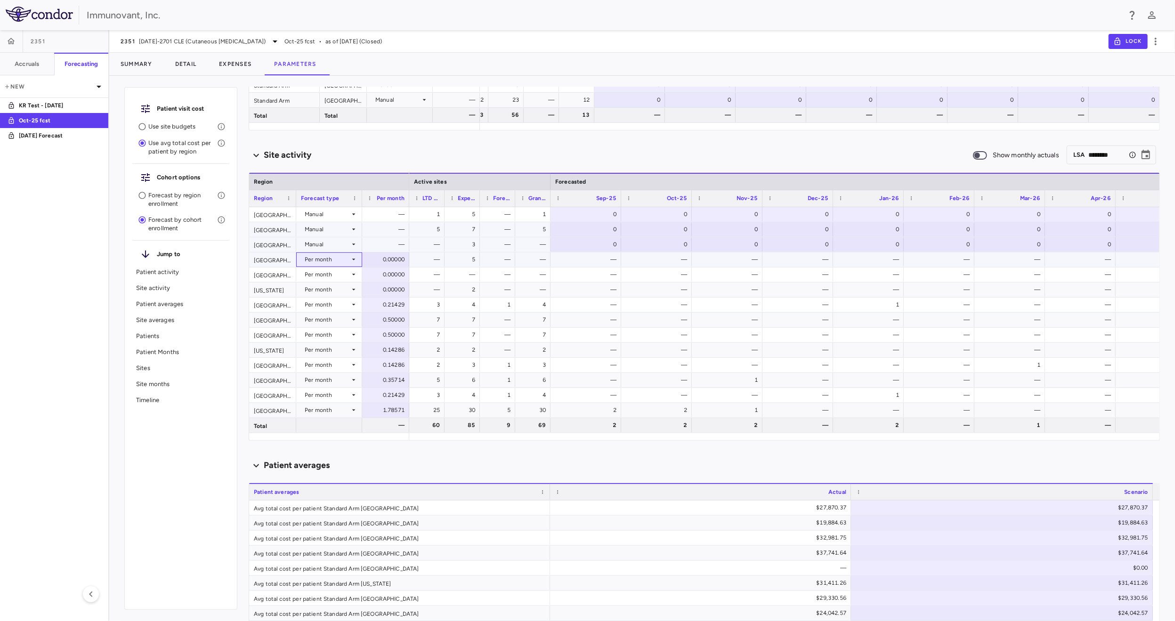
click at [338, 260] on div "Per month" at bounding box center [327, 259] width 45 height 15
click at [325, 289] on div "Manual" at bounding box center [327, 292] width 24 height 8
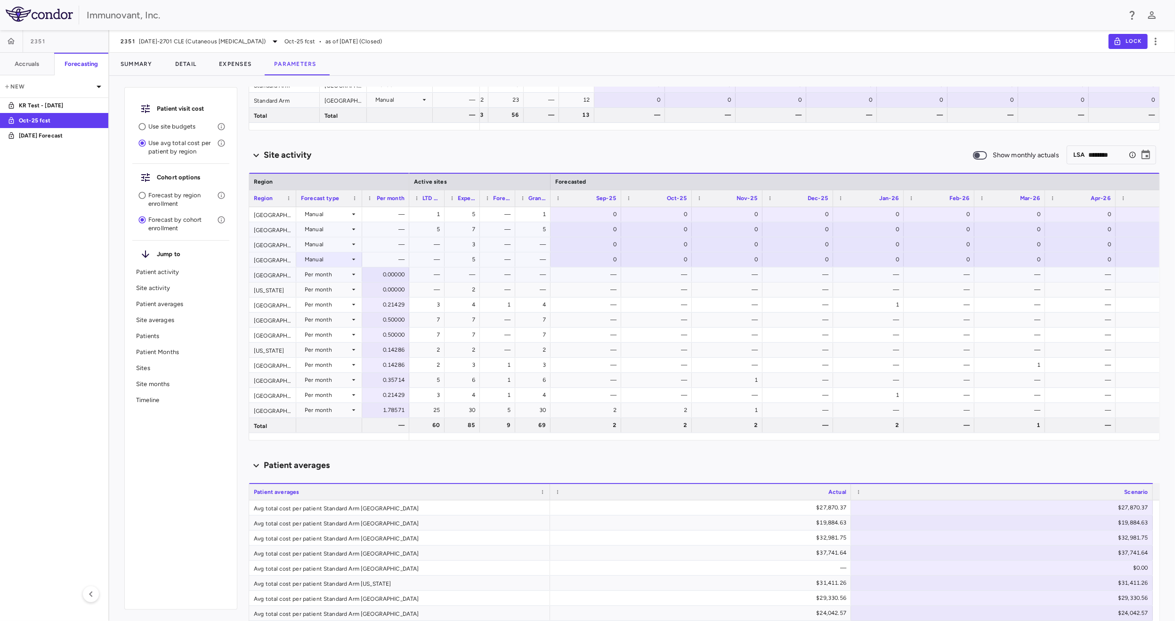
click at [330, 276] on div "Per month" at bounding box center [327, 274] width 45 height 15
click at [337, 306] on div "Manual" at bounding box center [327, 307] width 24 height 8
click at [334, 288] on div "Per month" at bounding box center [327, 289] width 45 height 15
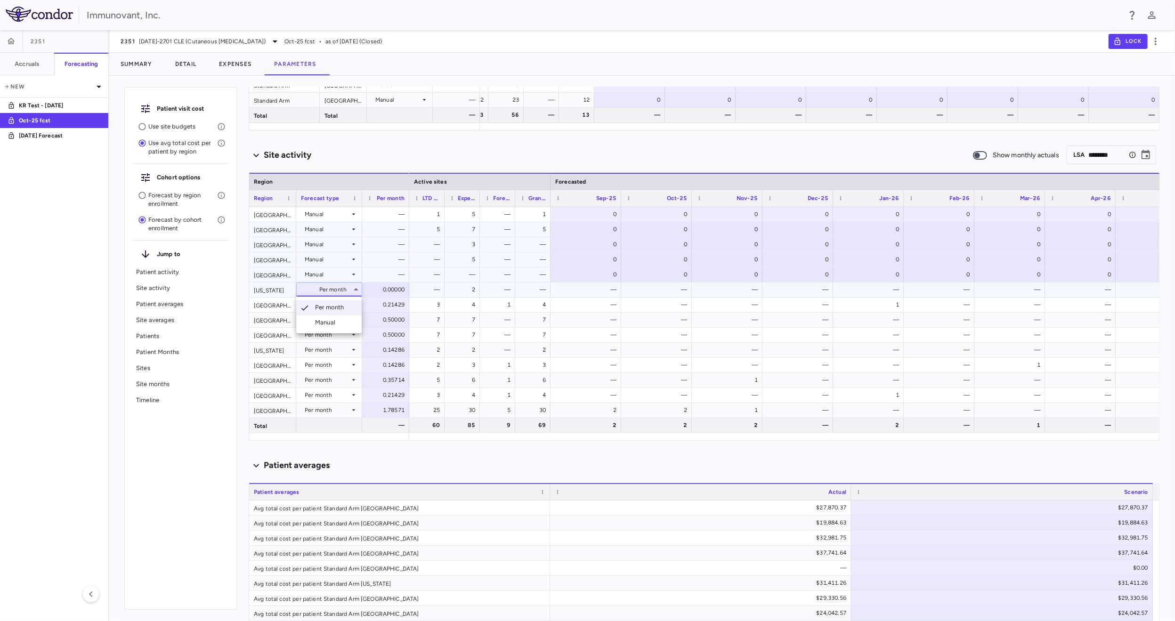
click at [322, 320] on div "Manual" at bounding box center [327, 322] width 24 height 8
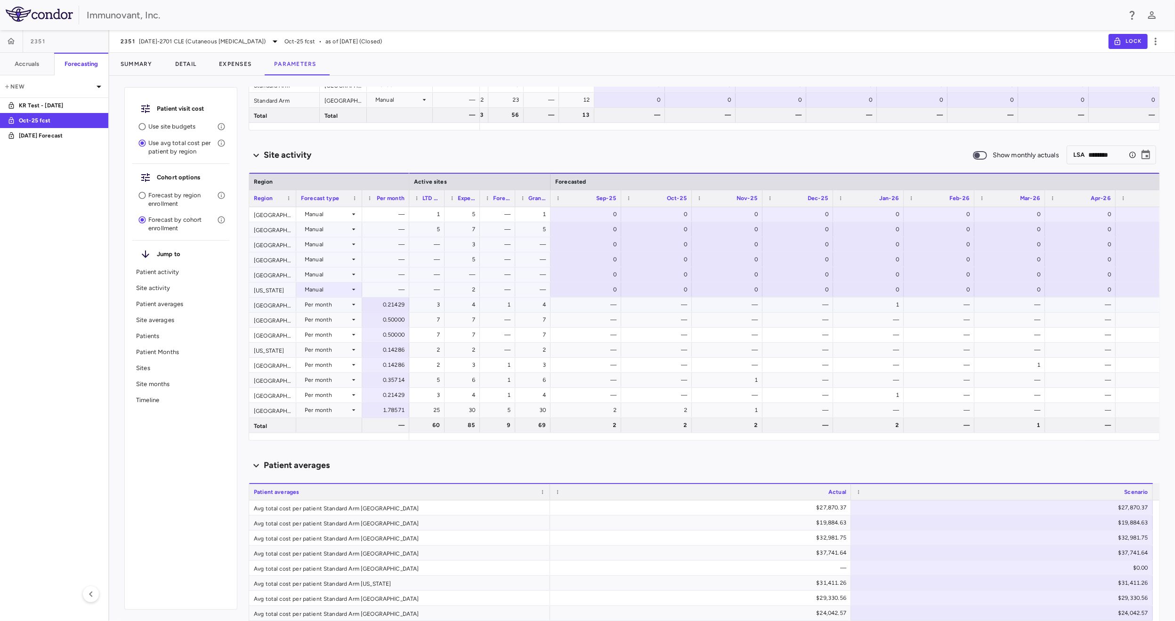
click at [325, 305] on div "Per month" at bounding box center [327, 304] width 45 height 15
click at [318, 334] on div "Manual" at bounding box center [327, 338] width 24 height 8
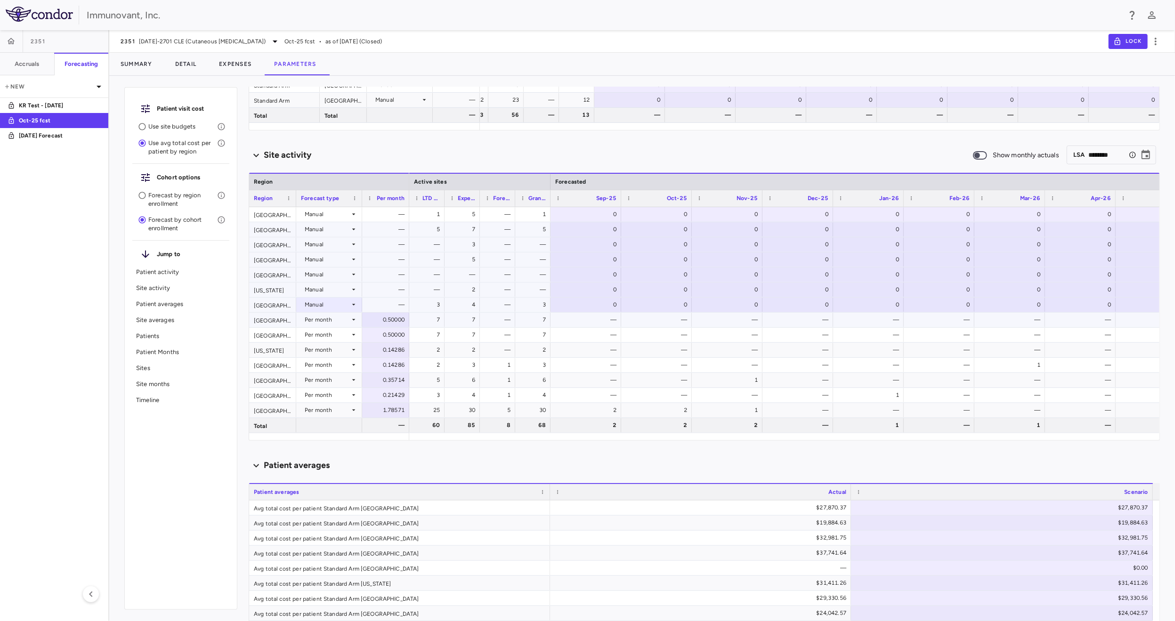
click at [332, 321] on div "Per month" at bounding box center [327, 319] width 45 height 15
click at [319, 353] on div "Manual" at bounding box center [327, 353] width 24 height 8
click at [338, 337] on div "Per month" at bounding box center [327, 334] width 45 height 15
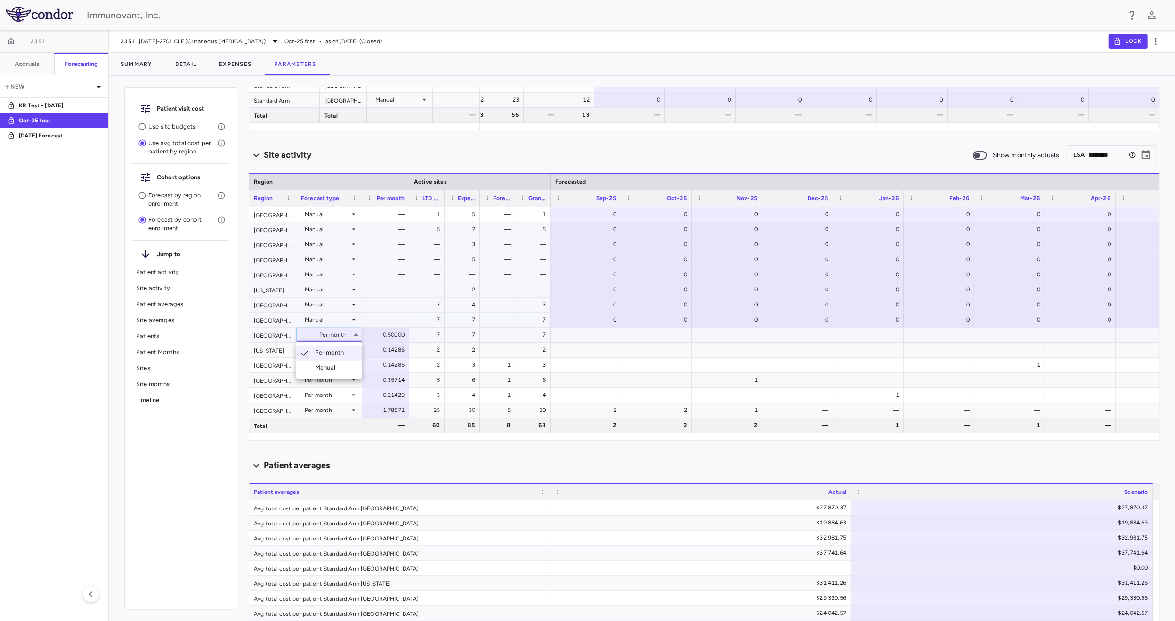
click at [327, 369] on div "Manual" at bounding box center [327, 368] width 24 height 8
click at [333, 356] on div "Per month" at bounding box center [327, 350] width 45 height 15
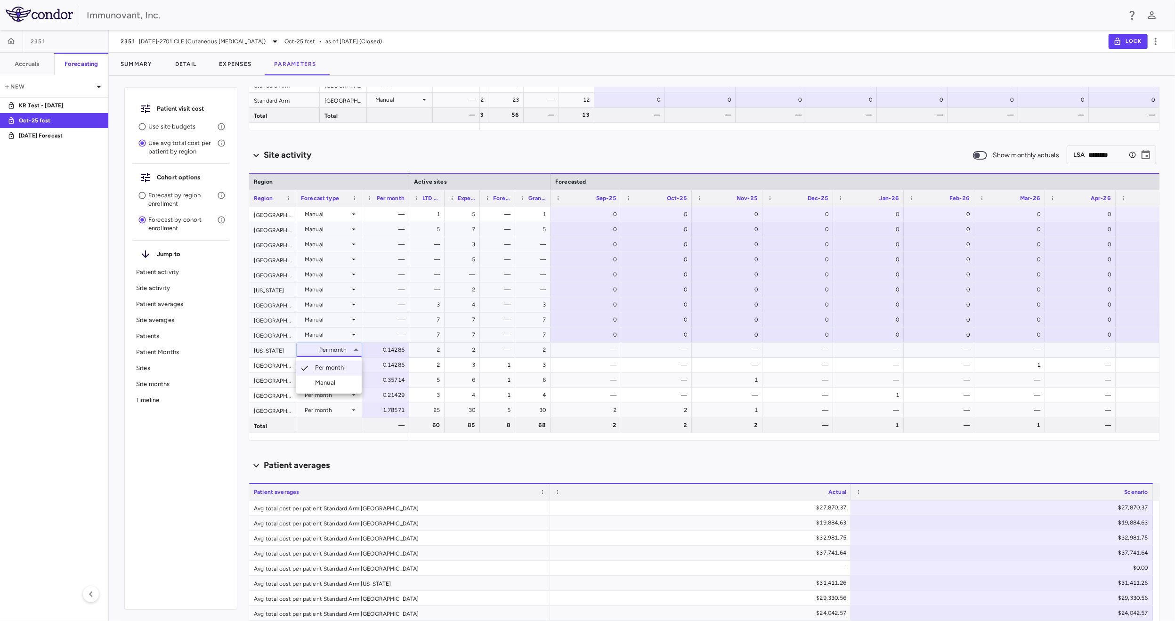
click at [327, 387] on div "Manual" at bounding box center [327, 383] width 24 height 8
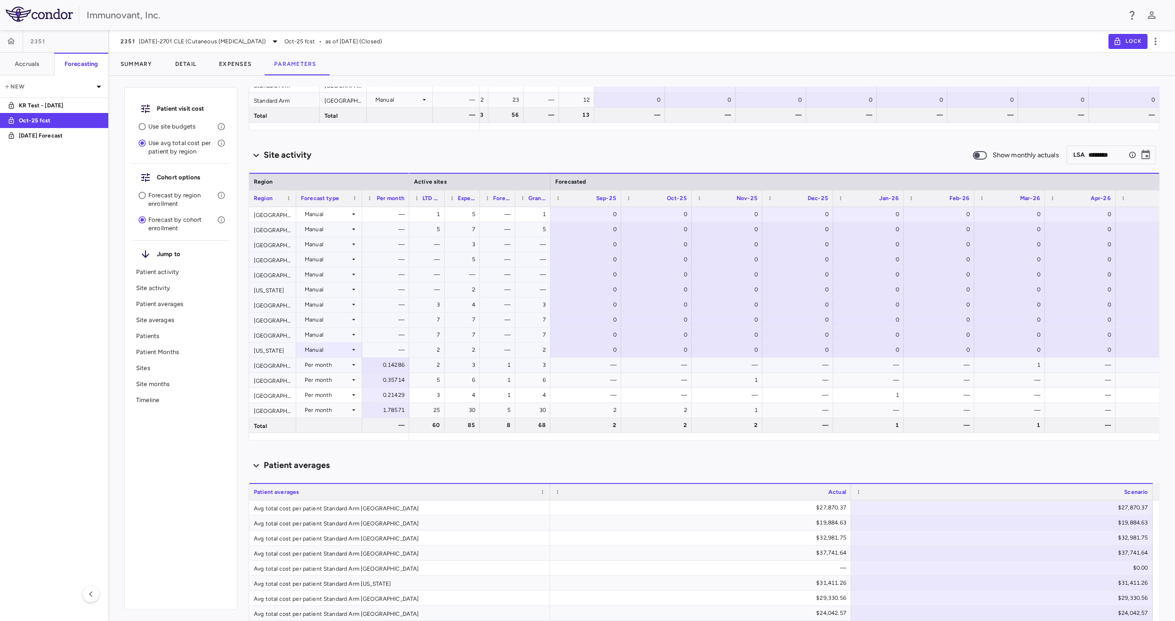
click at [327, 369] on div "Per month" at bounding box center [327, 365] width 45 height 15
click at [323, 399] on div "Manual" at bounding box center [327, 398] width 24 height 8
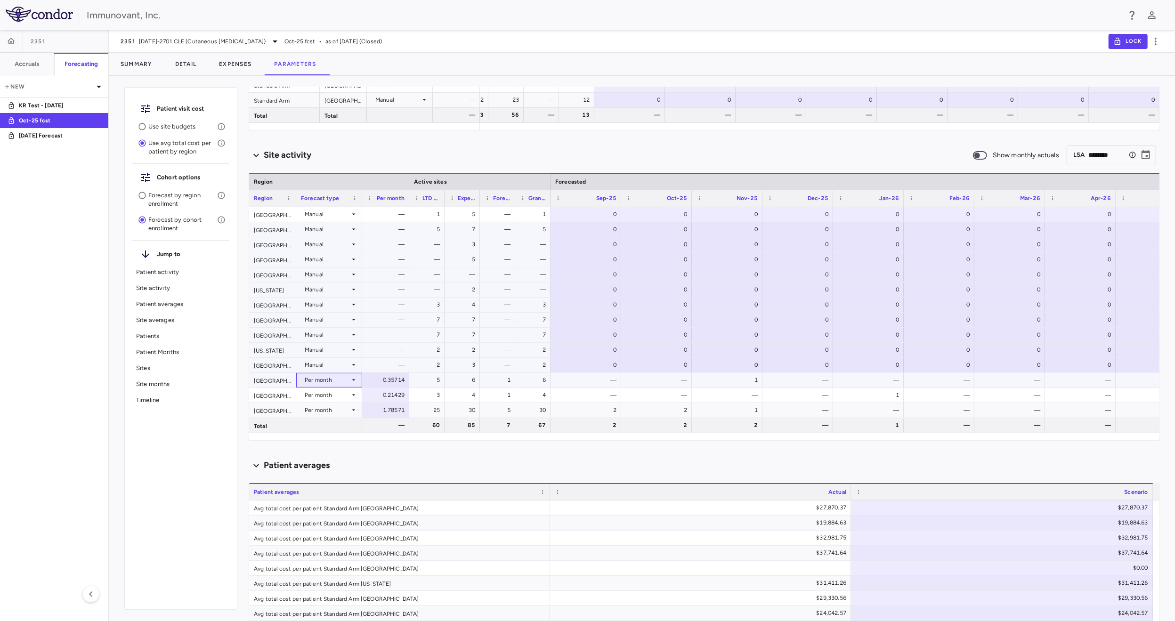
click at [341, 383] on div "Per month" at bounding box center [327, 380] width 45 height 15
click at [331, 410] on div "Manual" at bounding box center [327, 413] width 24 height 8
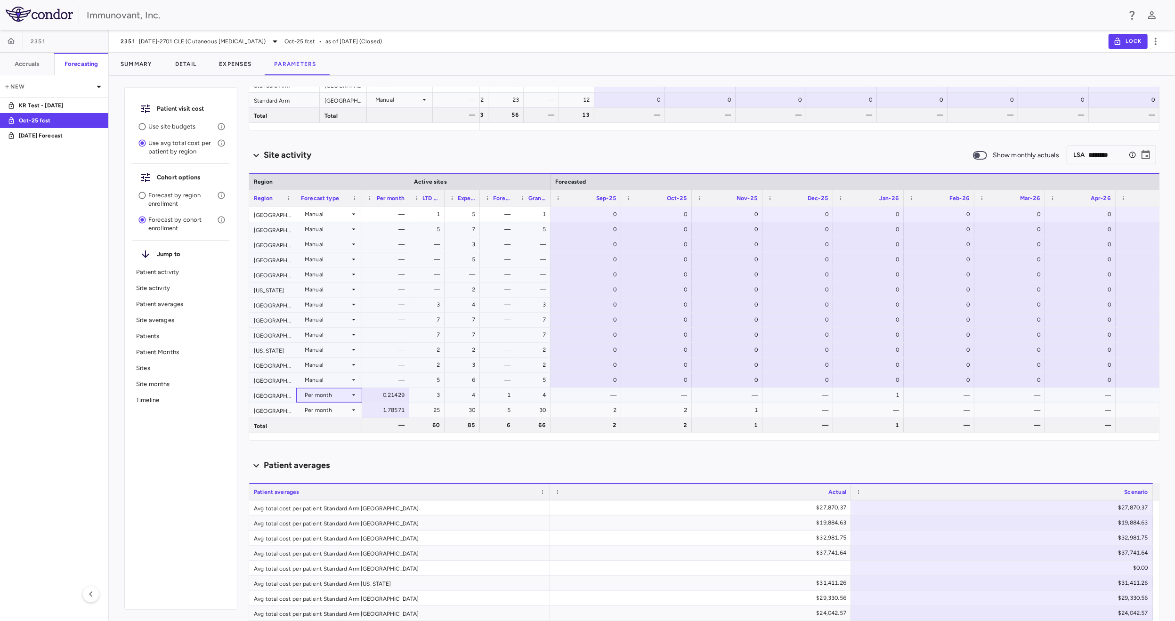
click at [334, 395] on div "Per month" at bounding box center [327, 395] width 45 height 15
click at [329, 423] on li "Manual" at bounding box center [328, 428] width 65 height 14
click at [328, 414] on div "Per month" at bounding box center [327, 410] width 45 height 15
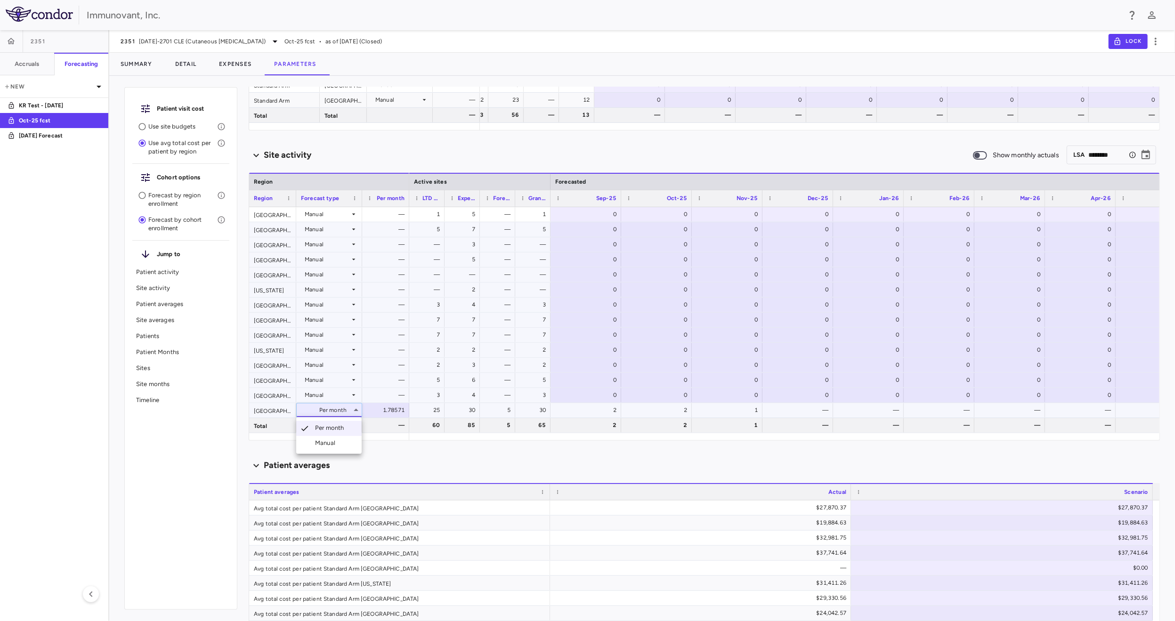
click at [332, 440] on div "Manual" at bounding box center [327, 443] width 24 height 8
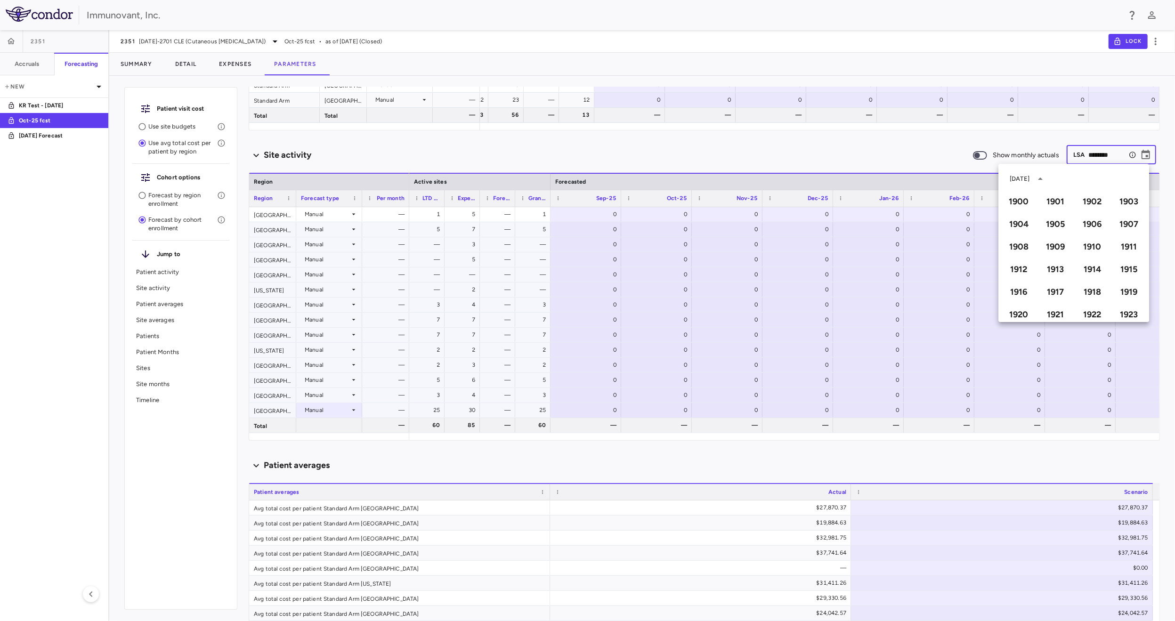
scroll to position [669, 0]
click at [1061, 237] on button "2025" at bounding box center [1056, 233] width 34 height 17
click at [1118, 254] on button "Sep" at bounding box center [1123, 251] width 34 height 17
type input "********"
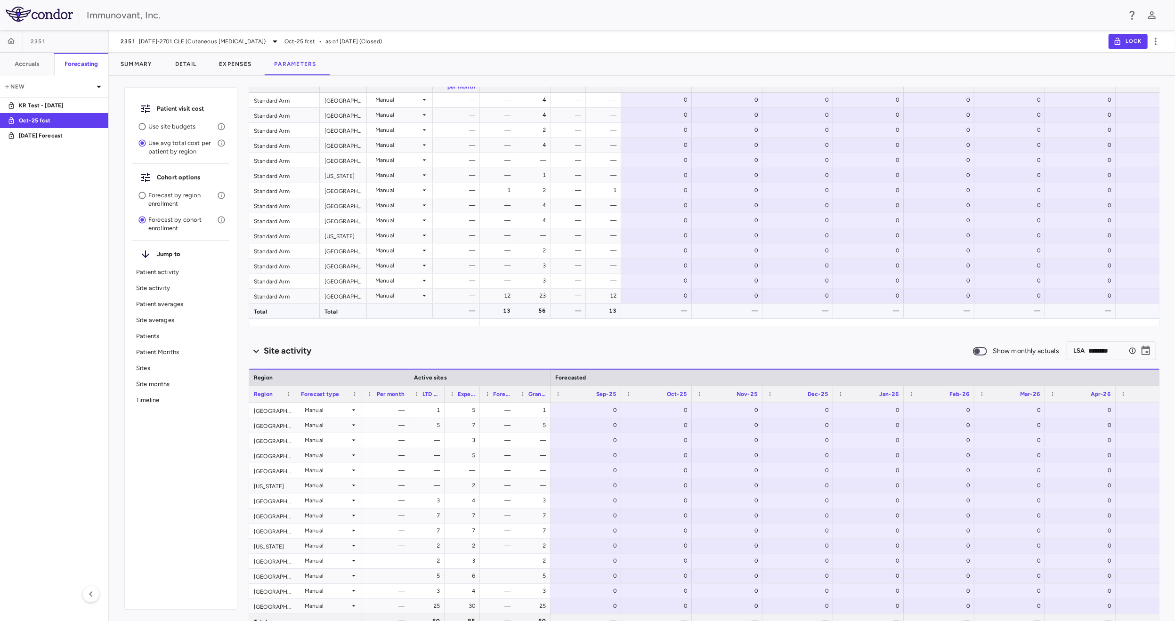
scroll to position [94, 0]
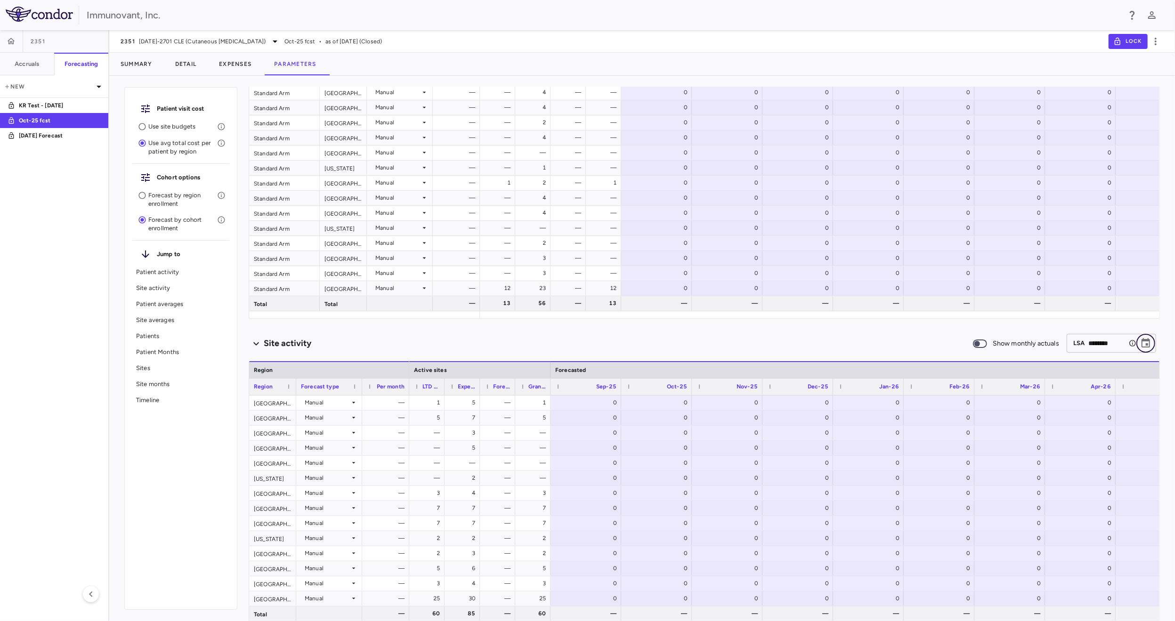
click at [1141, 342] on icon "Choose date, selected date is Aug 31, 2030" at bounding box center [1146, 343] width 11 height 11
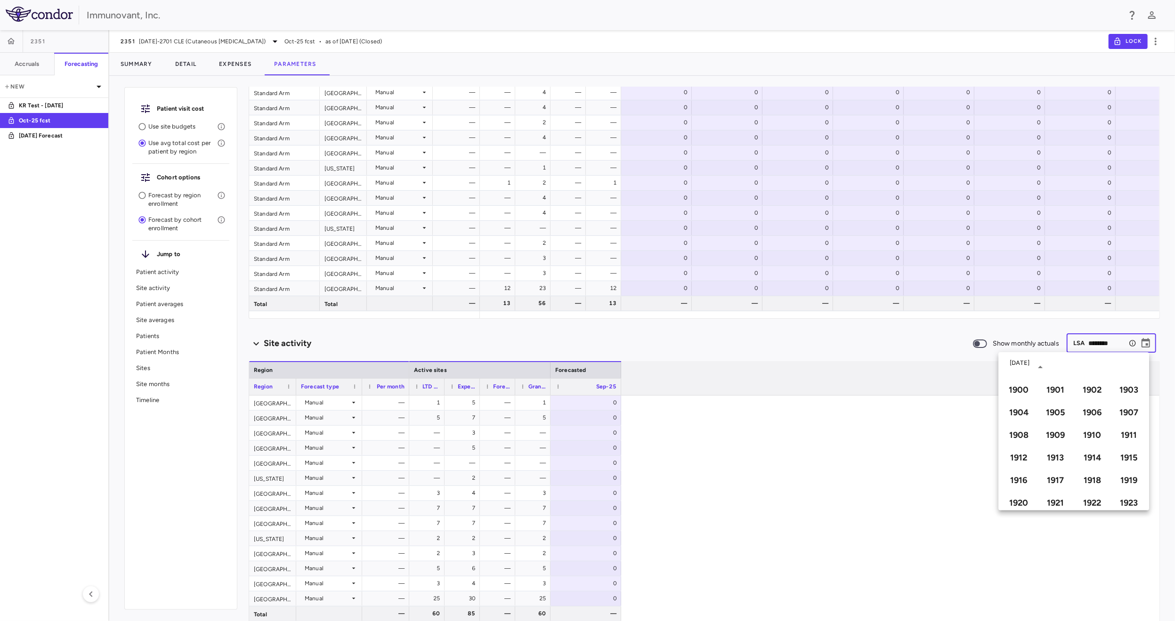
type input "********"
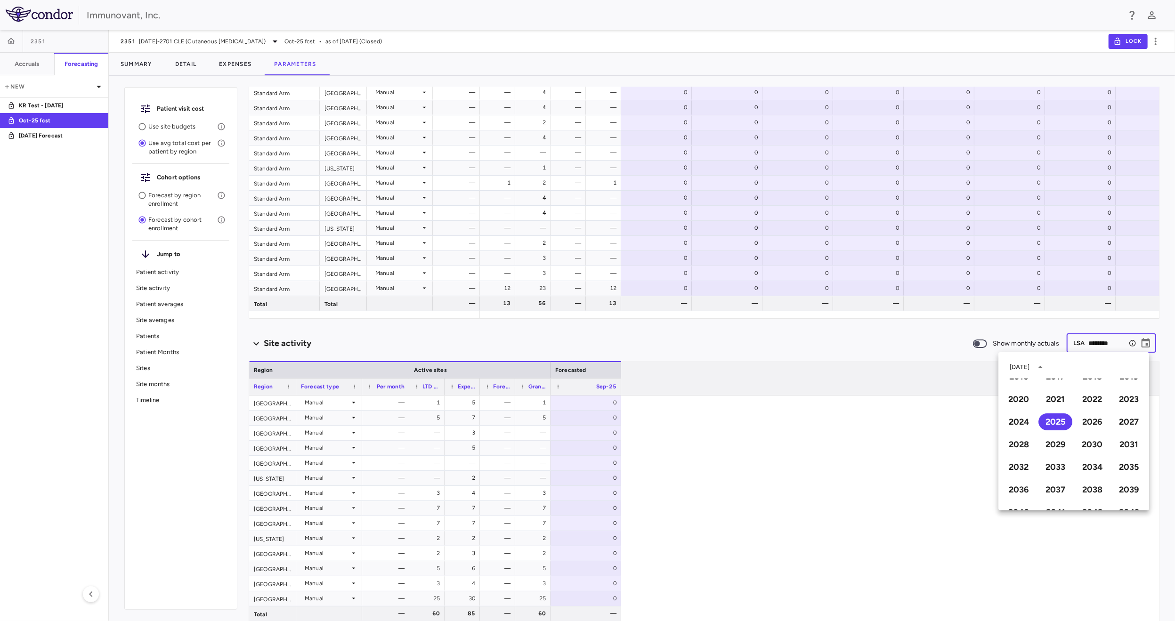
click at [740, 304] on div "—" at bounding box center [729, 303] width 57 height 15
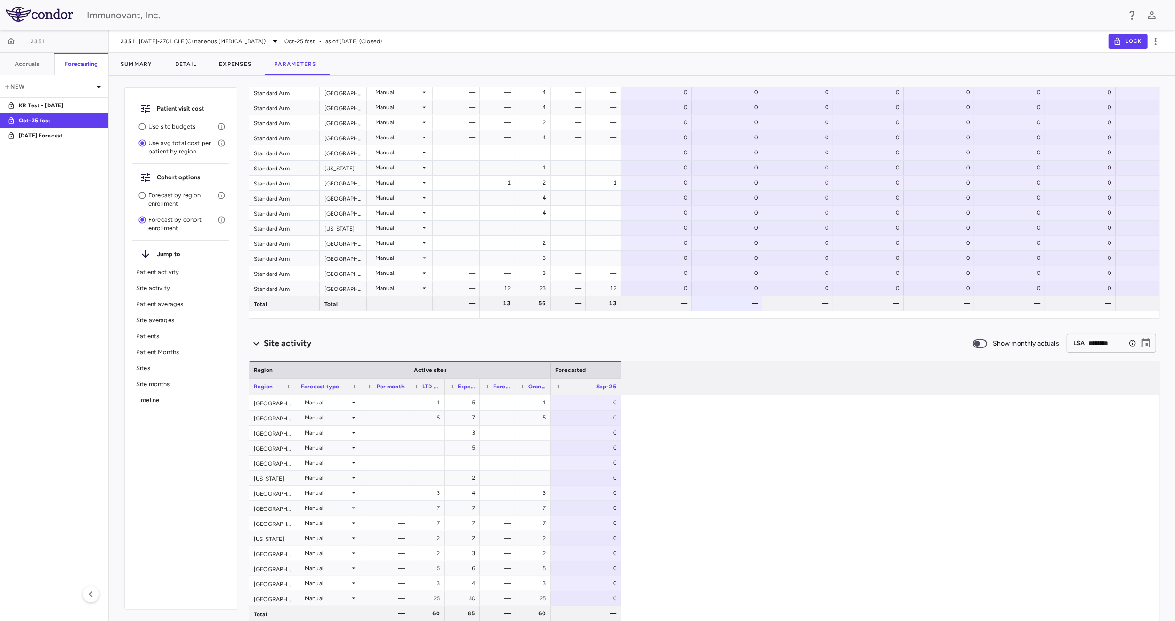
click at [736, 335] on div "Site activity Show monthly actuals ​ LSA ******** ​" at bounding box center [705, 344] width 912 height 20
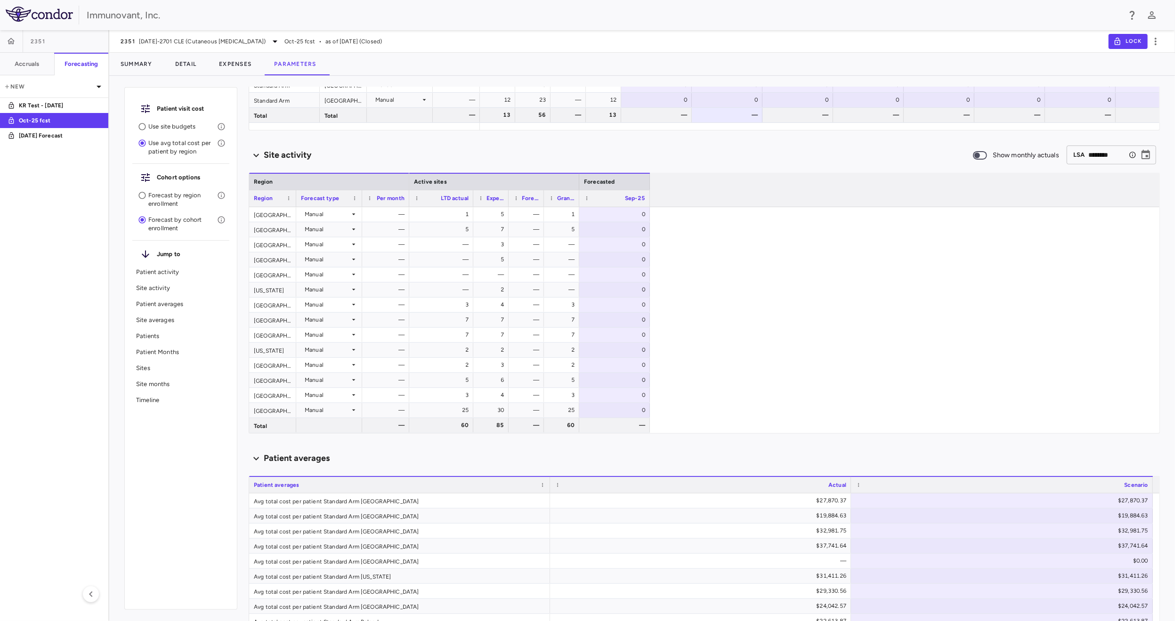
drag, startPoint x: 443, startPoint y: 200, endPoint x: 472, endPoint y: 200, distance: 28.7
click at [472, 200] on div at bounding box center [473, 198] width 4 height 16
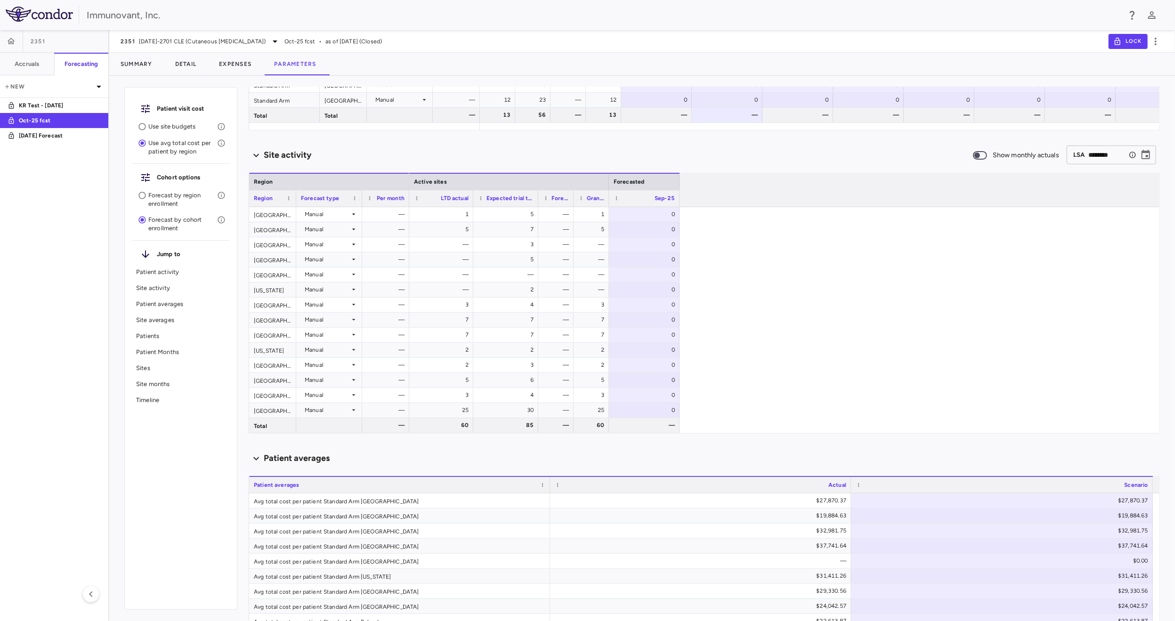
drag, startPoint x: 507, startPoint y: 203, endPoint x: 538, endPoint y: 200, distance: 30.3
click at [538, 200] on div at bounding box center [538, 198] width 4 height 16
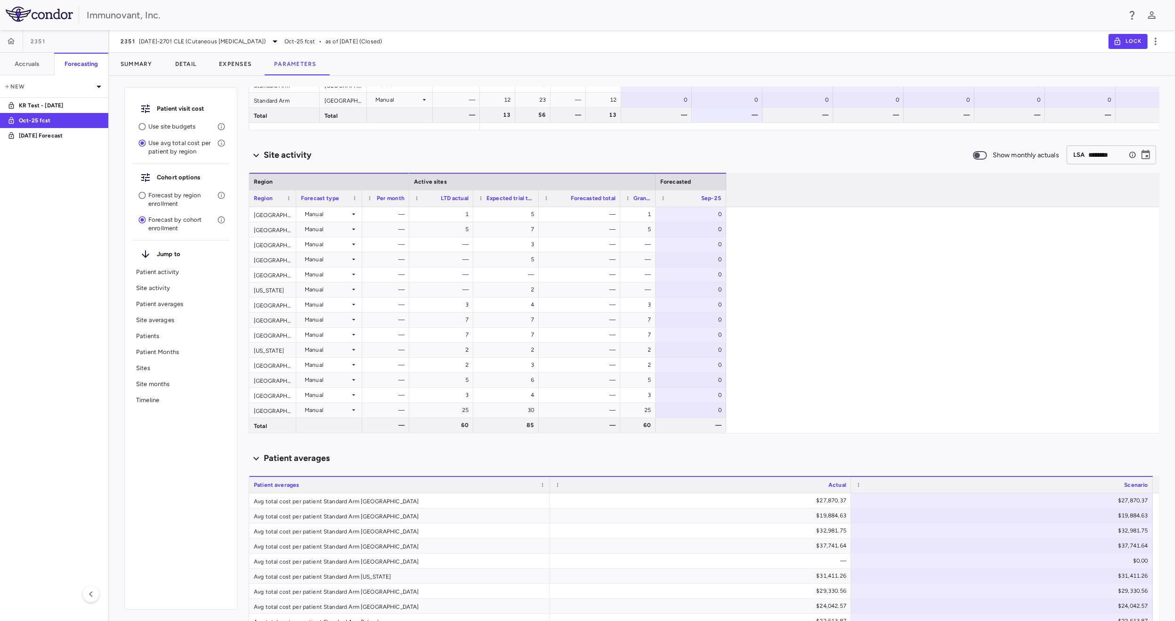
drag, startPoint x: 572, startPoint y: 201, endPoint x: 619, endPoint y: 199, distance: 46.2
click at [619, 199] on div at bounding box center [620, 198] width 4 height 16
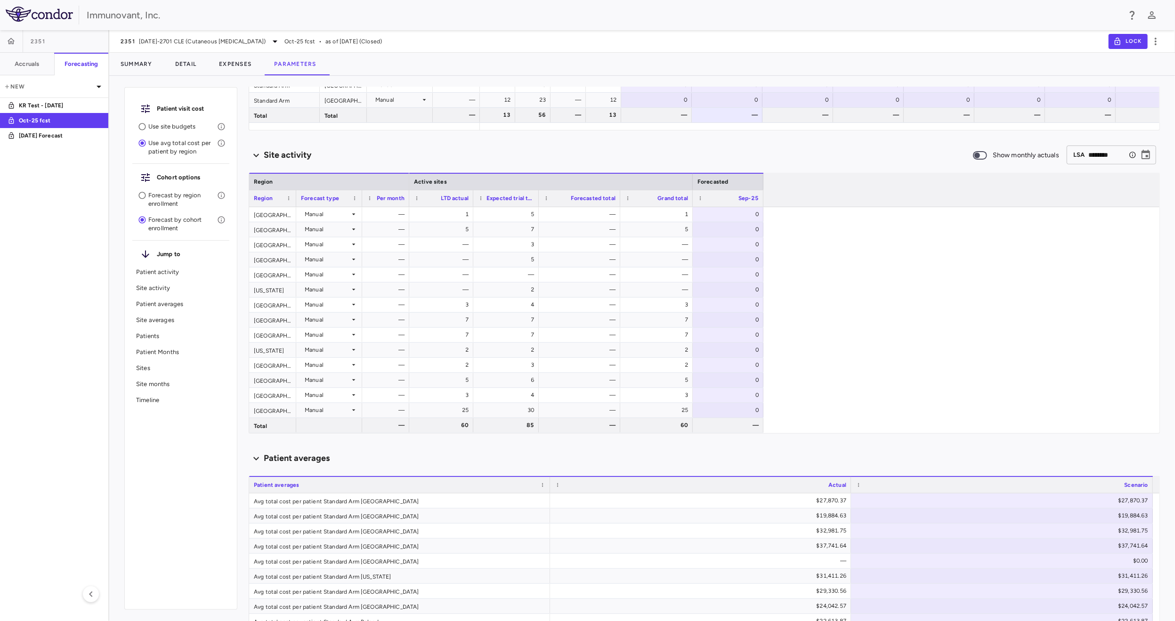
drag, startPoint x: 653, startPoint y: 198, endPoint x: 690, endPoint y: 206, distance: 38.1
click at [690, 206] on div "Active sites Forecasted LTD actual Expected trial total Forecasted total Grand …" at bounding box center [586, 190] width 354 height 34
click at [753, 214] on div "0" at bounding box center [730, 214] width 57 height 15
type input "*"
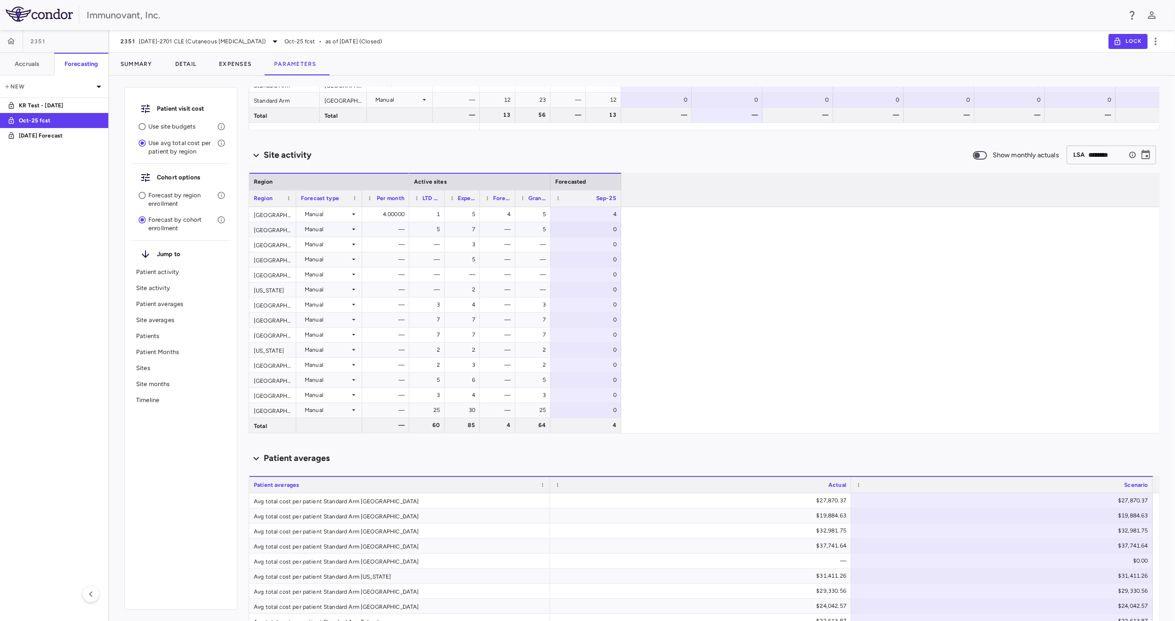
click at [579, 228] on div "0" at bounding box center [587, 229] width 57 height 15
click at [612, 247] on div "0" at bounding box center [587, 244] width 57 height 15
type input "**"
click at [610, 262] on div "0" at bounding box center [587, 259] width 57 height 15
type input "**"
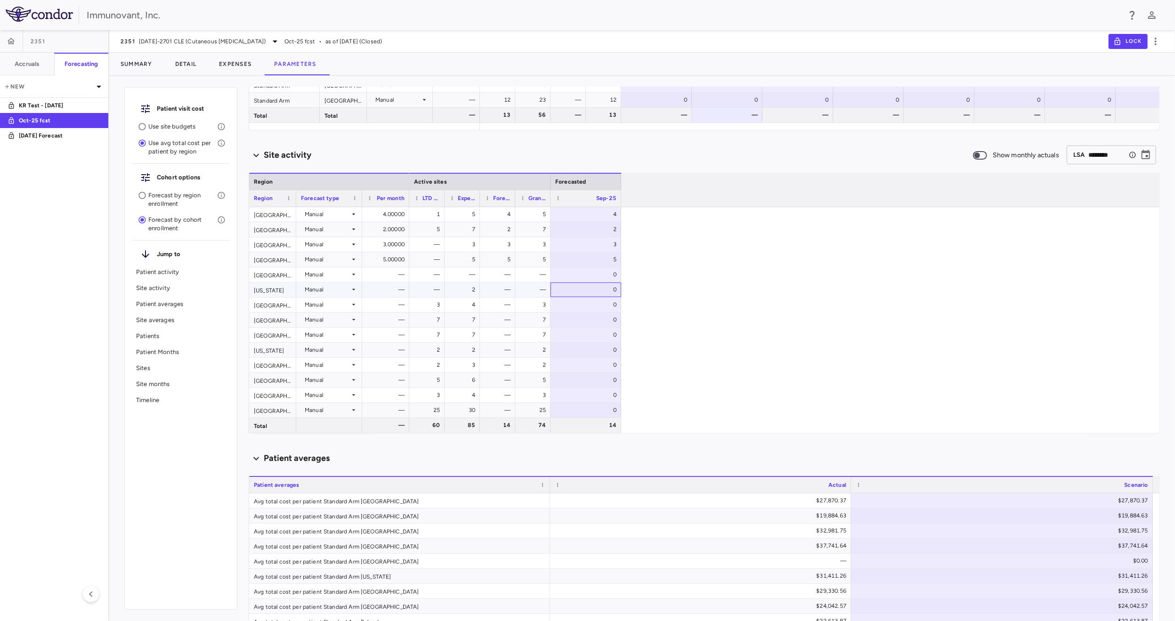
click at [606, 288] on div "0" at bounding box center [587, 289] width 57 height 15
type input "**"
click at [612, 303] on div "0" at bounding box center [587, 304] width 57 height 15
type input "**"
click at [609, 363] on div "0" at bounding box center [587, 365] width 57 height 15
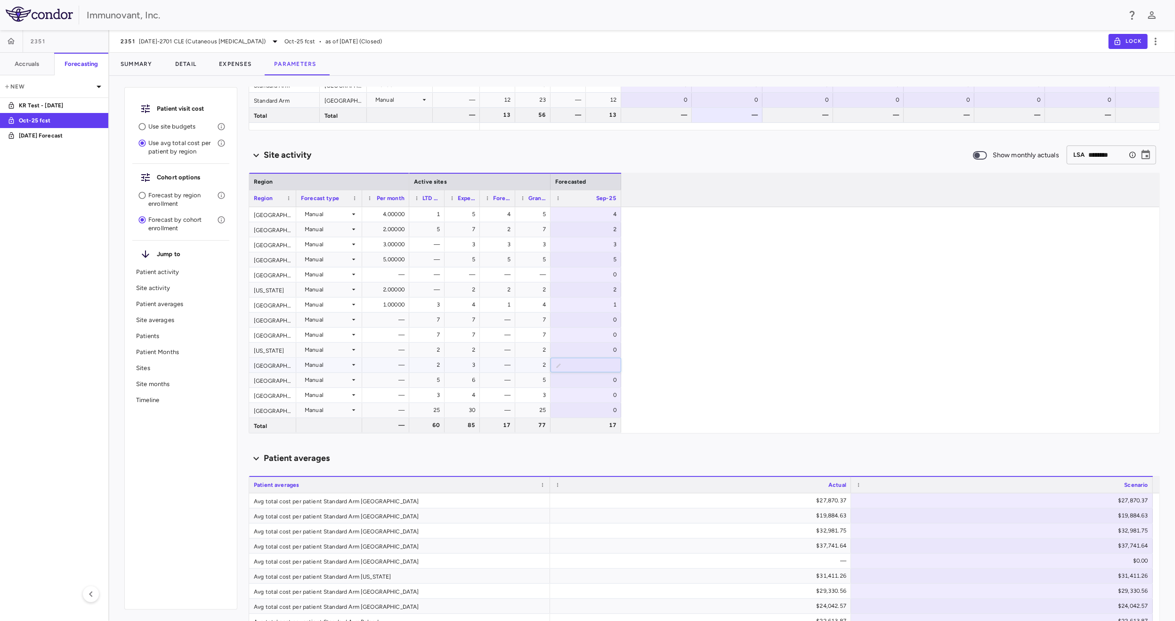
type input "**"
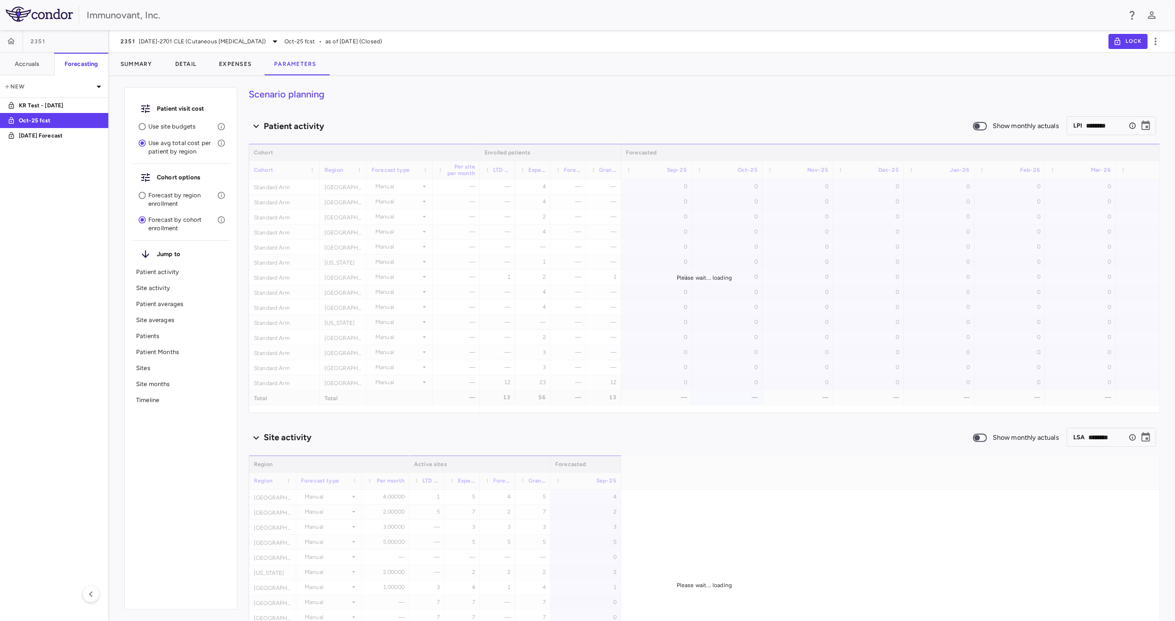
scroll to position [283, 0]
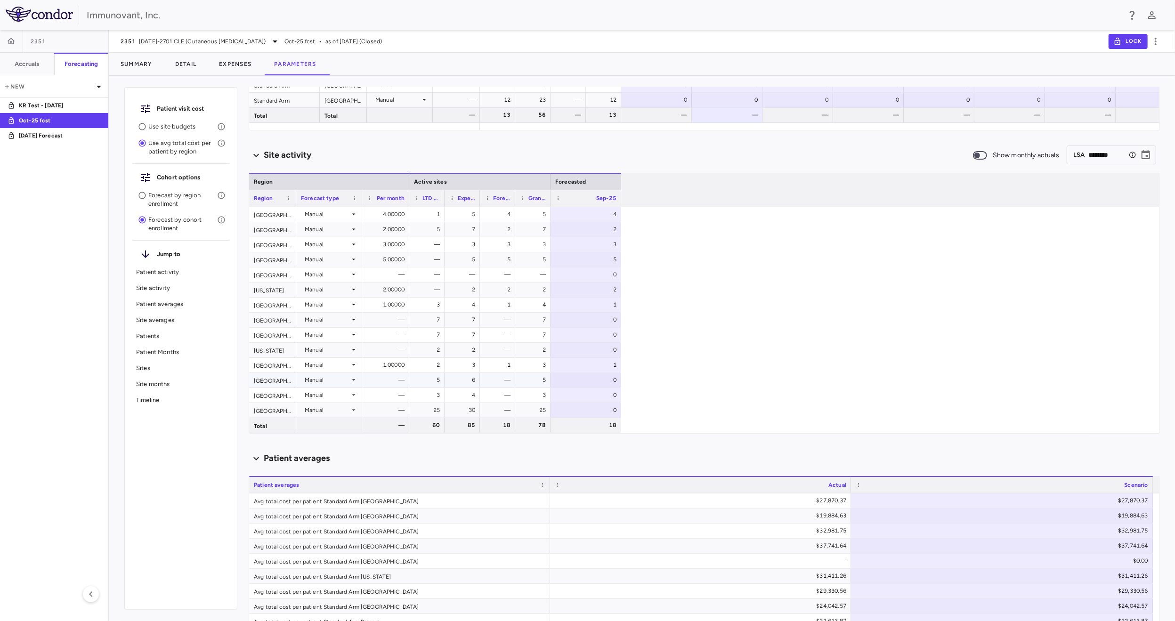
click at [606, 379] on div "0" at bounding box center [587, 380] width 57 height 15
type input "**"
click at [605, 397] on div "0" at bounding box center [587, 395] width 57 height 15
type input "**"
click at [607, 409] on div "0" at bounding box center [587, 410] width 57 height 15
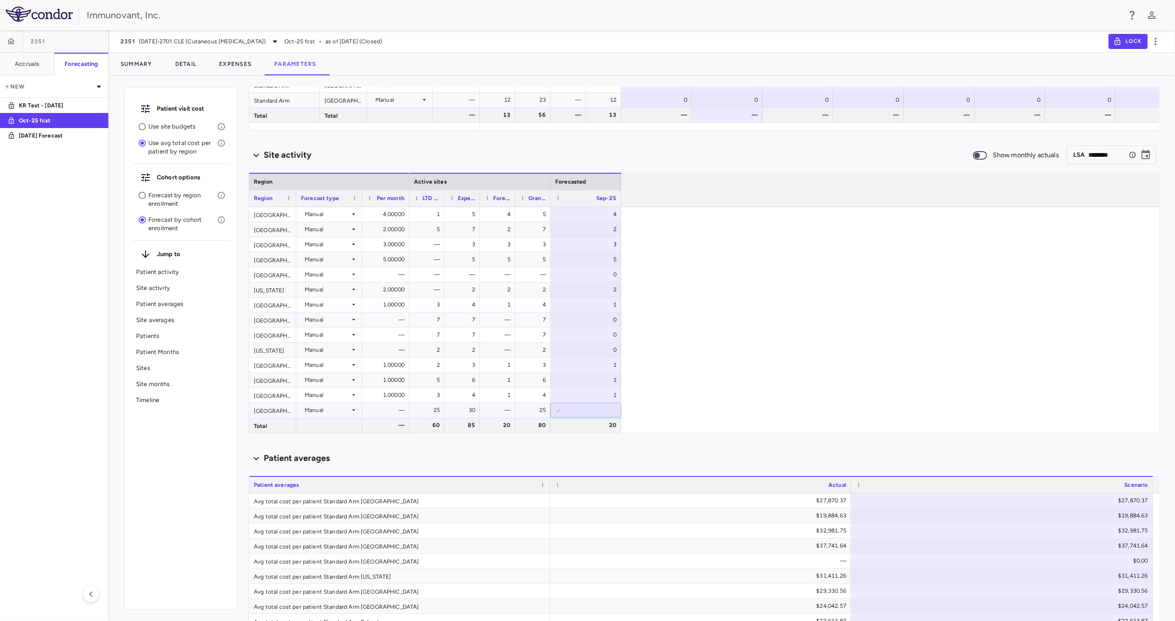
type input "**"
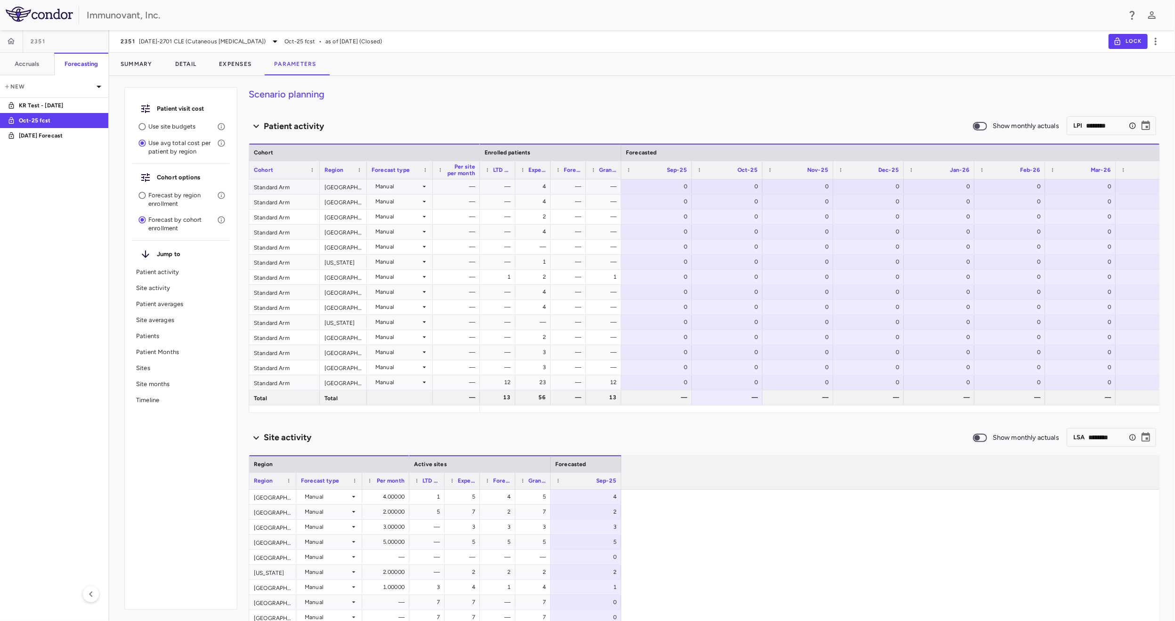
click at [677, 187] on div "0" at bounding box center [658, 186] width 57 height 15
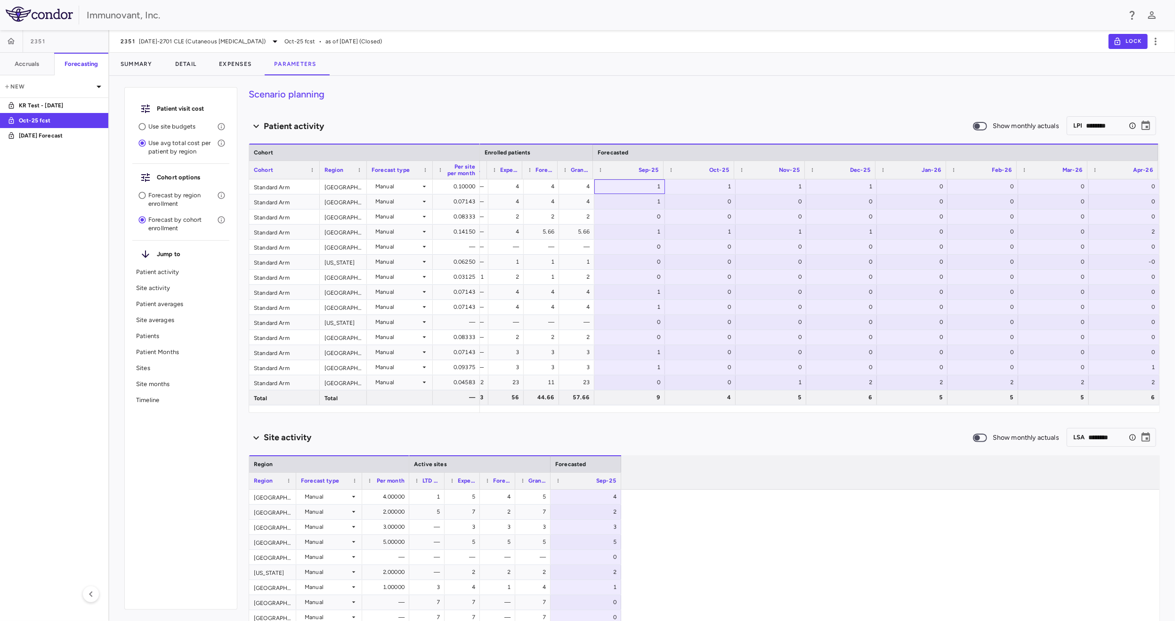
scroll to position [0, 33]
click at [1136, 231] on div "2" at bounding box center [1126, 231] width 57 height 15
type input "*"
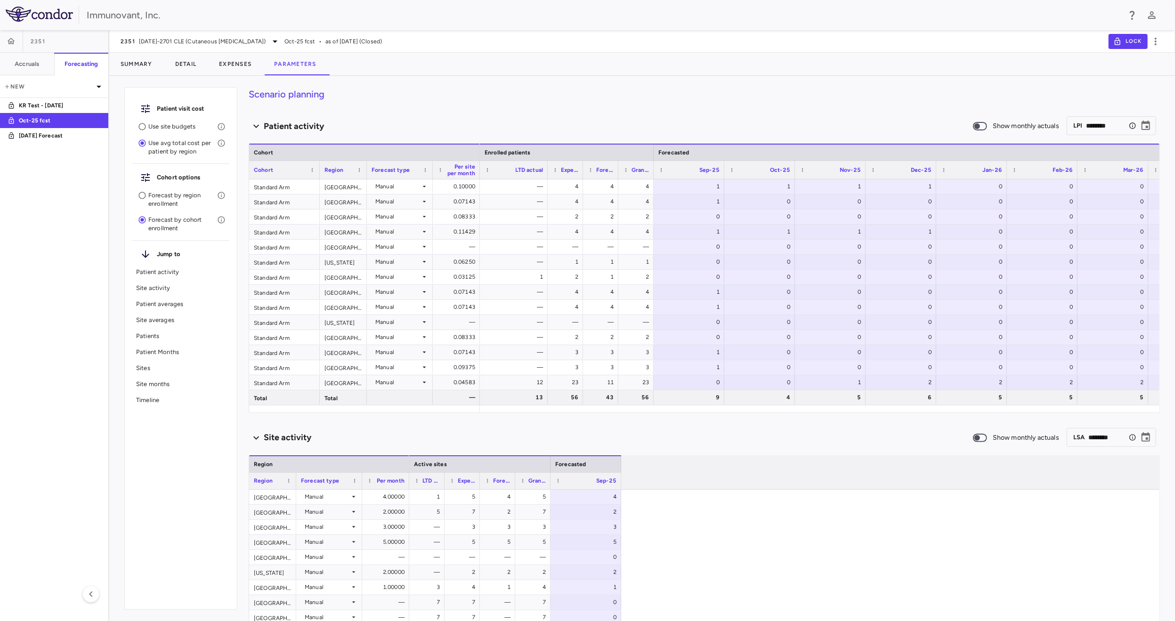
click at [547, 176] on div "LTD actual Expected trial total Forecasted total Grand total" at bounding box center [849, 170] width 739 height 18
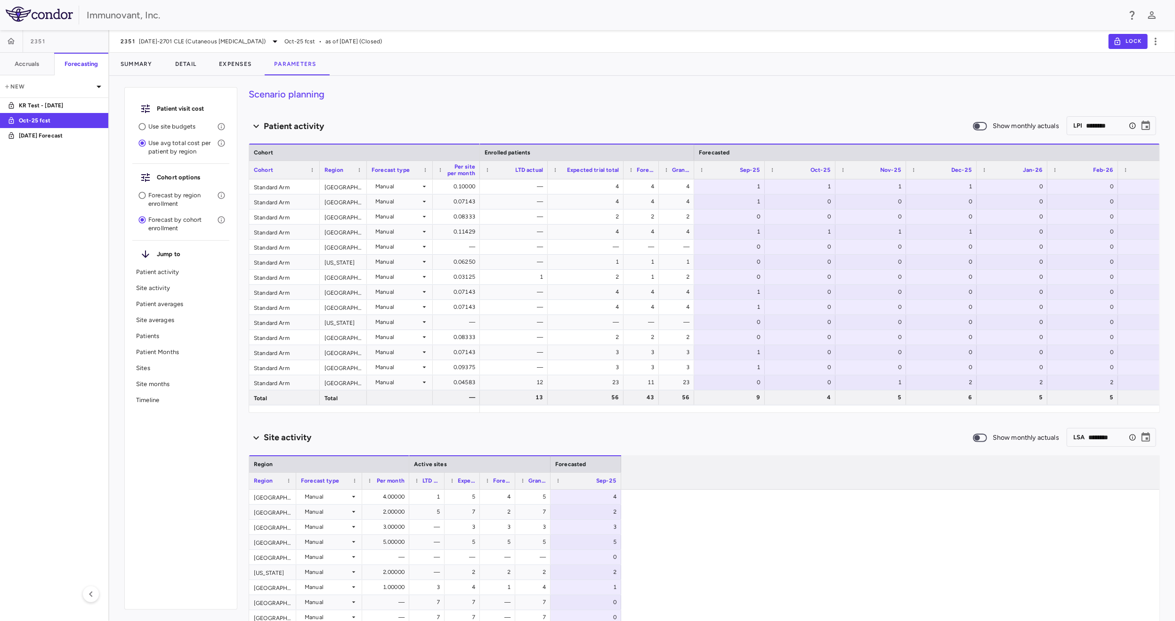
drag, startPoint x: 582, startPoint y: 173, endPoint x: 623, endPoint y: 170, distance: 40.7
click at [623, 170] on div at bounding box center [623, 170] width 4 height 18
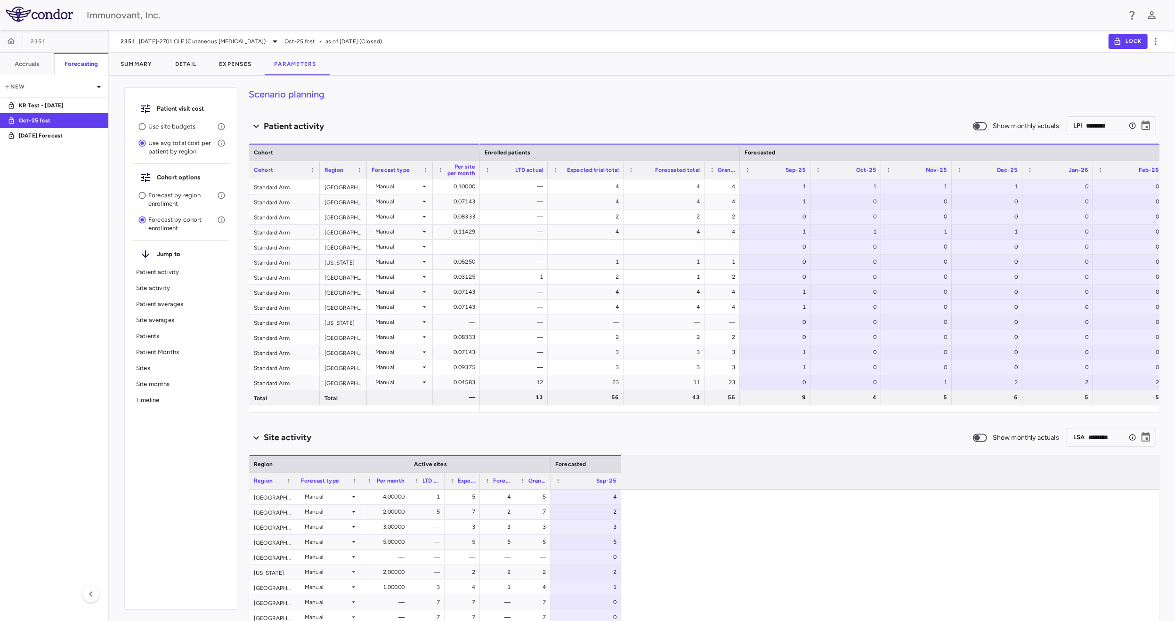
drag, startPoint x: 658, startPoint y: 175, endPoint x: 703, endPoint y: 171, distance: 45.8
click at [703, 171] on div at bounding box center [704, 170] width 4 height 18
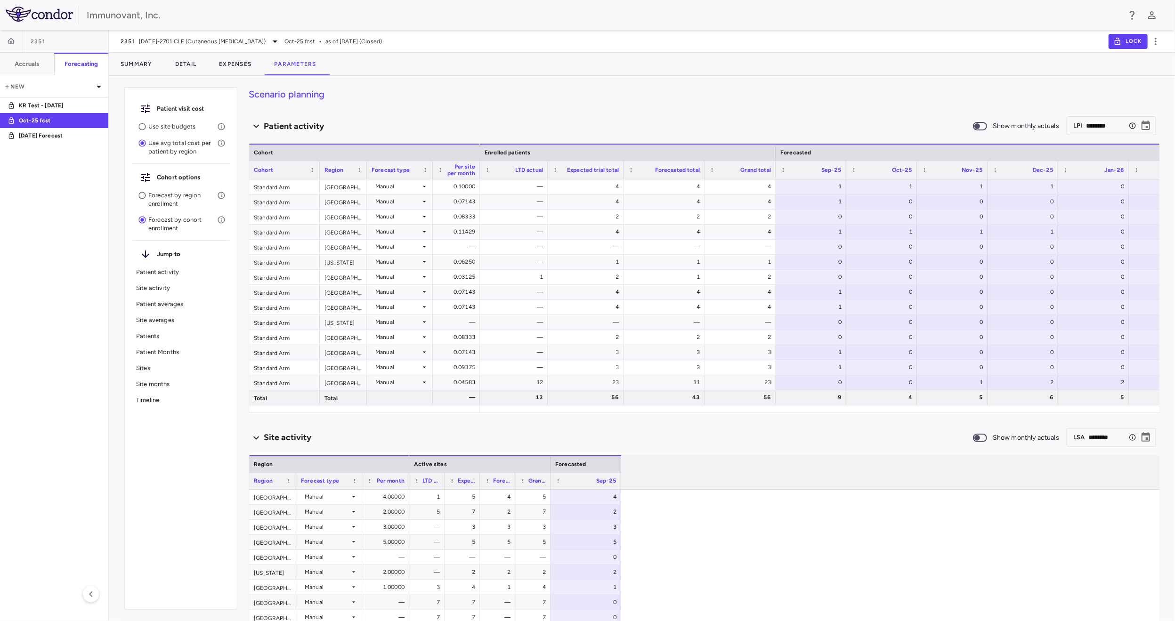
drag, startPoint x: 738, startPoint y: 168, endPoint x: 774, endPoint y: 168, distance: 35.8
click at [774, 168] on div at bounding box center [776, 170] width 4 height 18
click at [139, 61] on button "Summary" at bounding box center [136, 64] width 55 height 23
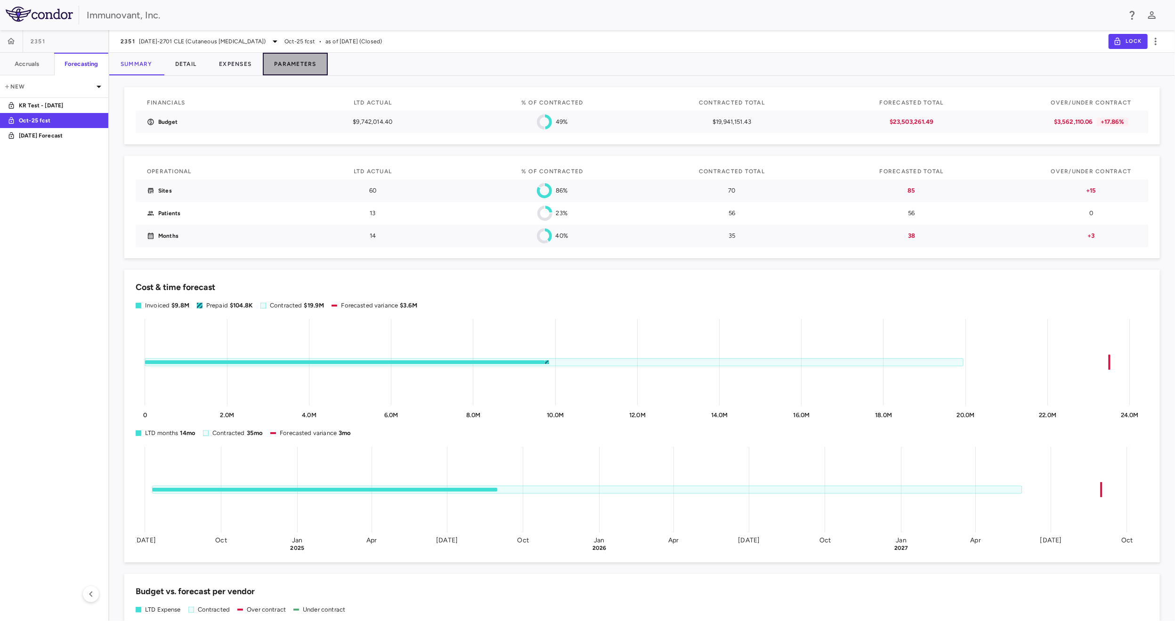
click at [315, 67] on button "Parameters" at bounding box center [295, 64] width 65 height 23
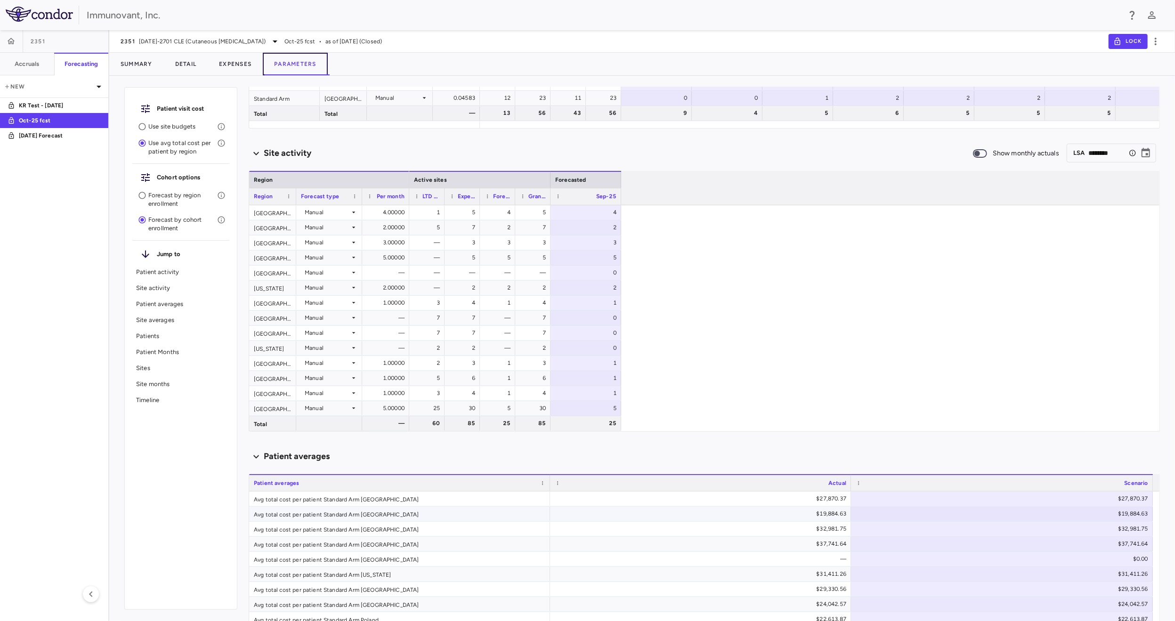
scroll to position [283, 0]
click at [206, 407] on div "Timeline" at bounding box center [180, 400] width 97 height 16
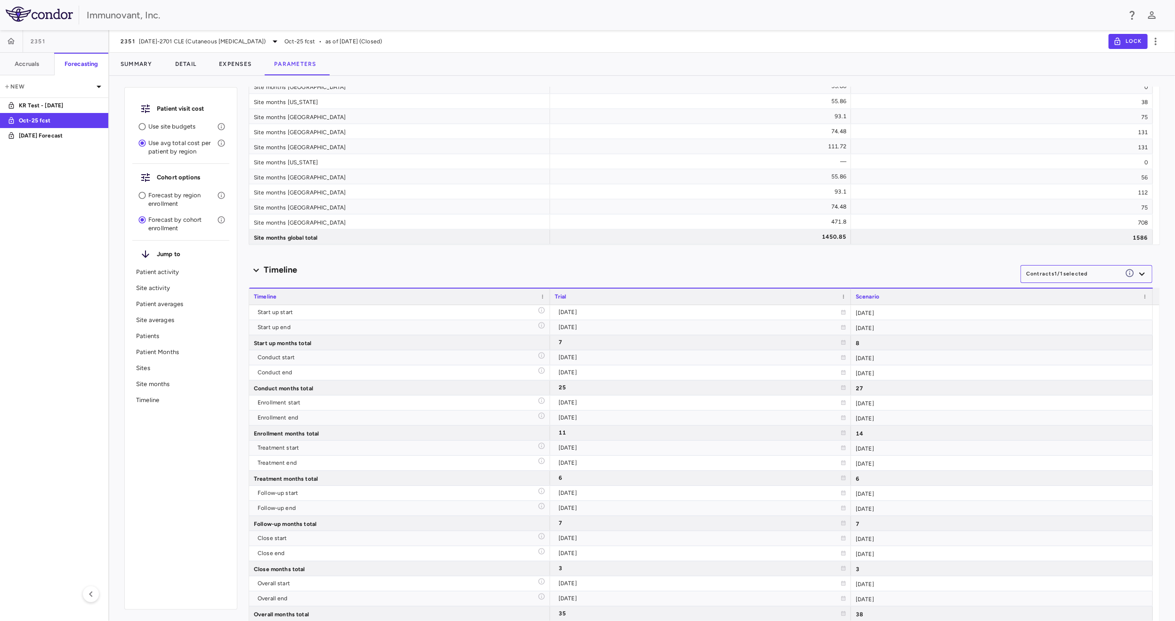
scroll to position [5124, 0]
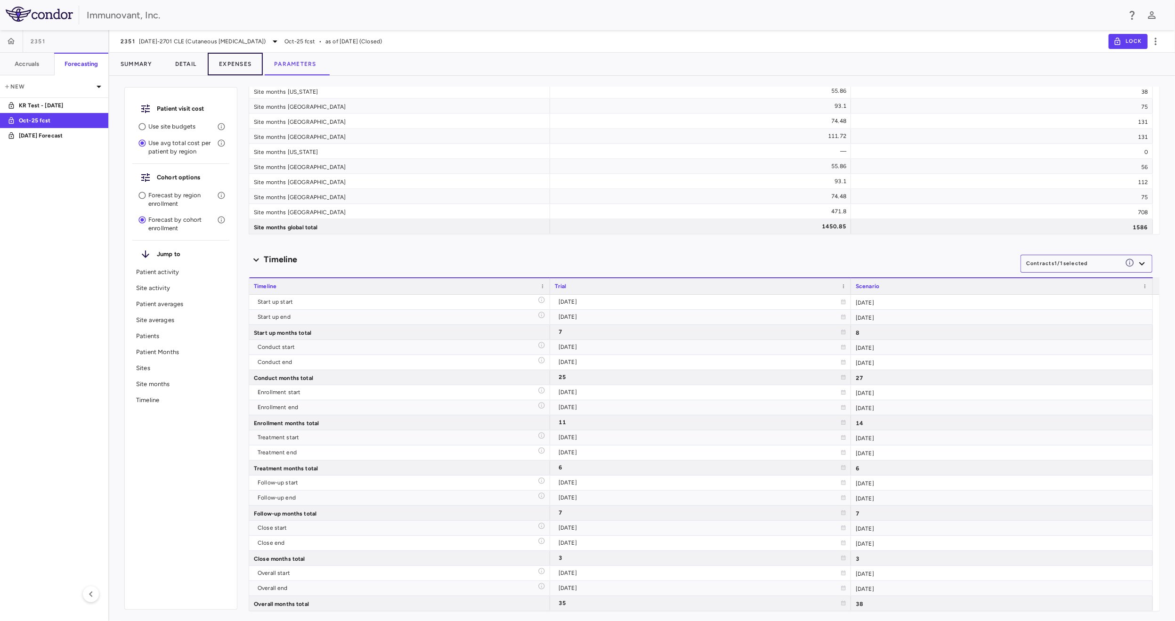
drag, startPoint x: 250, startPoint y: 62, endPoint x: 1139, endPoint y: 230, distance: 904.8
click at [250, 62] on button "Expenses" at bounding box center [235, 64] width 55 height 23
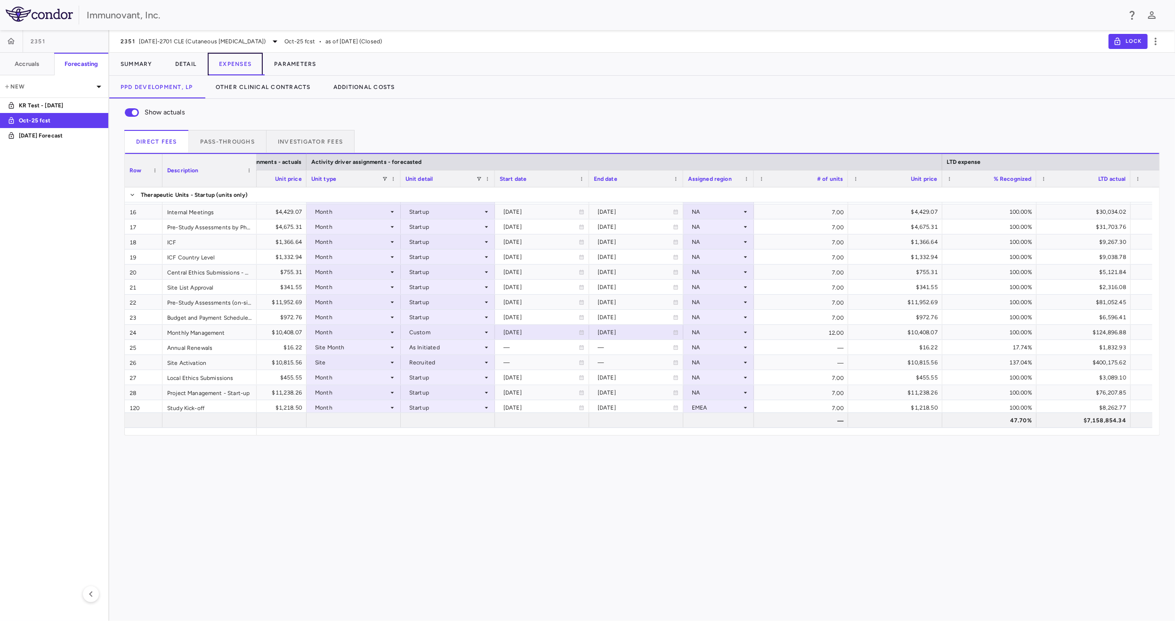
scroll to position [0, 1220]
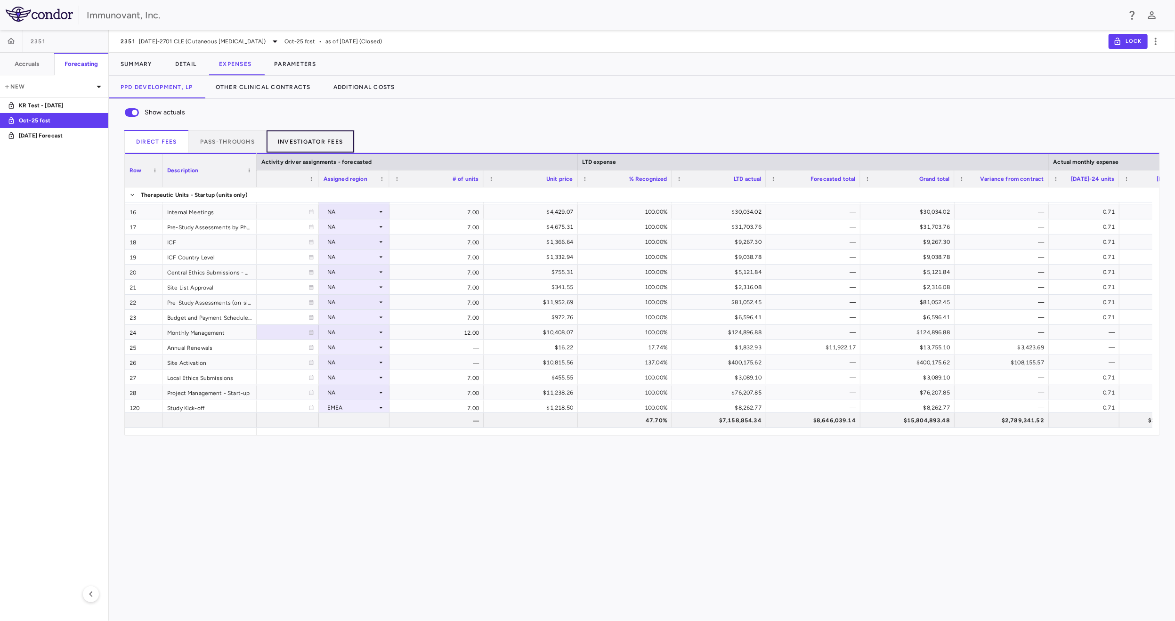
click at [318, 139] on button "Investigator Fees" at bounding box center [311, 141] width 88 height 23
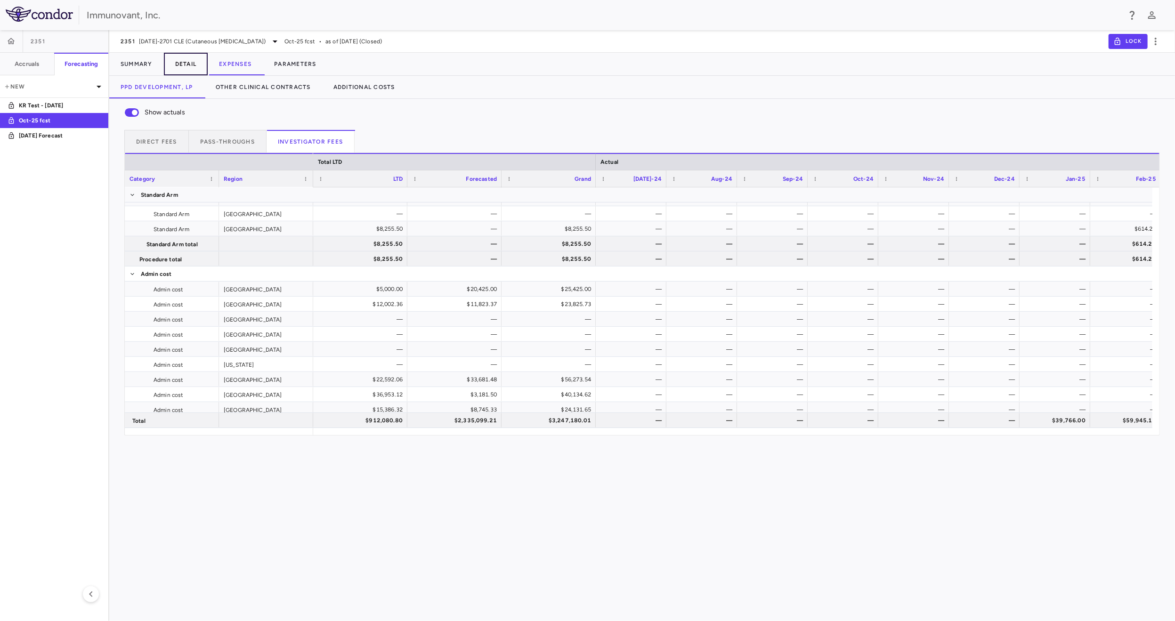
click at [184, 63] on button "Detail" at bounding box center [186, 64] width 44 height 23
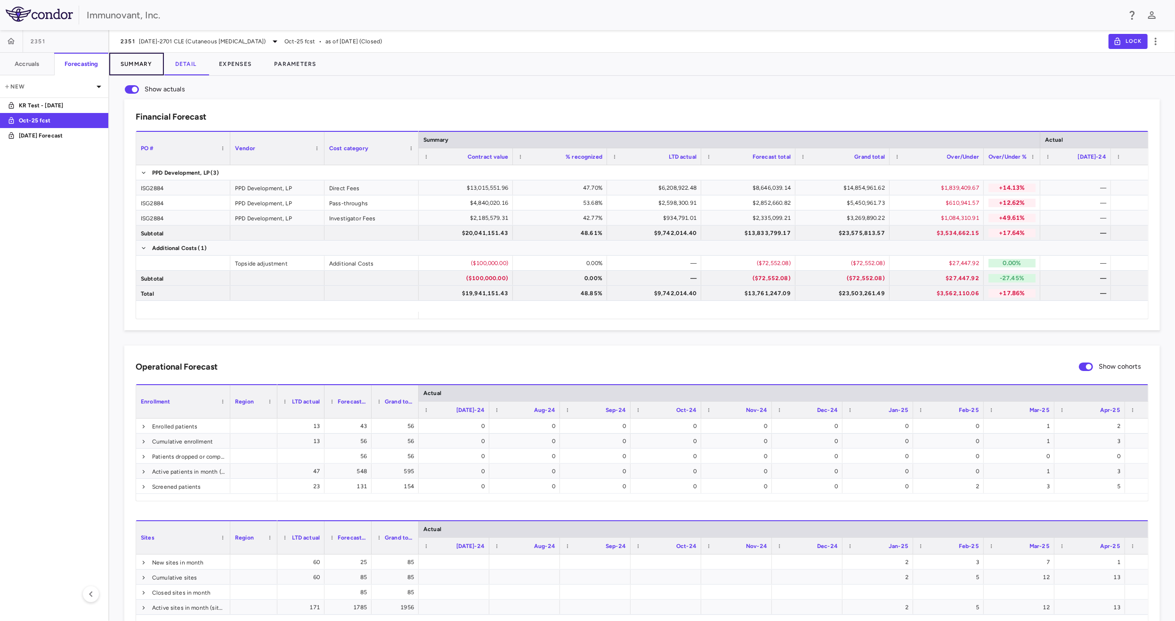
click at [141, 59] on button "Summary" at bounding box center [136, 64] width 55 height 23
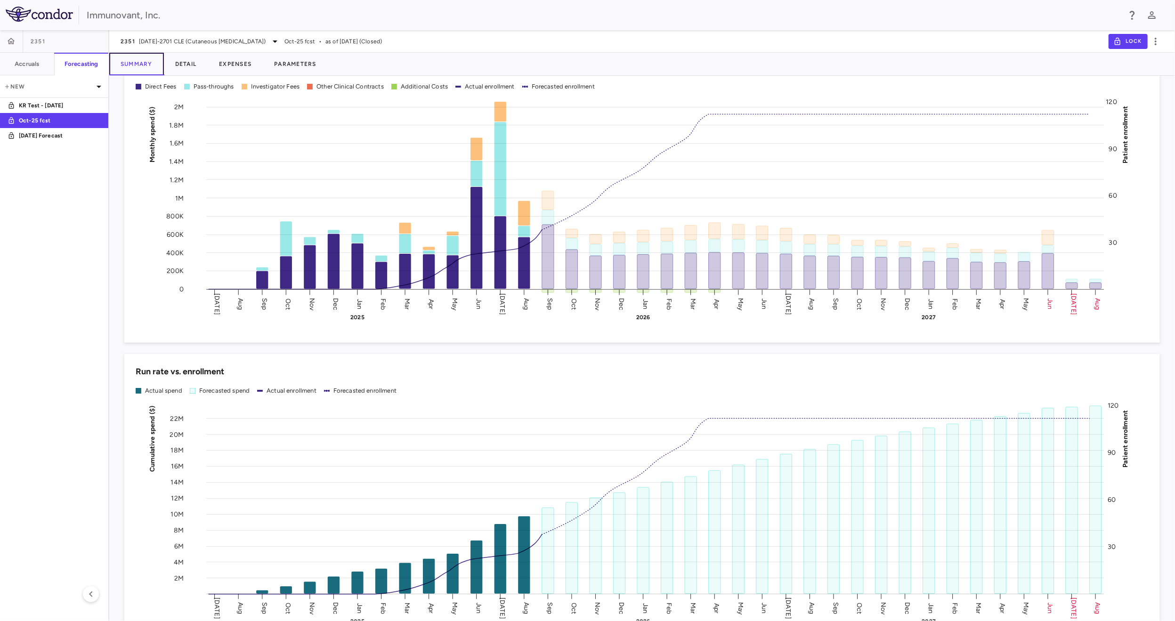
scroll to position [782, 0]
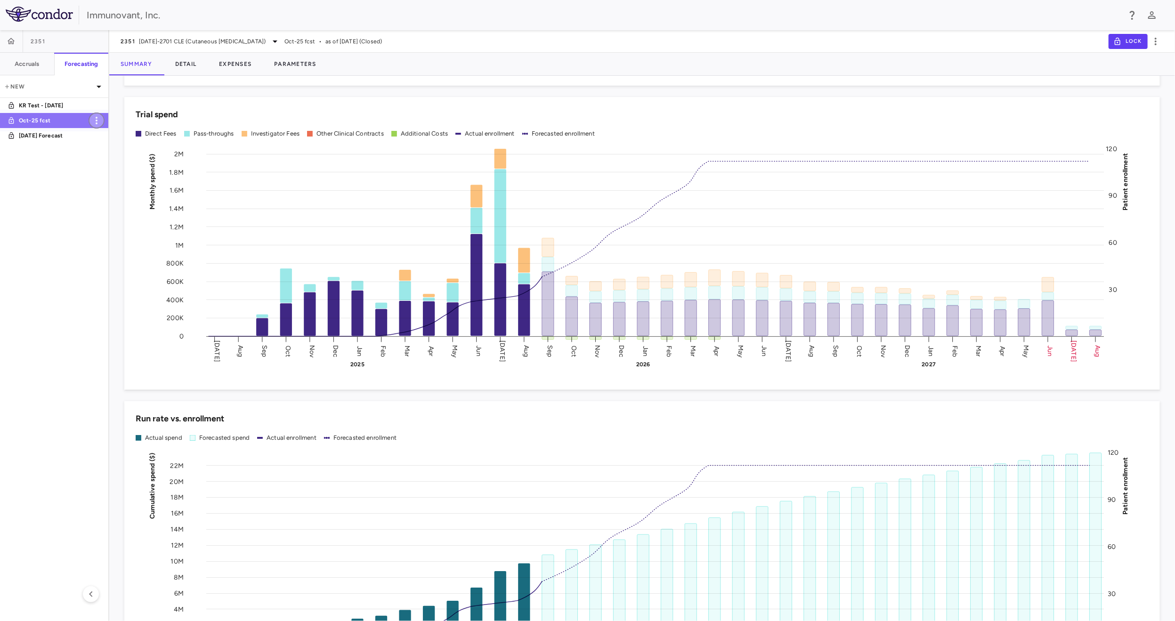
click at [98, 121] on icon "button" at bounding box center [96, 120] width 11 height 11
click at [112, 145] on div "Duplicate" at bounding box center [110, 145] width 42 height 16
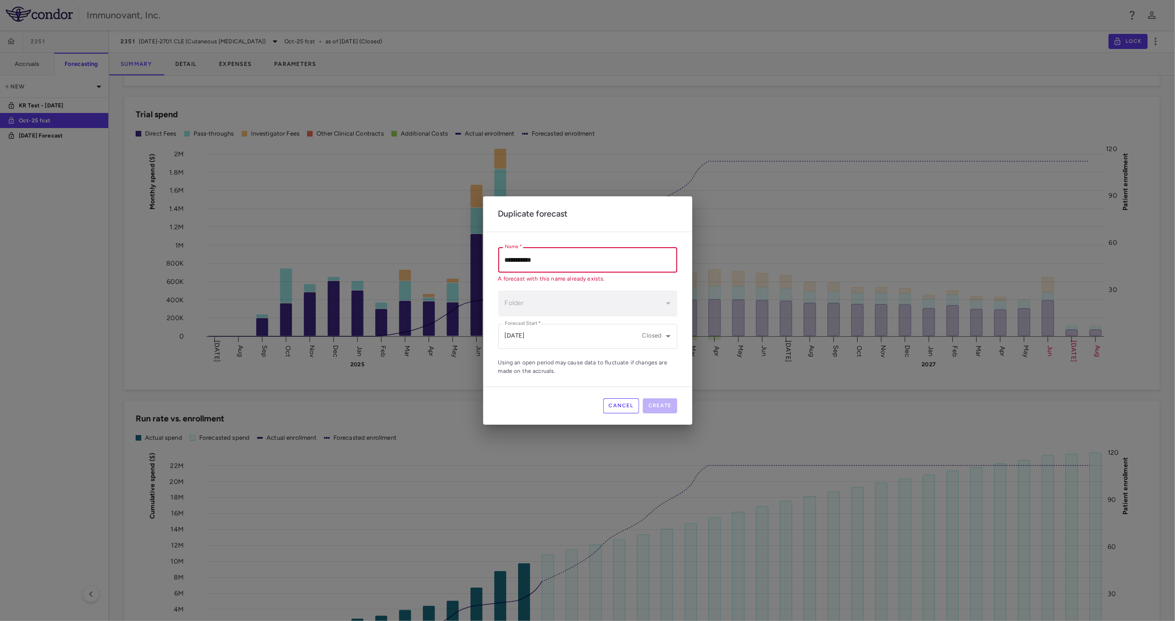
click at [589, 267] on input "**********" at bounding box center [587, 259] width 179 height 25
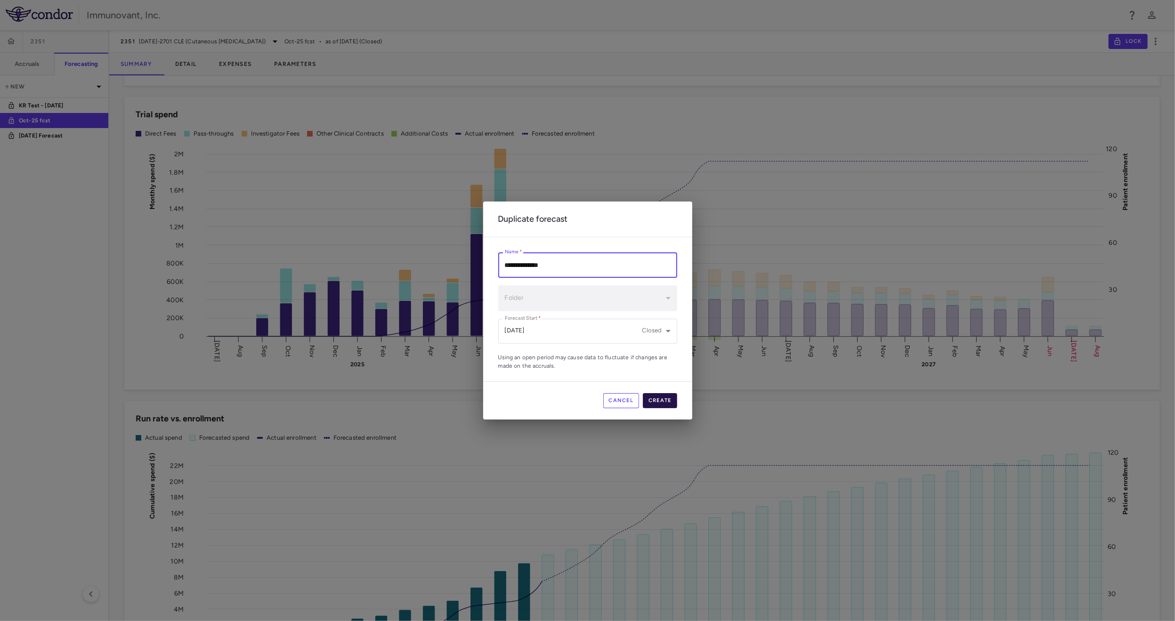
type input "**********"
click at [672, 398] on button "Create" at bounding box center [660, 400] width 34 height 15
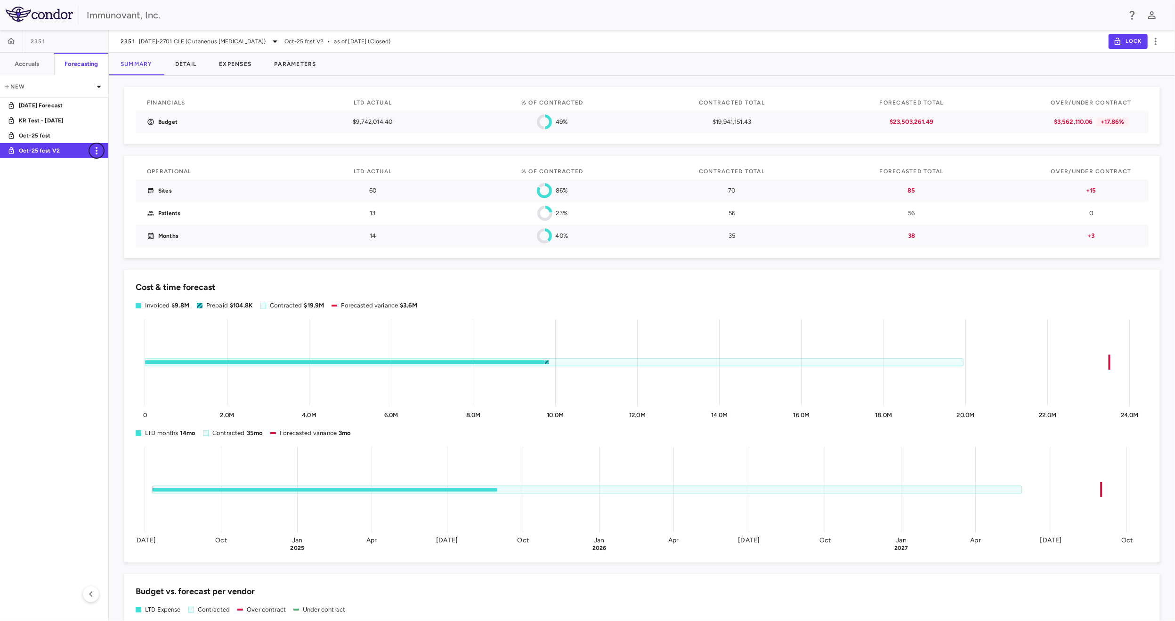
click at [98, 150] on icon "button" at bounding box center [96, 150] width 11 height 11
click at [115, 174] on div "Duplicate" at bounding box center [110, 175] width 42 height 16
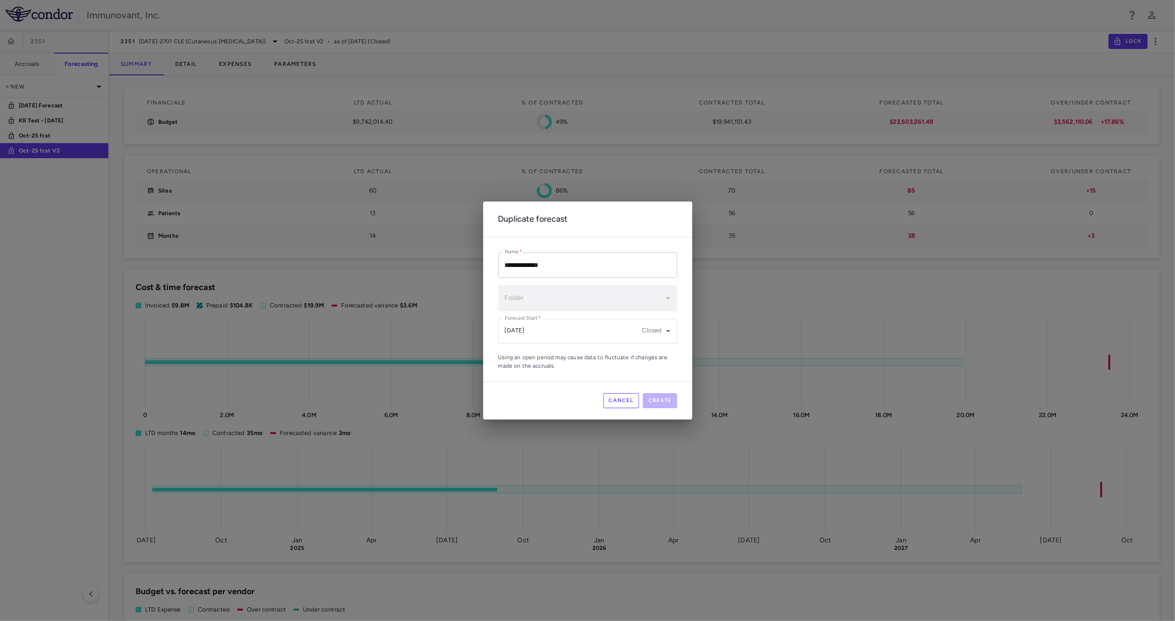
click at [580, 268] on input "**********" at bounding box center [587, 265] width 179 height 25
type input "**********"
click at [651, 331] on body "Skip to sidebar Skip to main content Immunovant, Inc. 2351 Accruals Forecasting…" at bounding box center [587, 310] width 1175 height 621
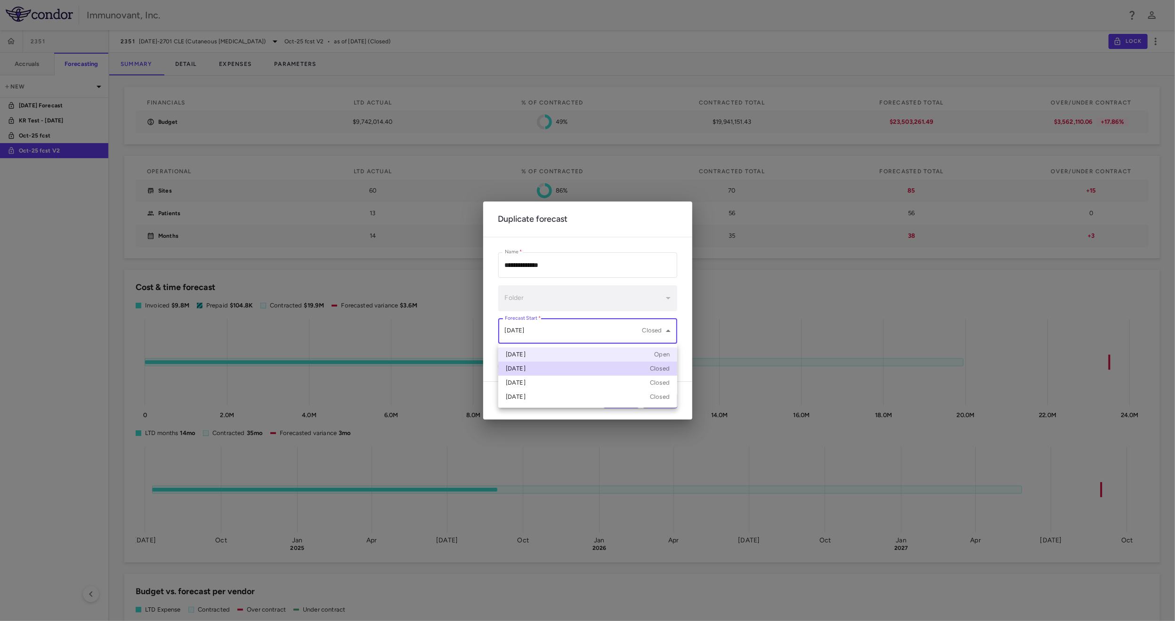
click at [624, 351] on div "Sep 2025 Open" at bounding box center [588, 355] width 164 height 8
type input "**********"
click at [661, 395] on button "Create" at bounding box center [660, 400] width 34 height 15
